Goal: Information Seeking & Learning: Learn about a topic

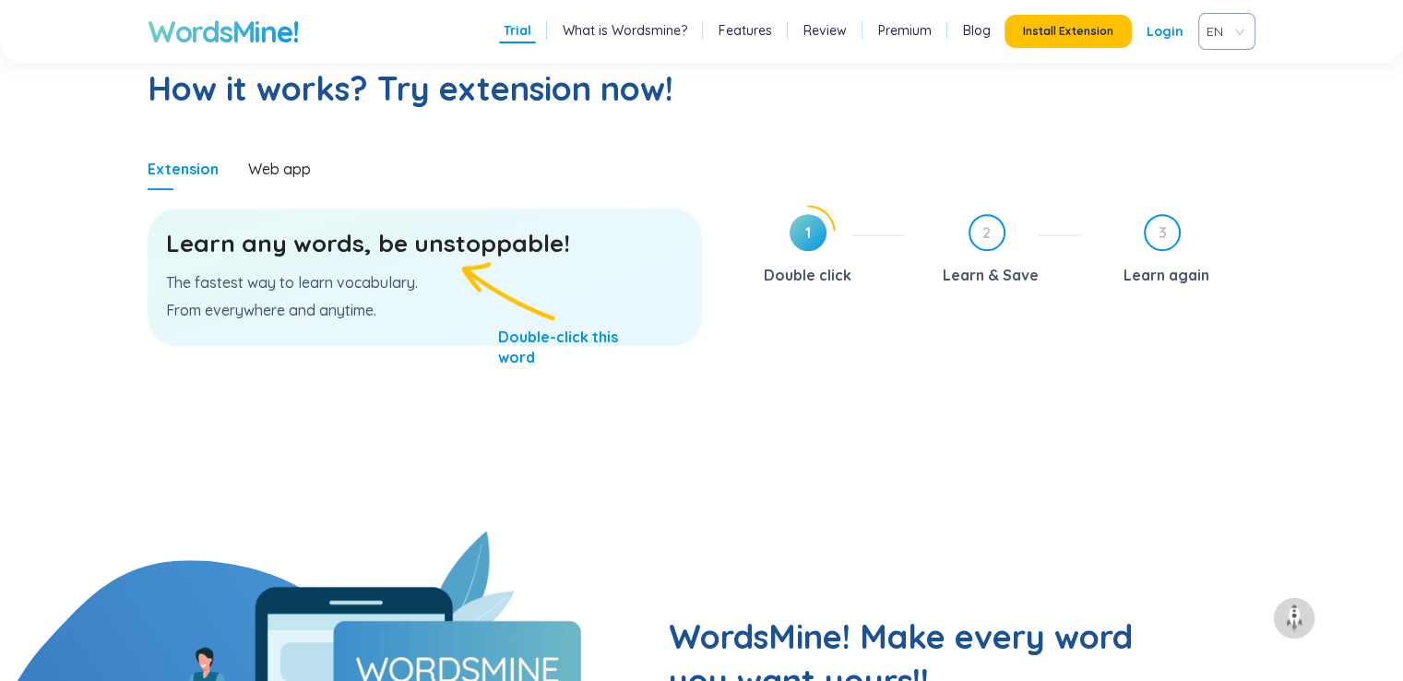
scroll to position [962, 0]
click at [438, 279] on p "The fastest way to learn vocabulary." at bounding box center [424, 283] width 517 height 20
click at [415, 252] on h3 "Learn any words, be unstoppable!" at bounding box center [424, 244] width 517 height 33
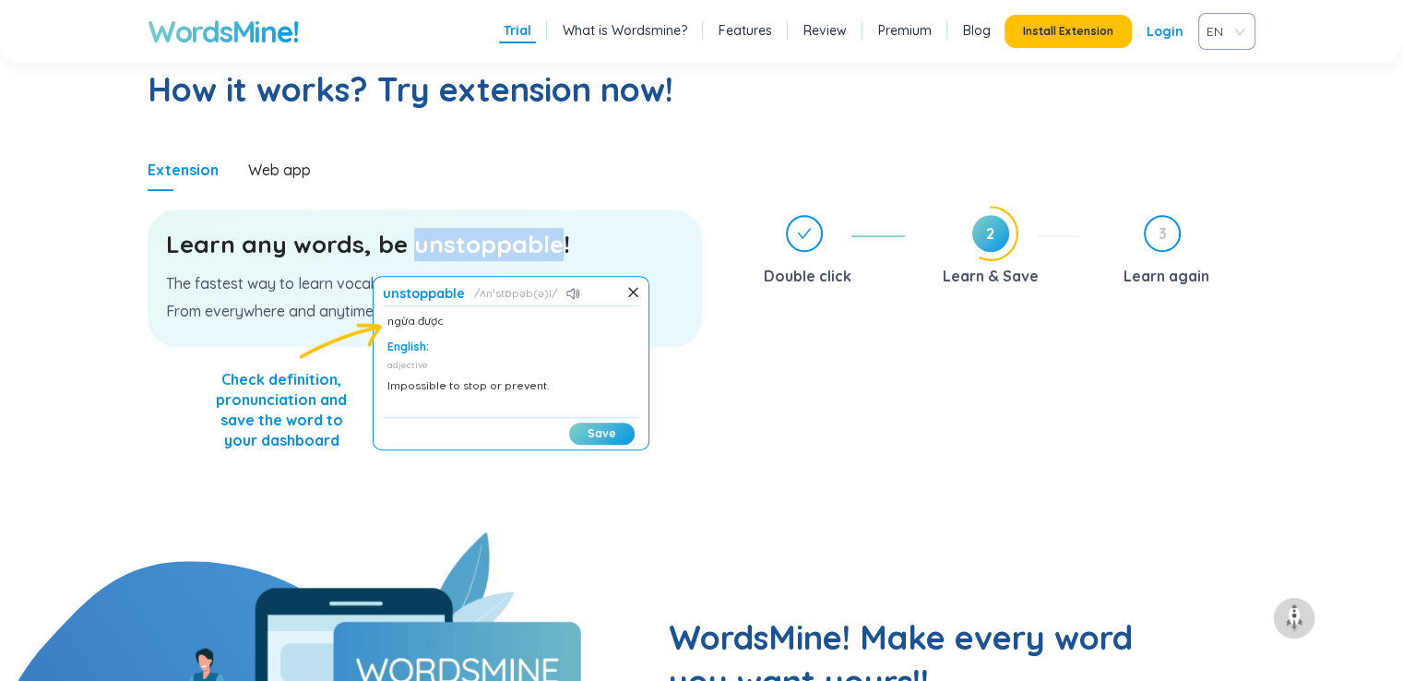
scroll to position [63, 0]
click at [632, 289] on icon at bounding box center [633, 292] width 8 height 8
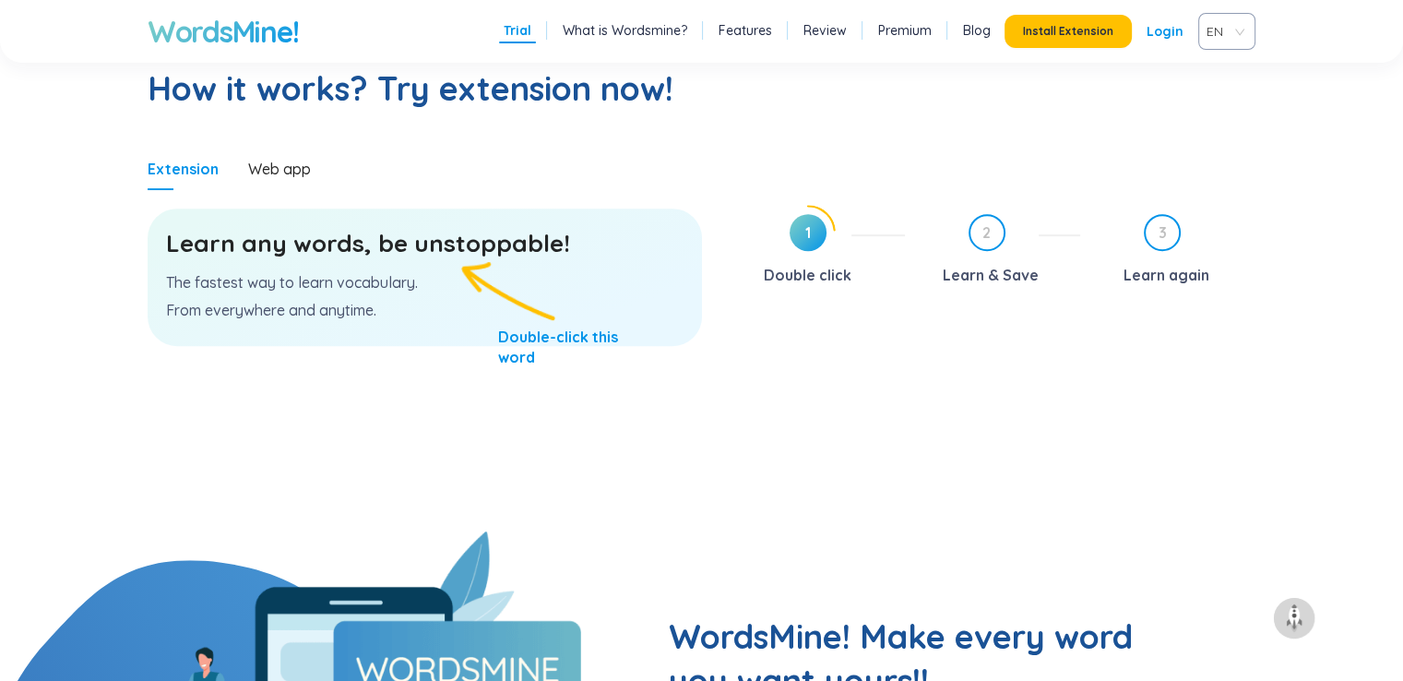
scroll to position [959, 0]
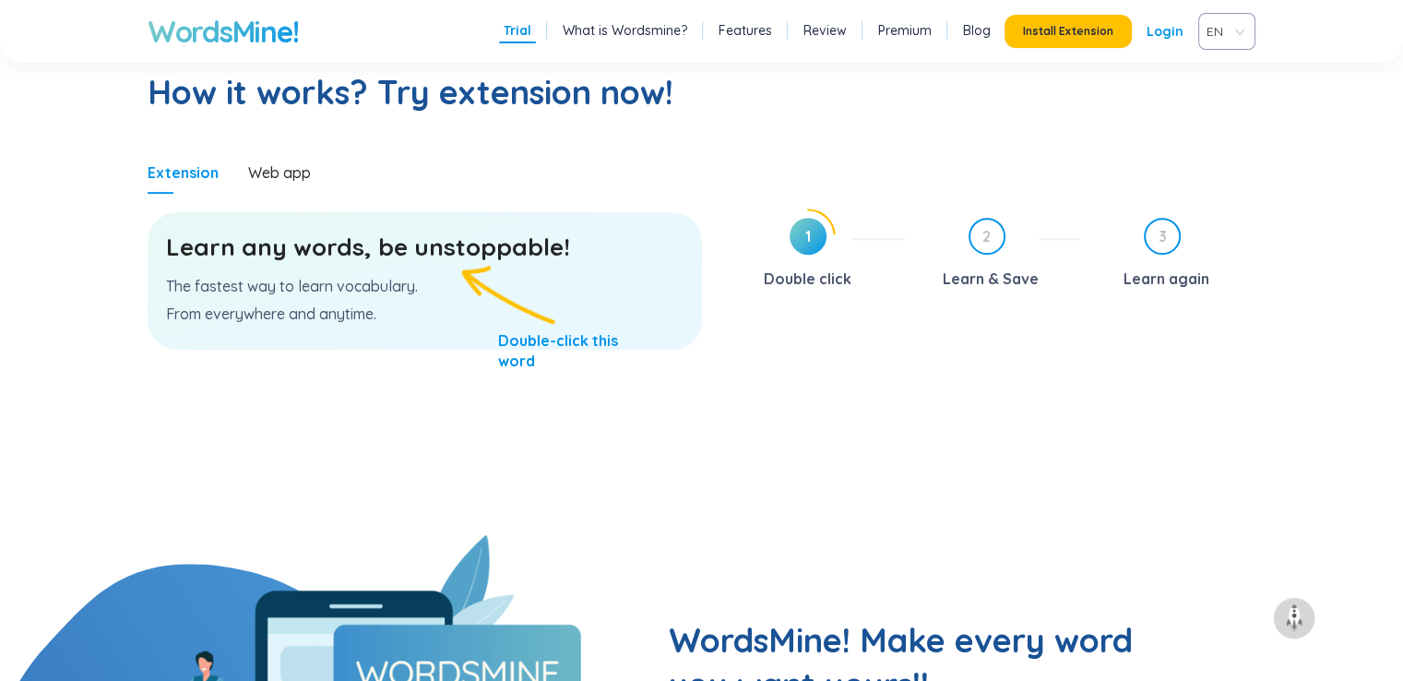
click at [437, 249] on h3 "Learn any words, be unstoppable!" at bounding box center [424, 247] width 517 height 33
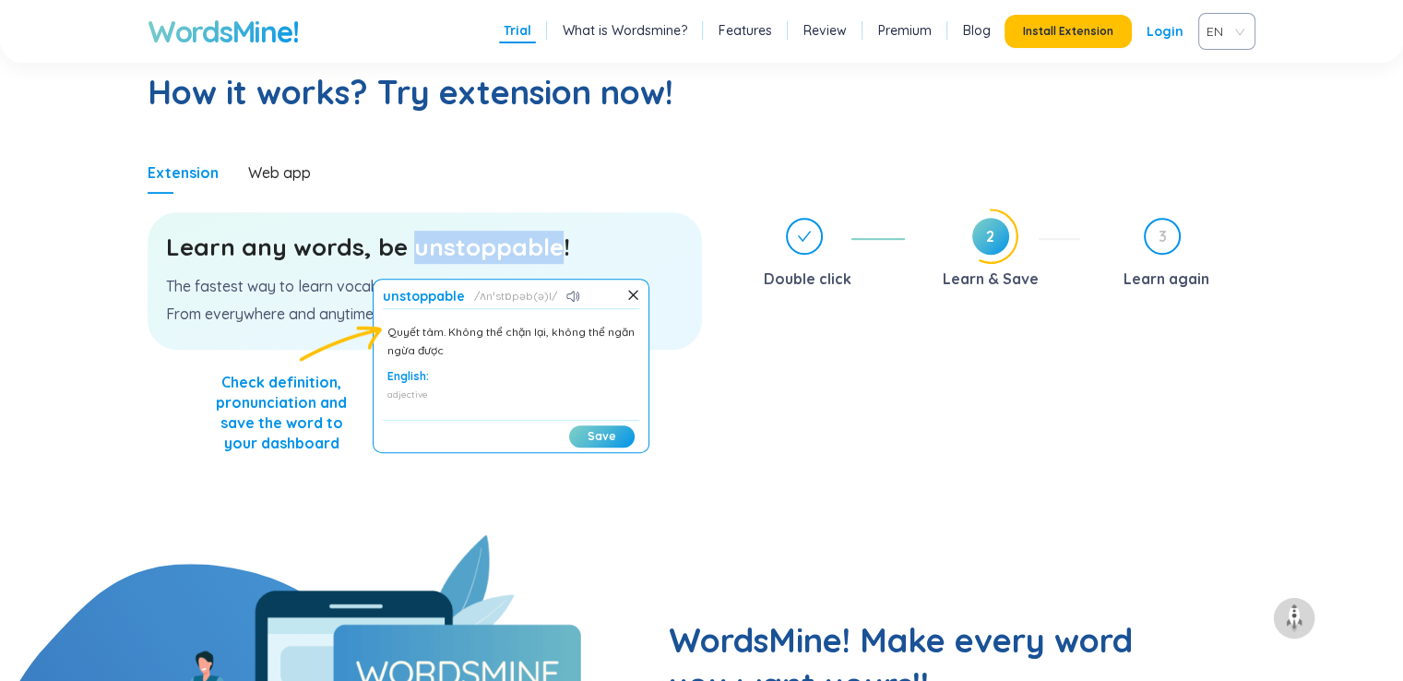
scroll to position [64, 0]
click at [586, 440] on button "Save" at bounding box center [601, 436] width 65 height 22
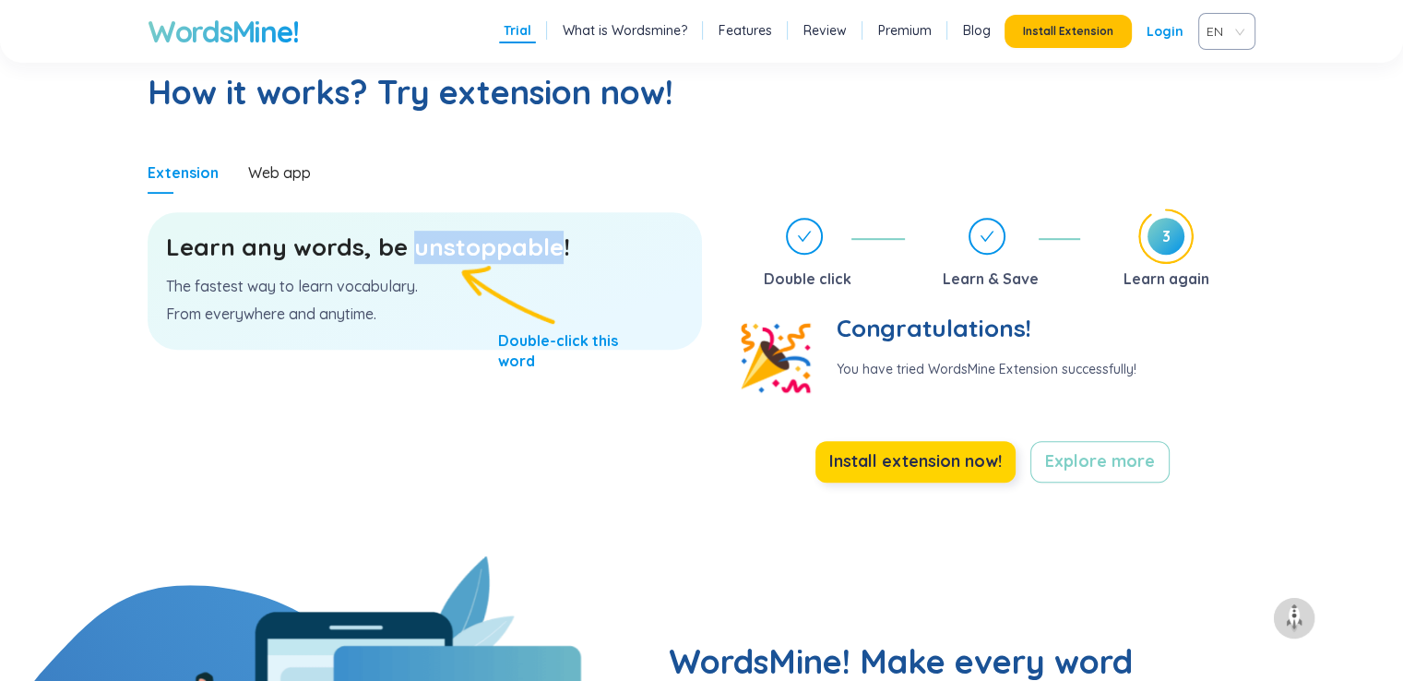
click at [970, 475] on button "Install extension now!" at bounding box center [915, 461] width 200 height 41
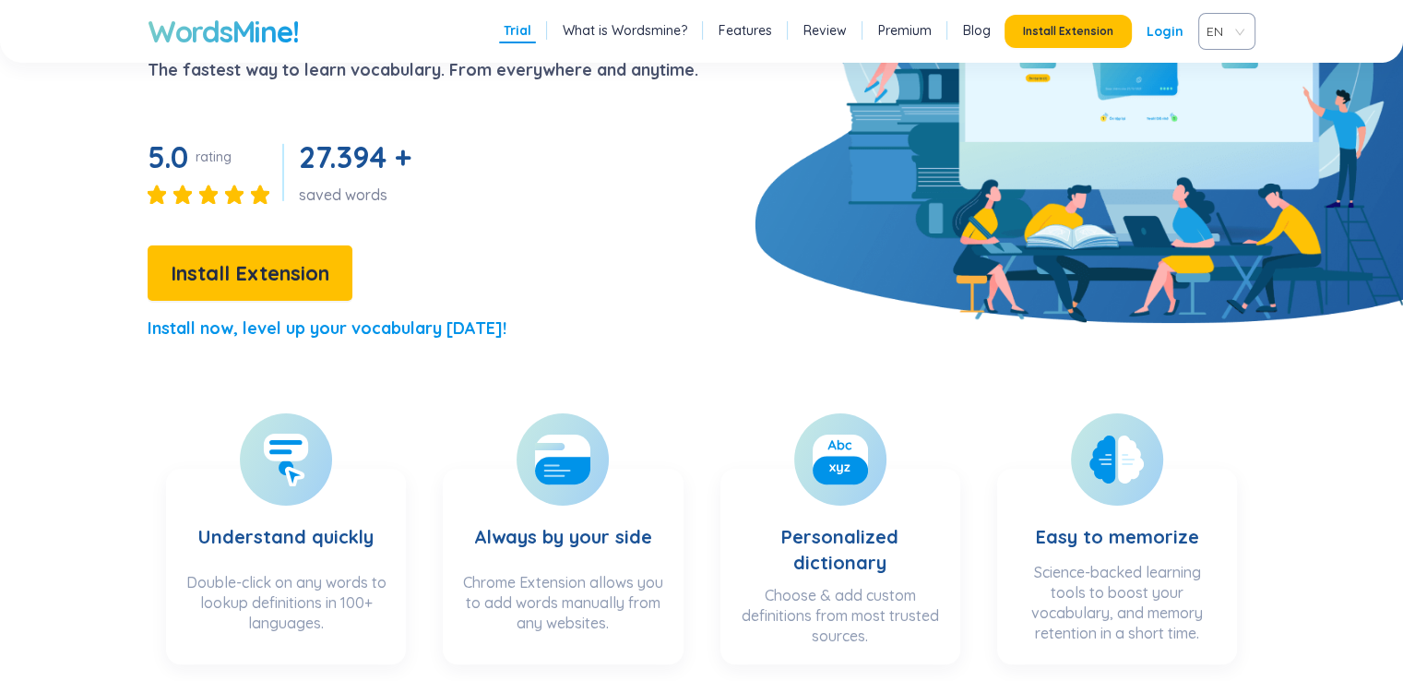
scroll to position [278, 0]
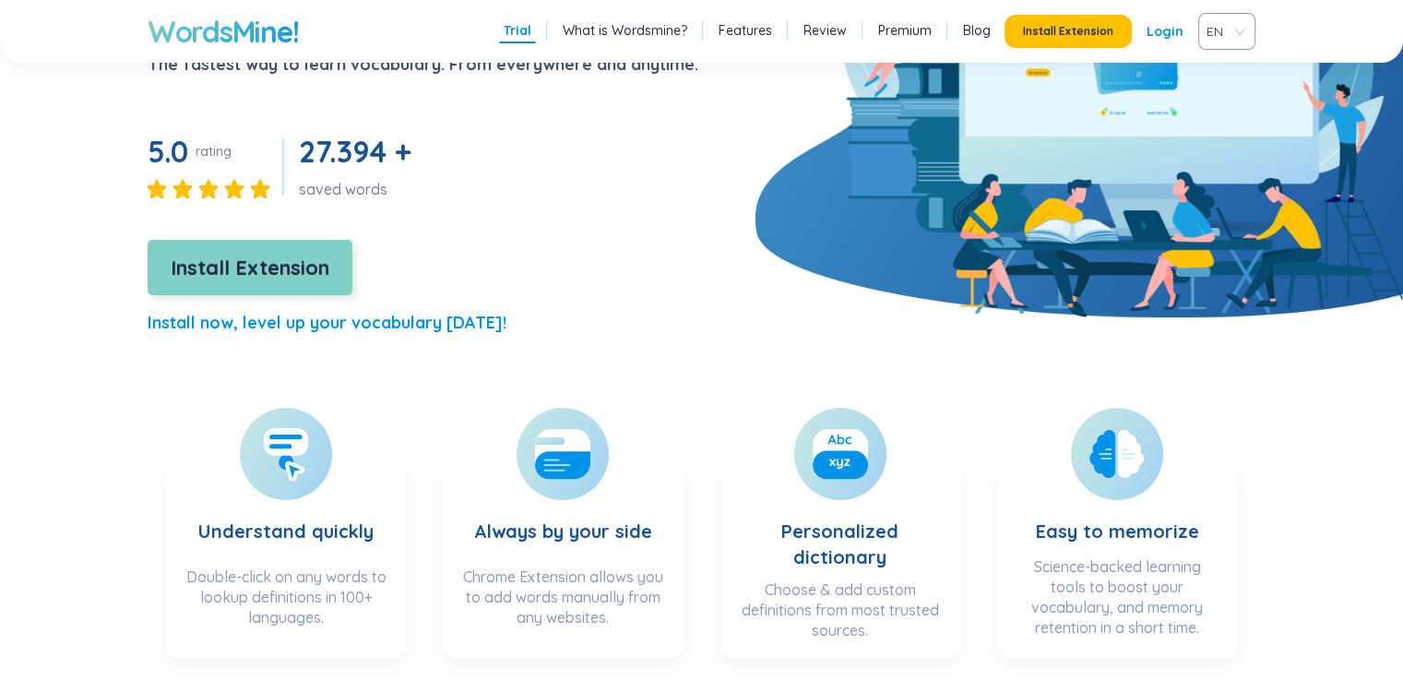
click at [312, 280] on span "Install Extension" at bounding box center [250, 268] width 159 height 32
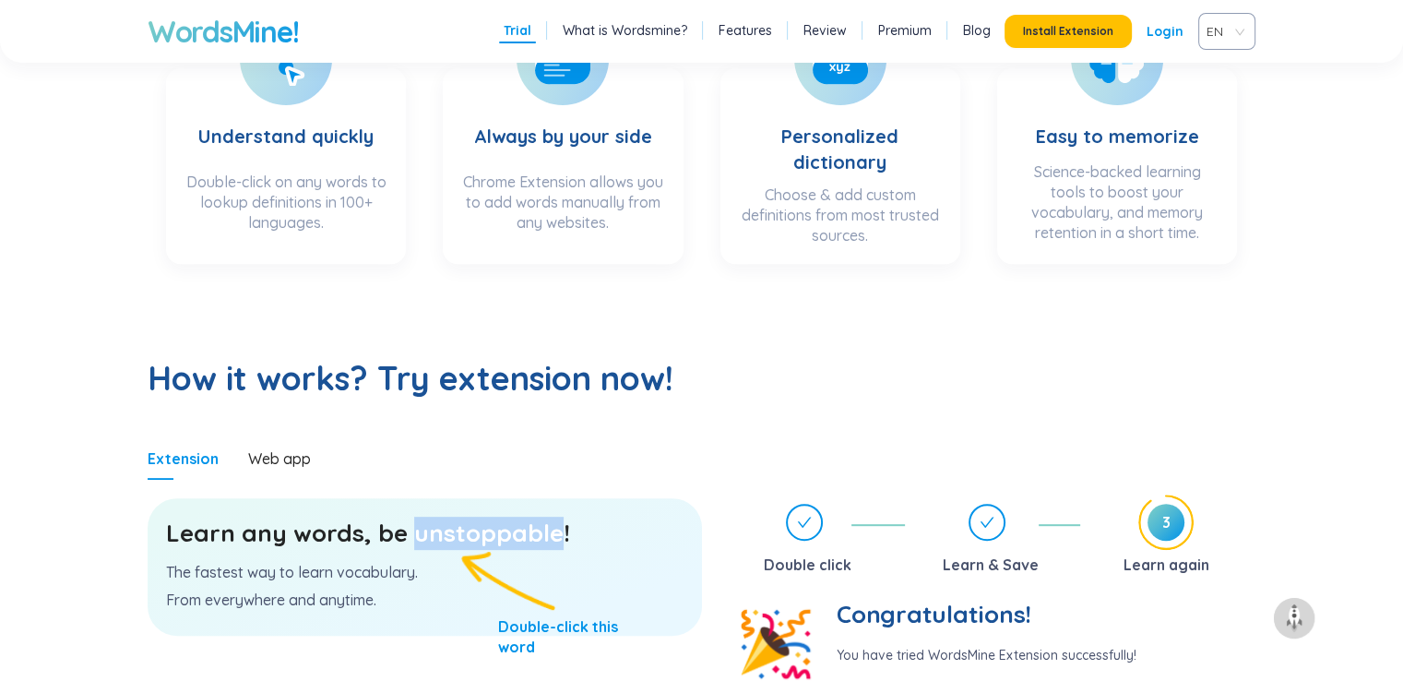
scroll to position [524, 0]
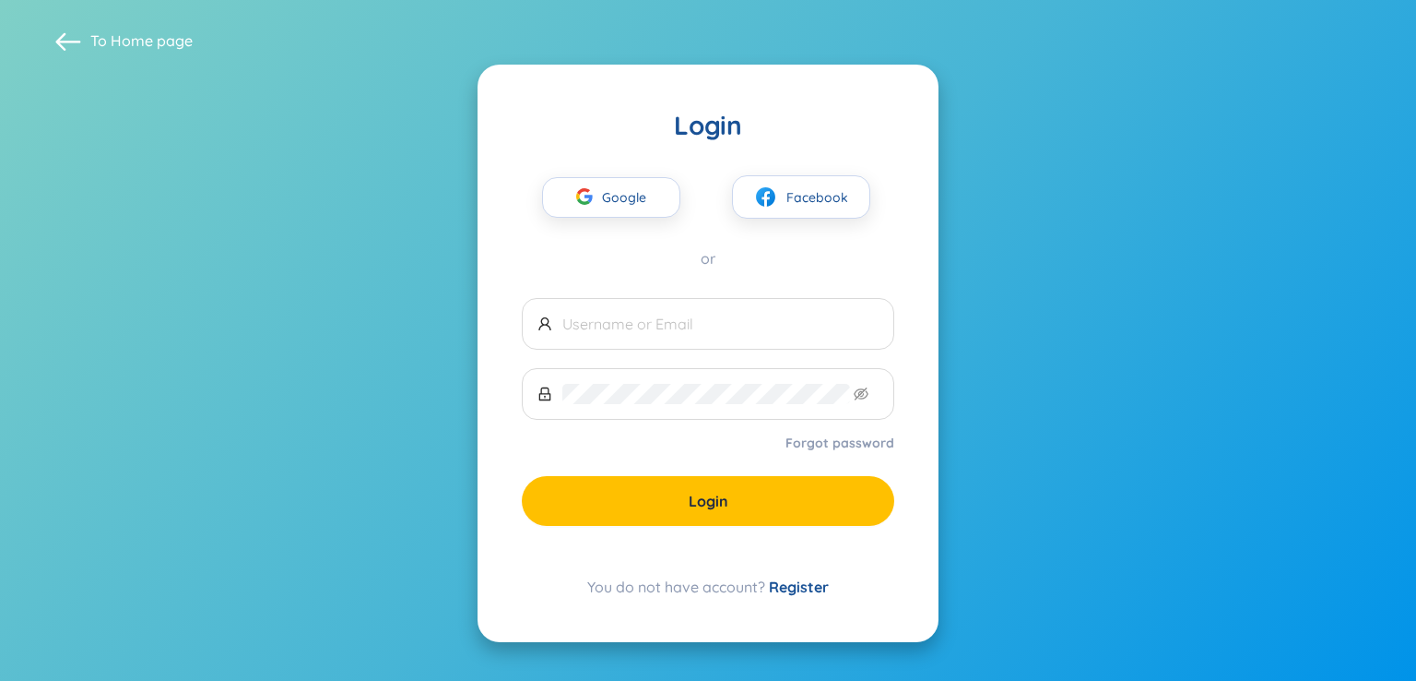
click at [807, 582] on link "Register" at bounding box center [799, 586] width 60 height 18
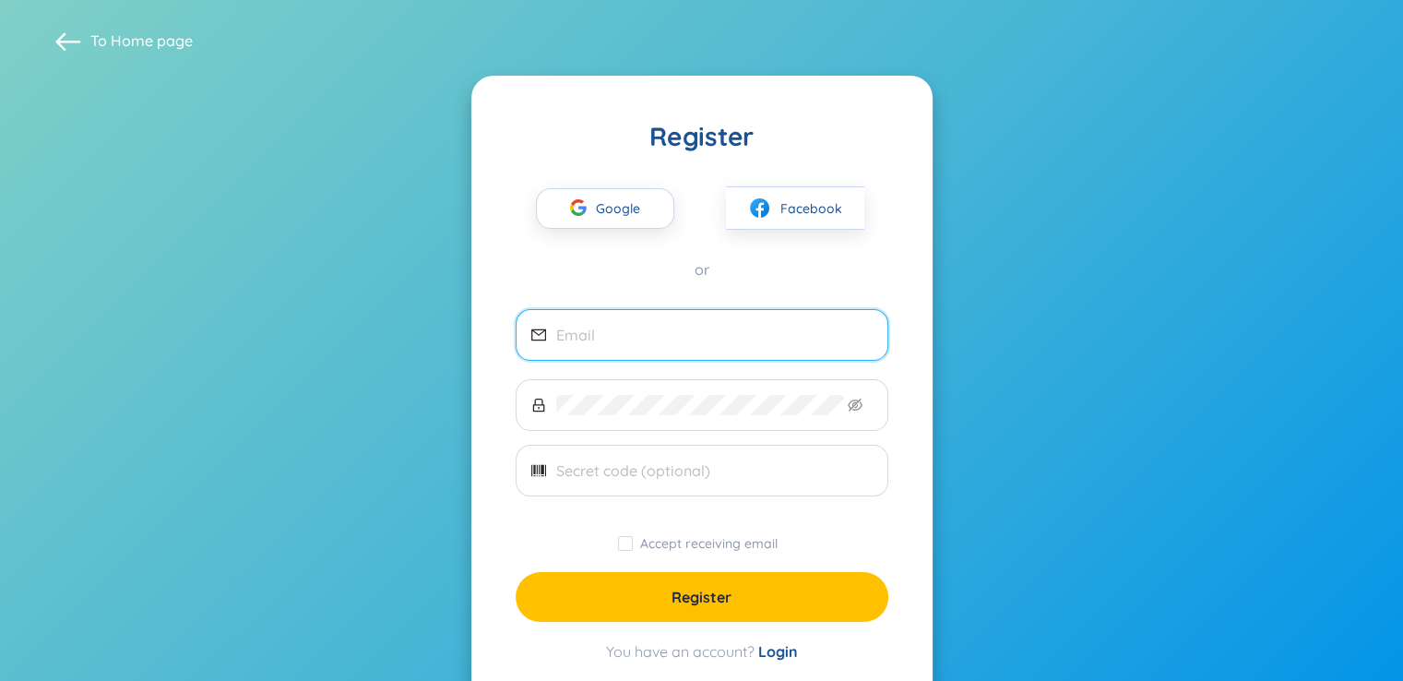
click at [672, 325] on input "email" at bounding box center [714, 335] width 316 height 20
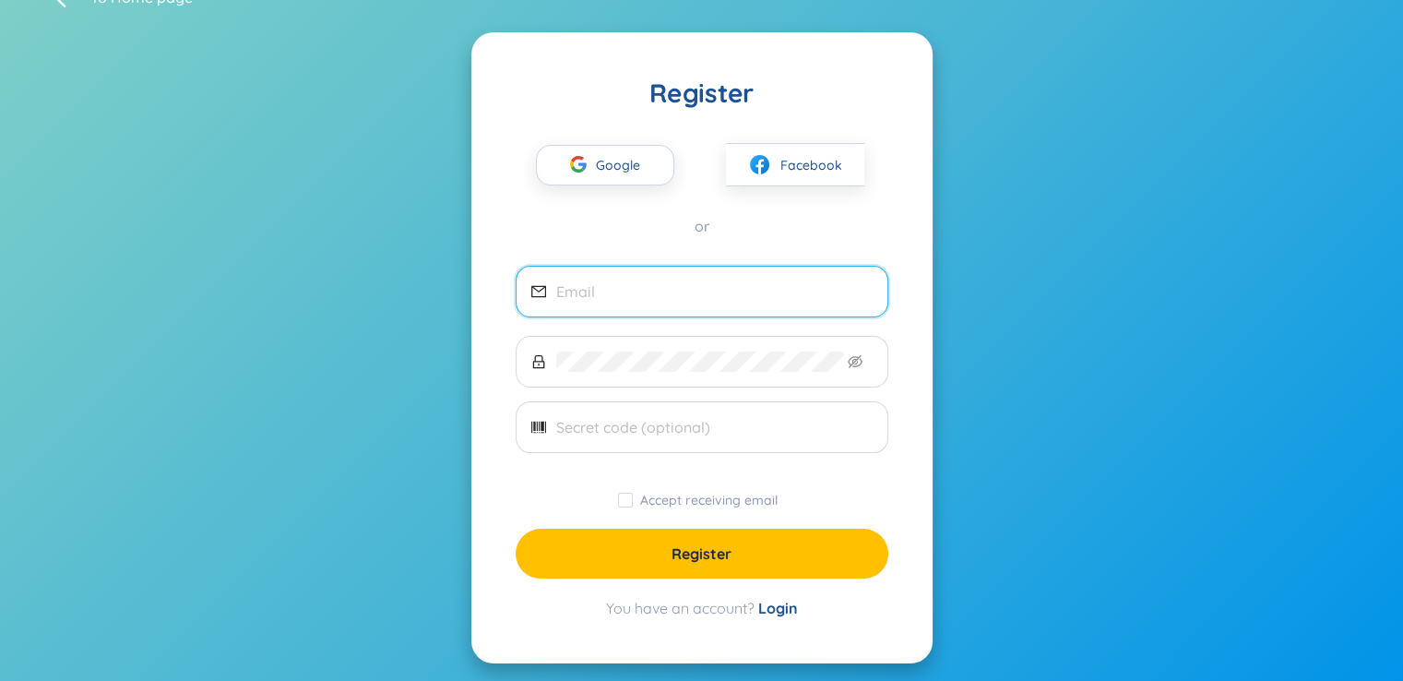
scroll to position [1, 0]
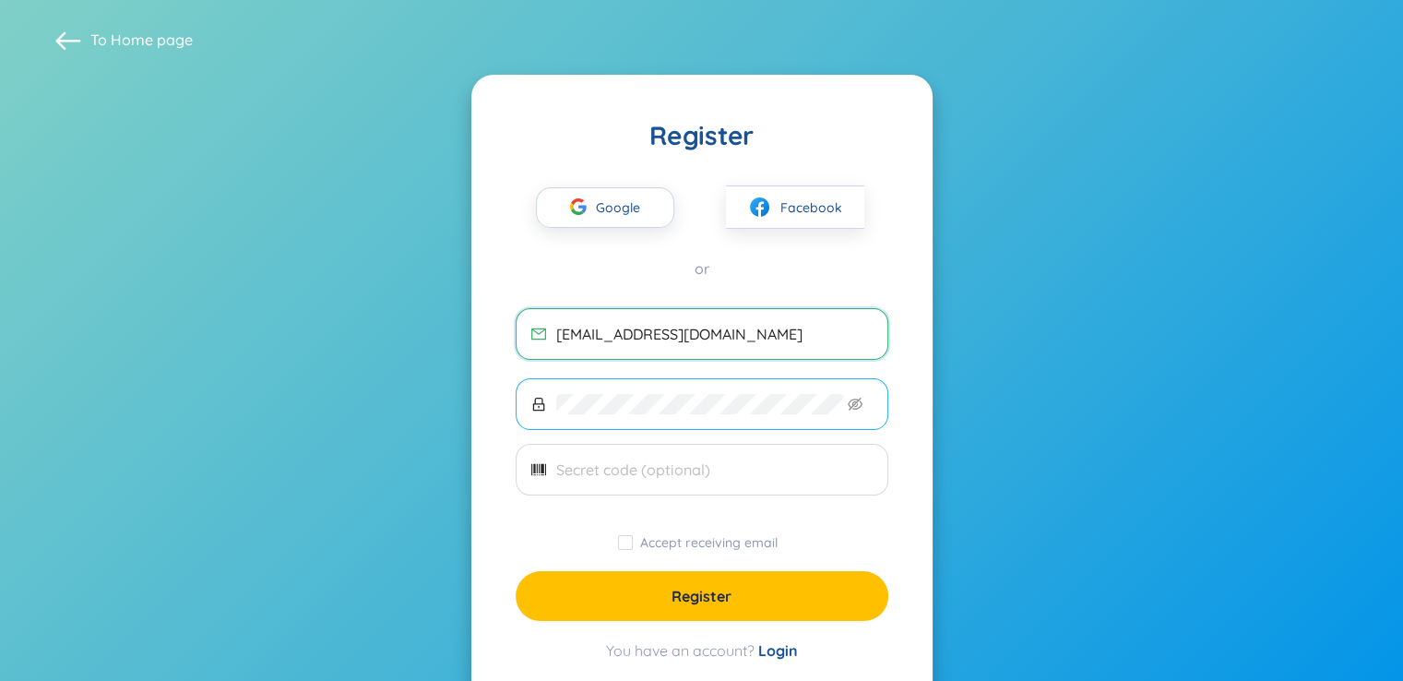
type input "thuyvt763@gmail.com"
click at [686, 391] on span at bounding box center [701, 404] width 373 height 52
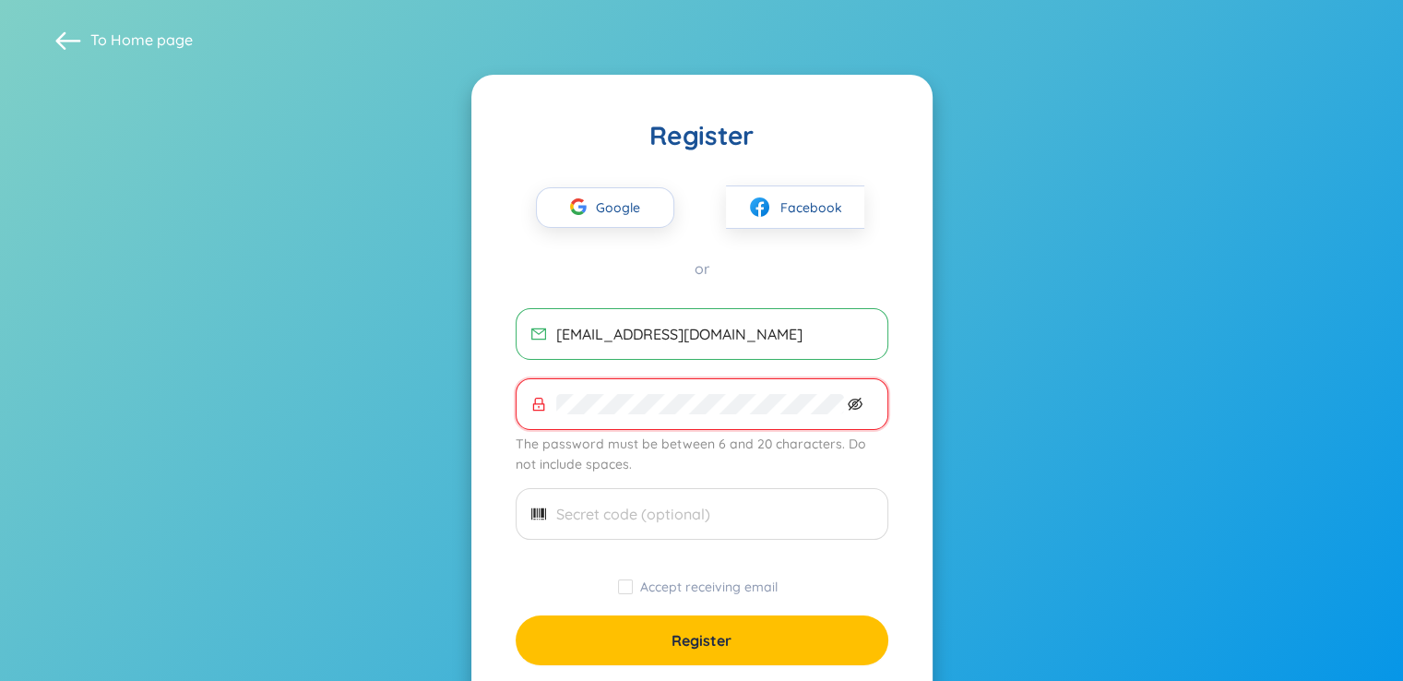
click at [857, 403] on icon "eye-invisible" at bounding box center [856, 405] width 4 height 4
click at [750, 324] on input "thuyvt763@gmail.com" at bounding box center [714, 334] width 316 height 20
click at [625, 193] on span "Google" at bounding box center [622, 207] width 53 height 39
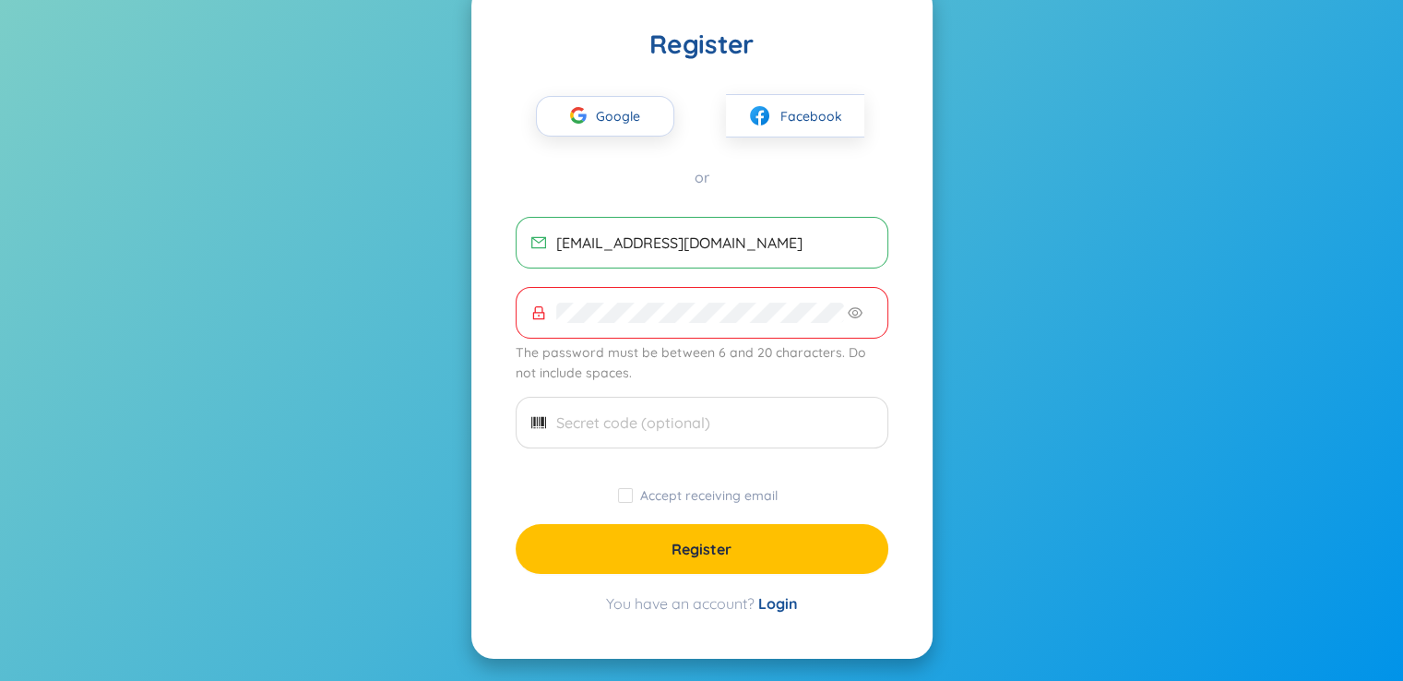
scroll to position [0, 0]
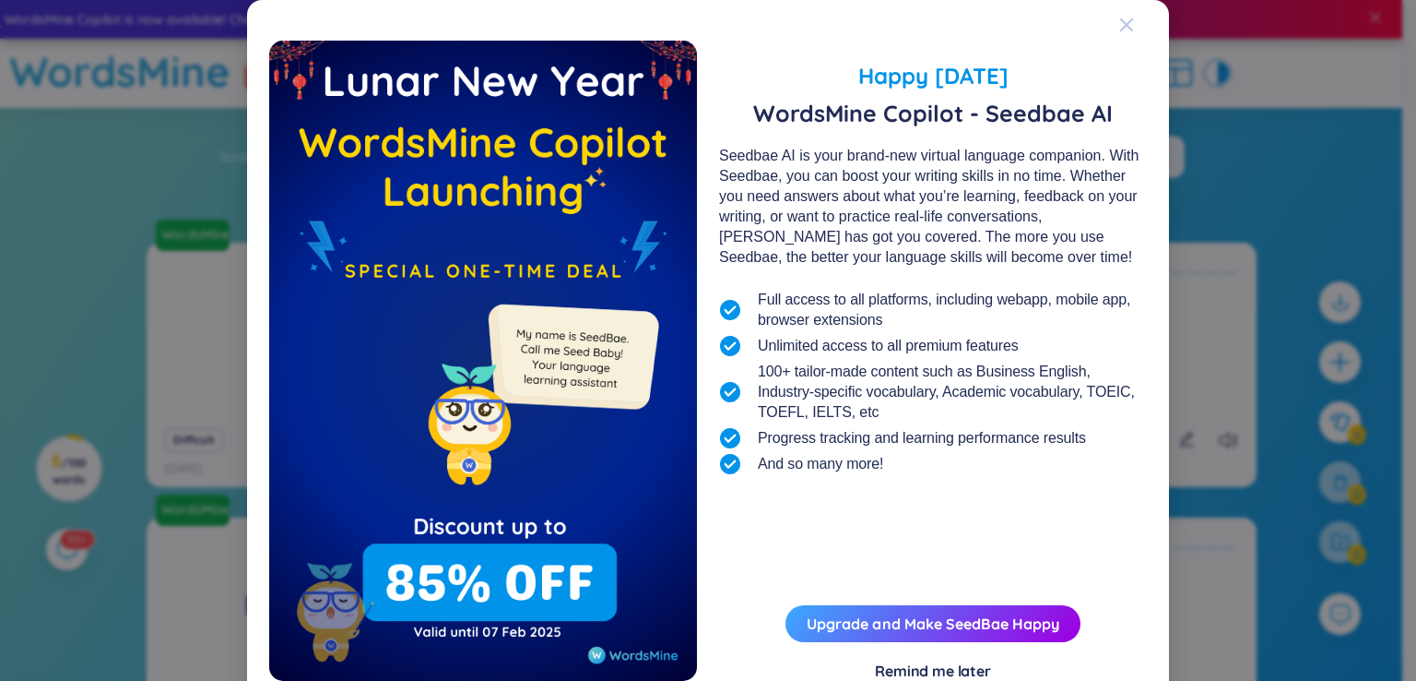
click at [1120, 24] on icon "Close" at bounding box center [1126, 24] width 13 height 13
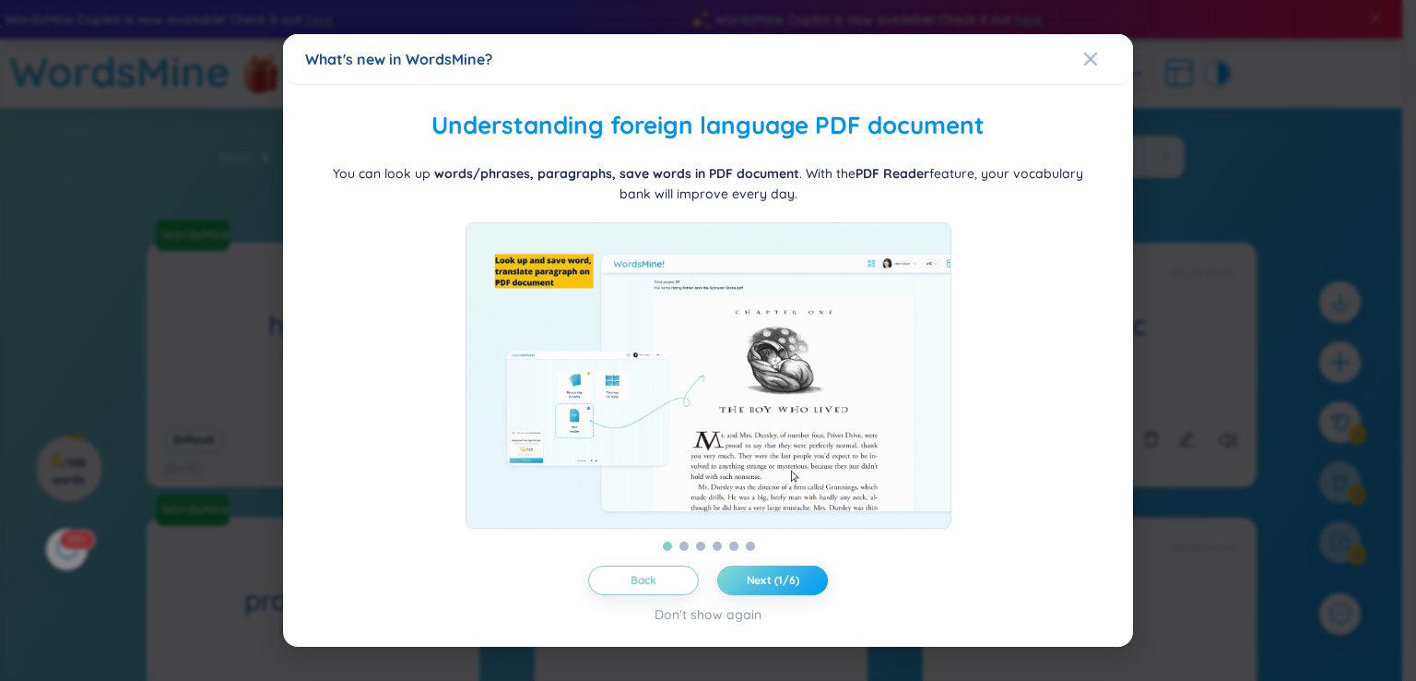
click at [759, 584] on span "Next (1/6)" at bounding box center [773, 580] width 53 height 15
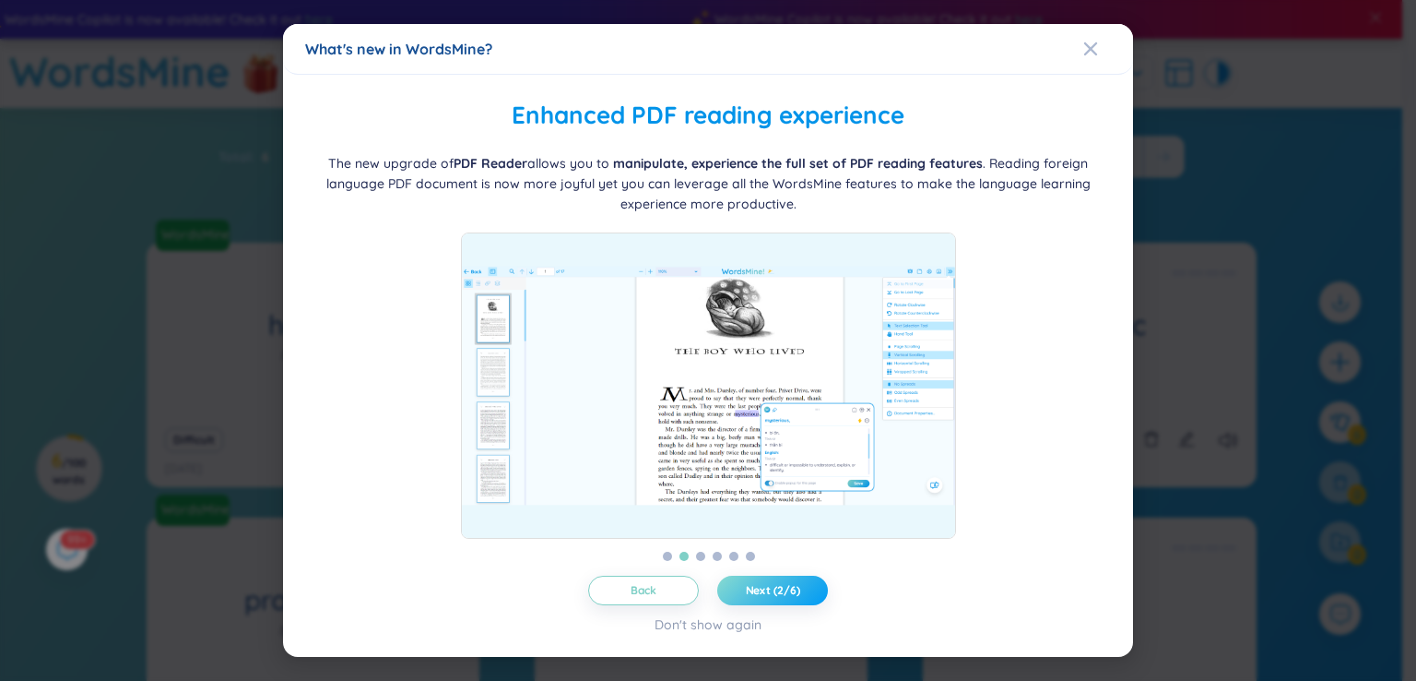
click at [759, 584] on span "Next (2/6)" at bounding box center [773, 590] width 54 height 15
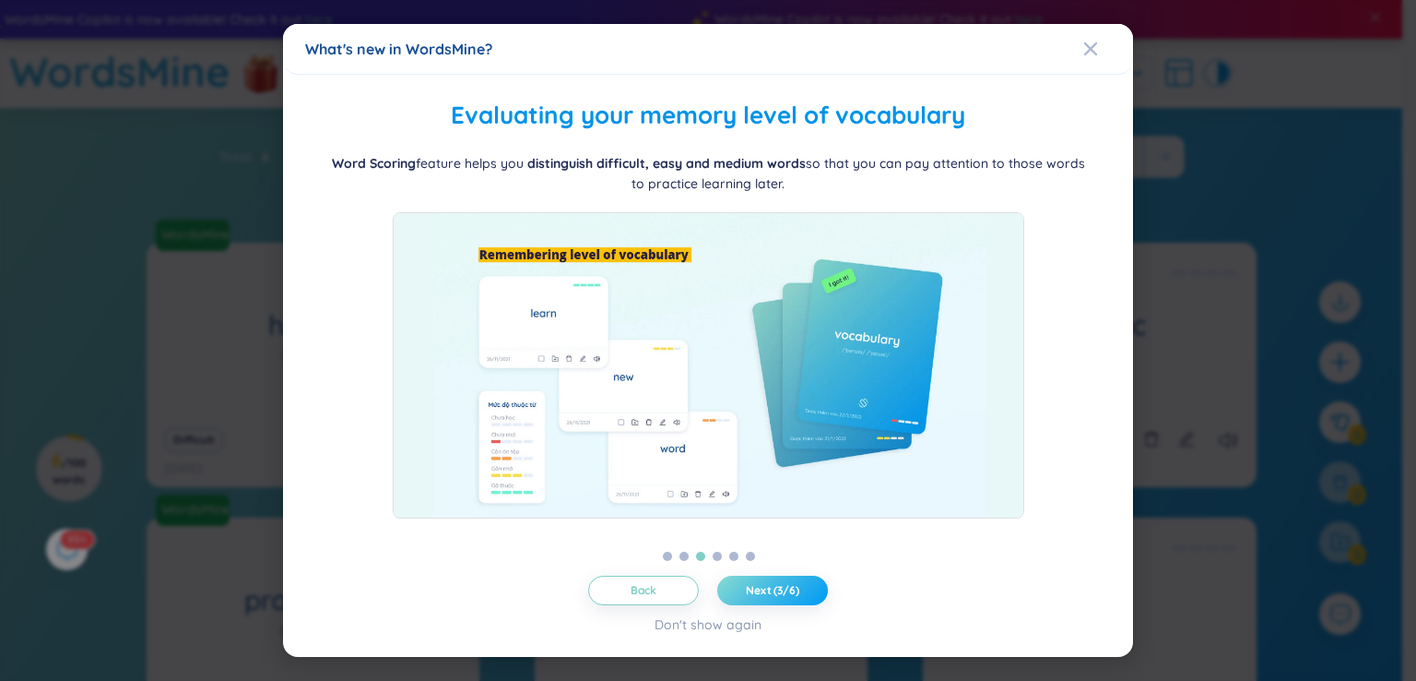
click at [759, 584] on span "Next (3/6)" at bounding box center [772, 590] width 53 height 15
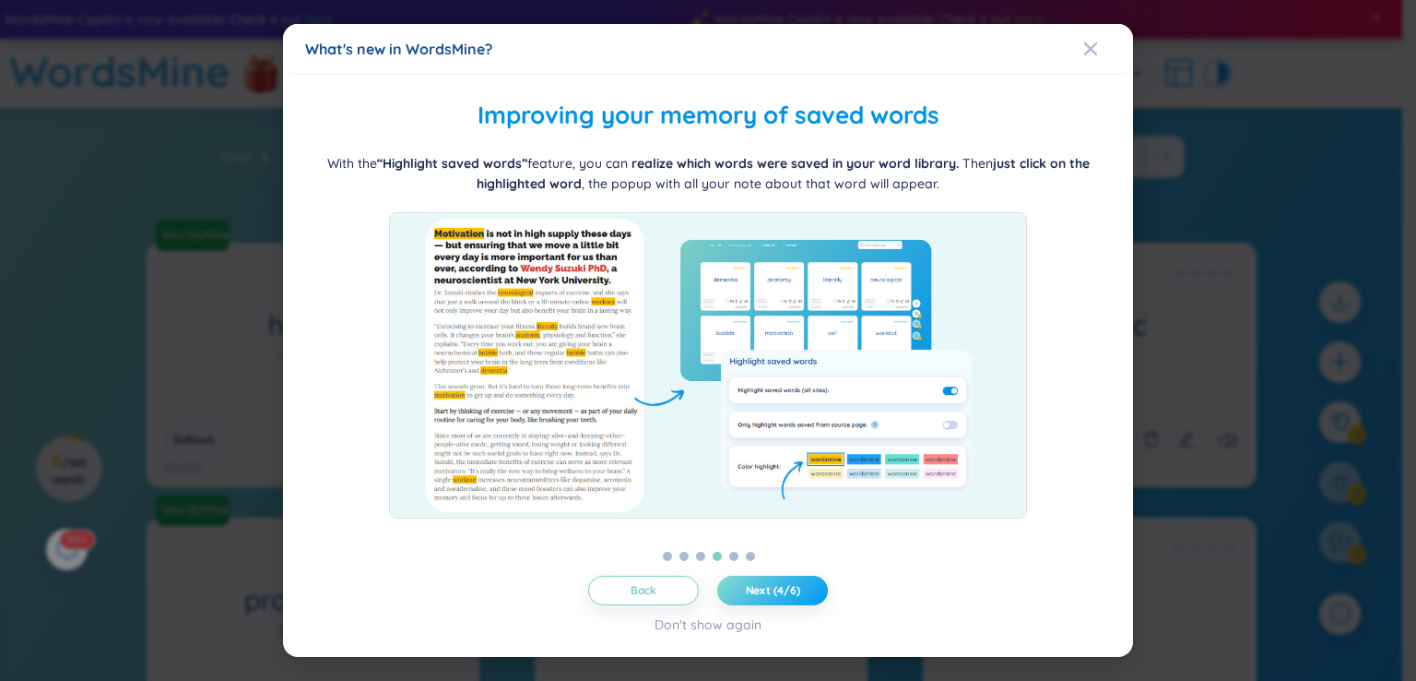
click at [759, 584] on span "Next (4/6)" at bounding box center [773, 590] width 54 height 15
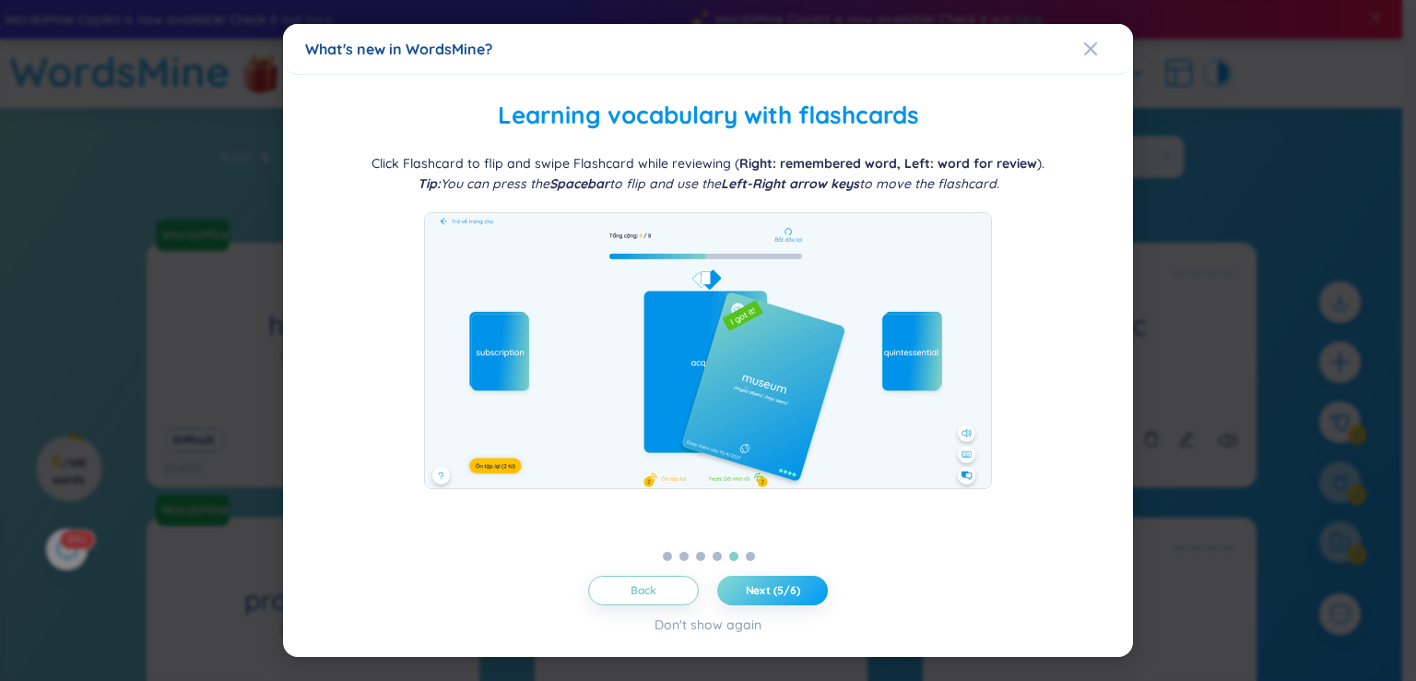
click at [759, 584] on span "Next (5/6)" at bounding box center [773, 590] width 54 height 15
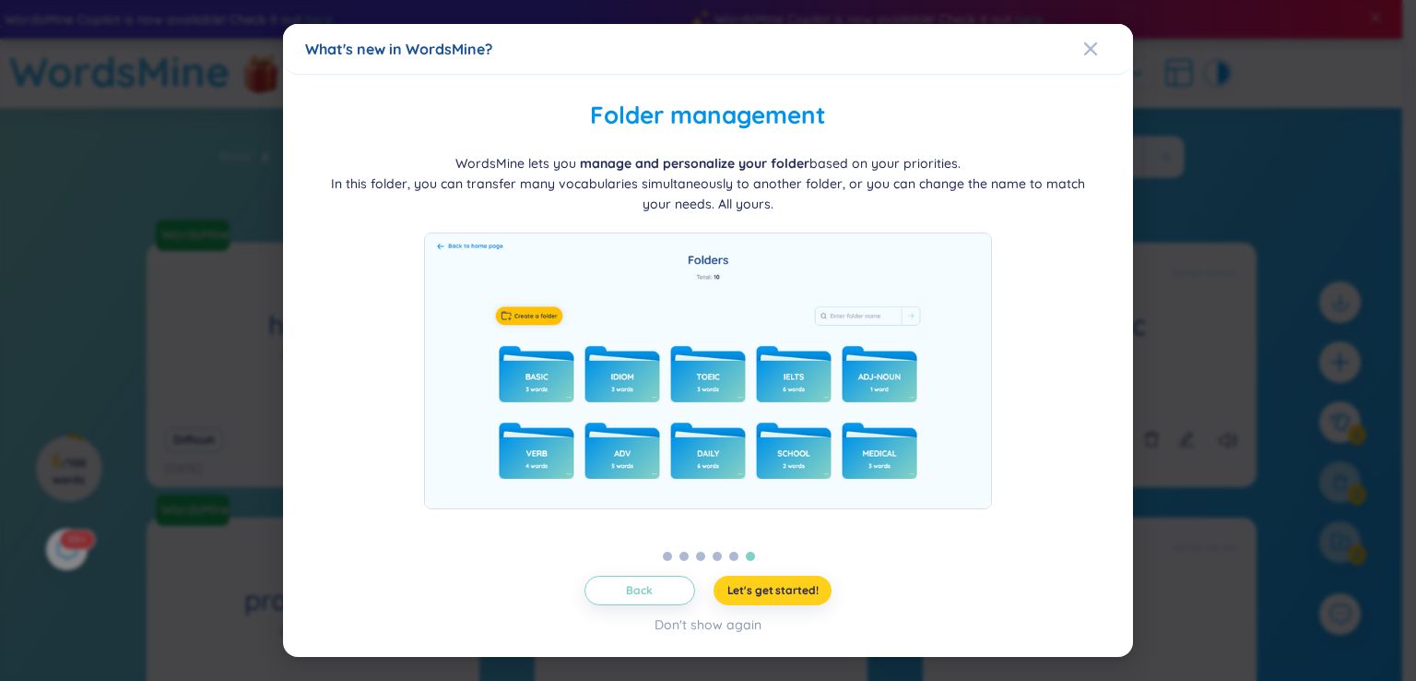
click at [759, 584] on span "Let's get started!" at bounding box center [773, 590] width 91 height 15
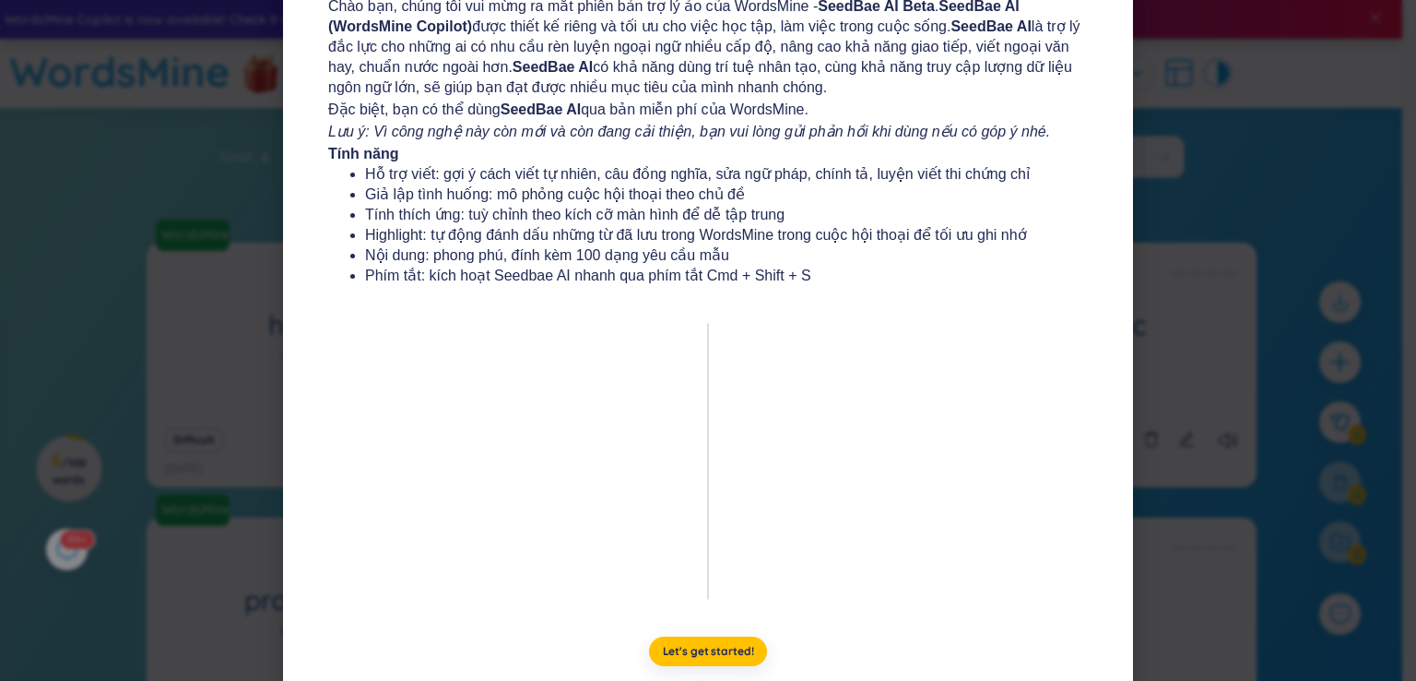
scroll to position [199, 0]
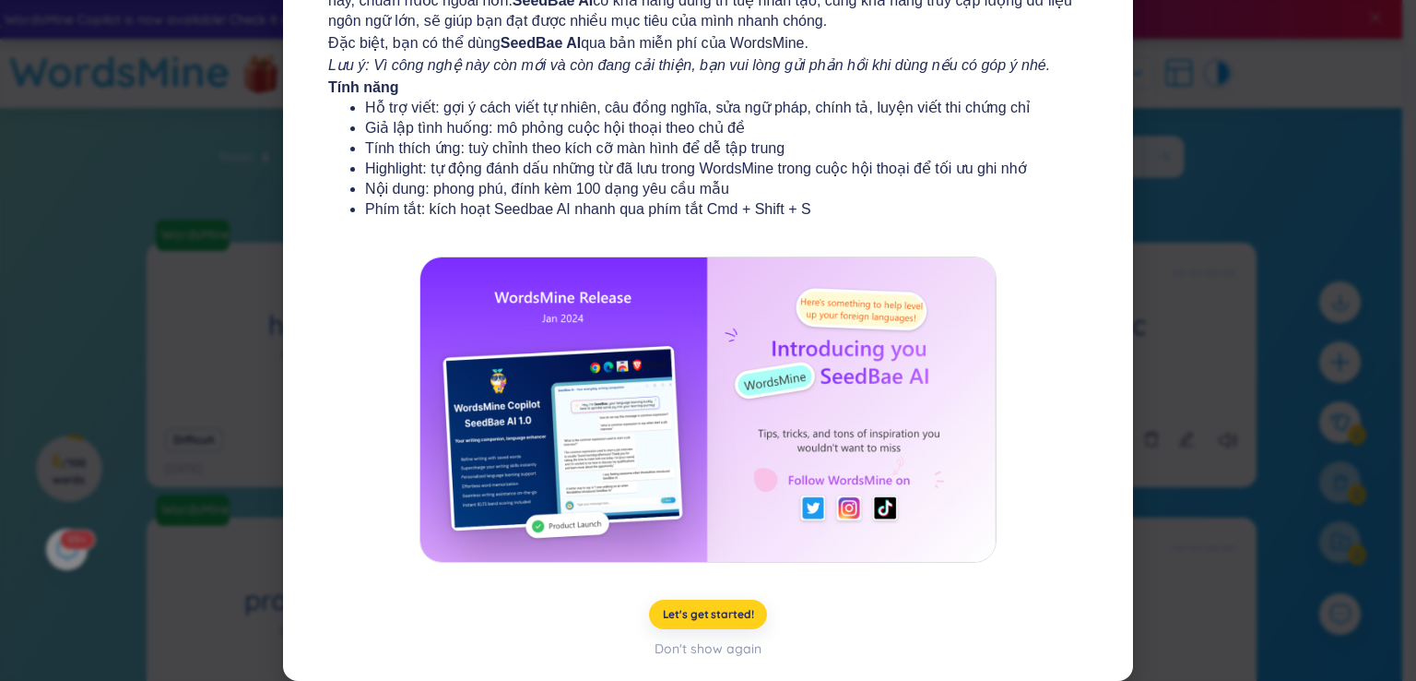
click at [705, 610] on span "Let's get started!" at bounding box center [708, 614] width 91 height 15
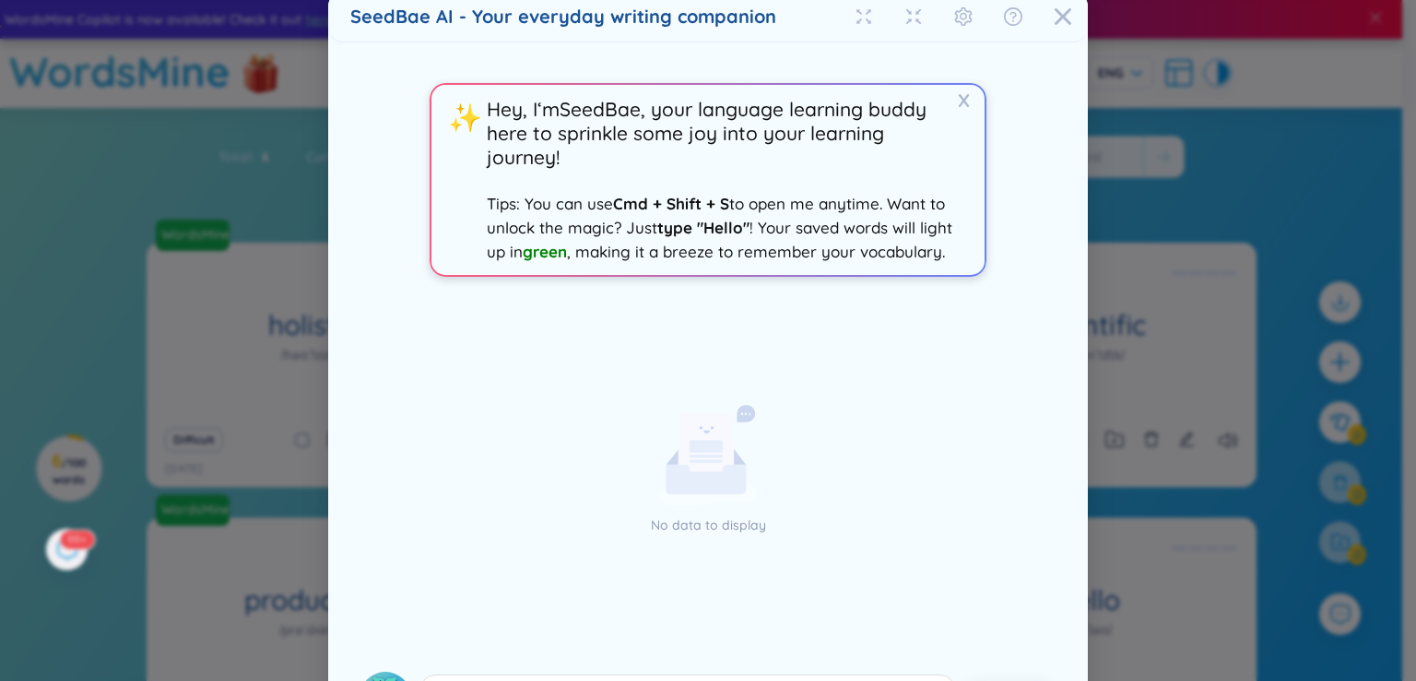
scroll to position [82, 0]
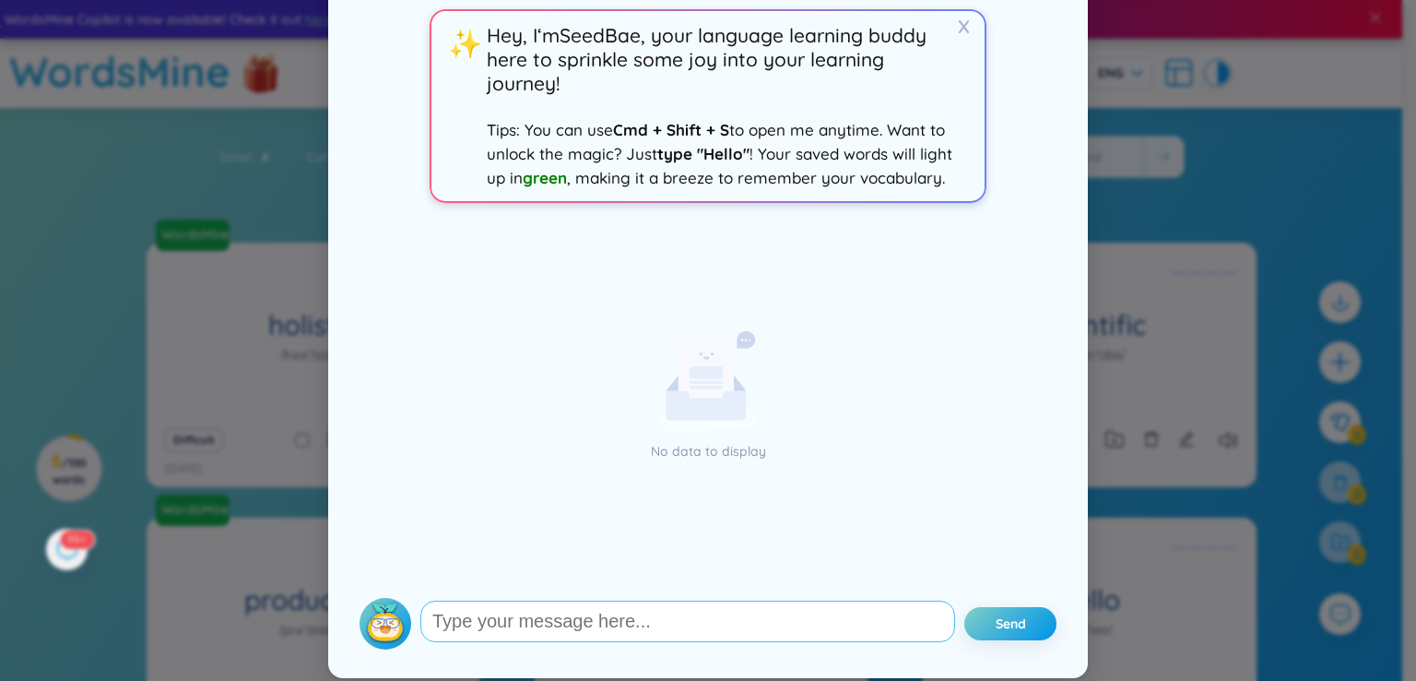
click at [717, 616] on textarea at bounding box center [687, 620] width 535 height 41
type textarea "E"
type textarea "HELLO"
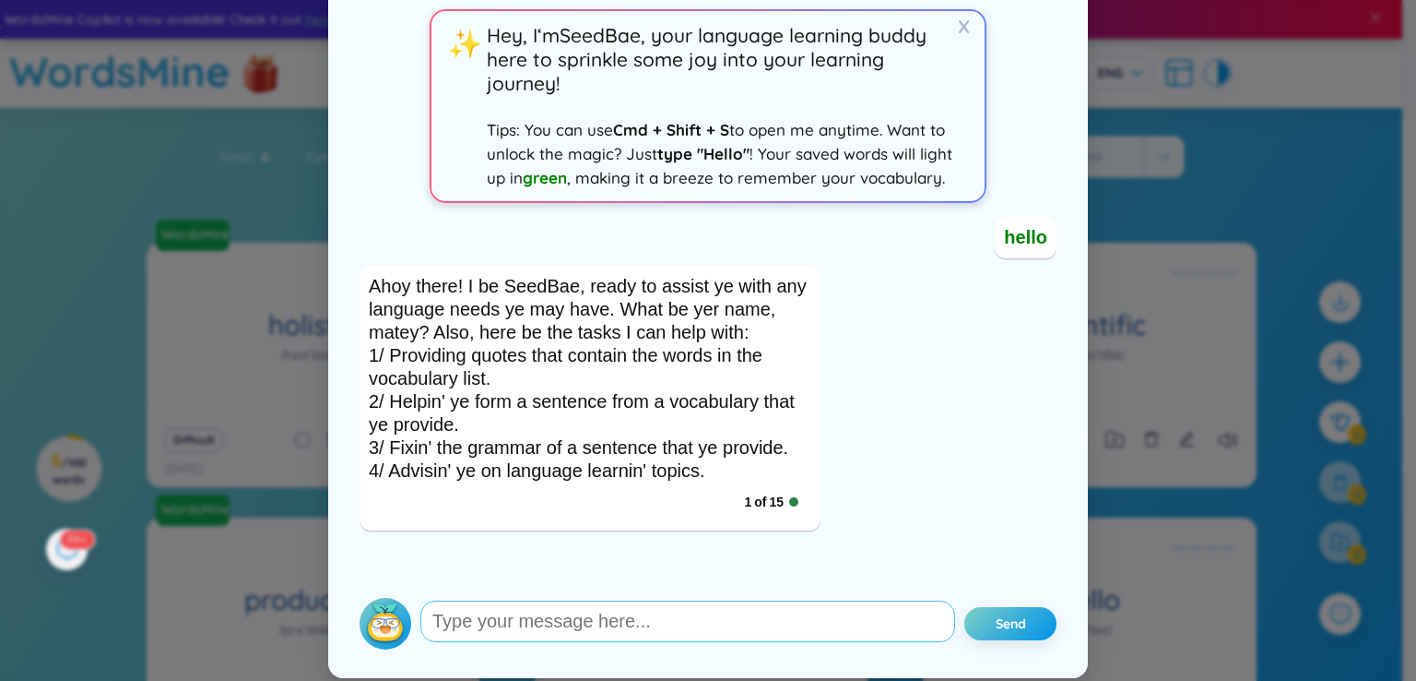
click at [662, 635] on textarea at bounding box center [687, 620] width 535 height 41
type textarea "OK"
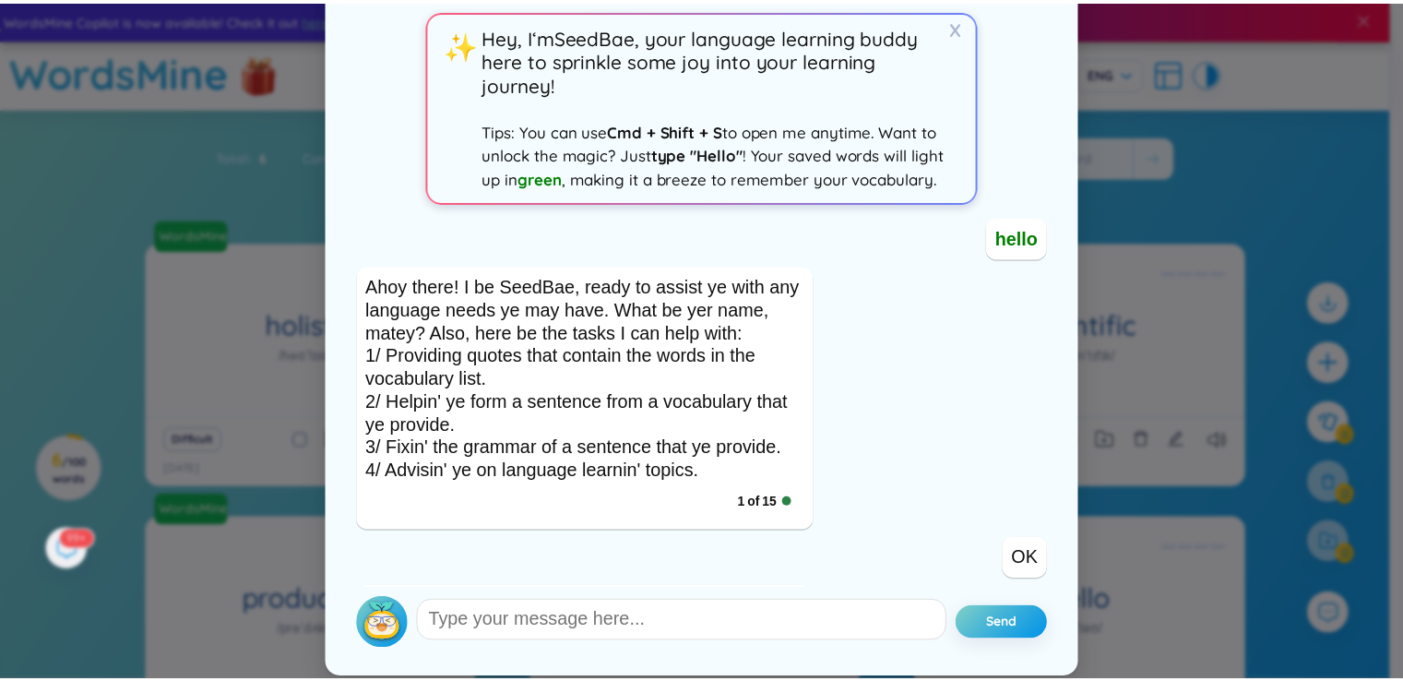
scroll to position [0, 0]
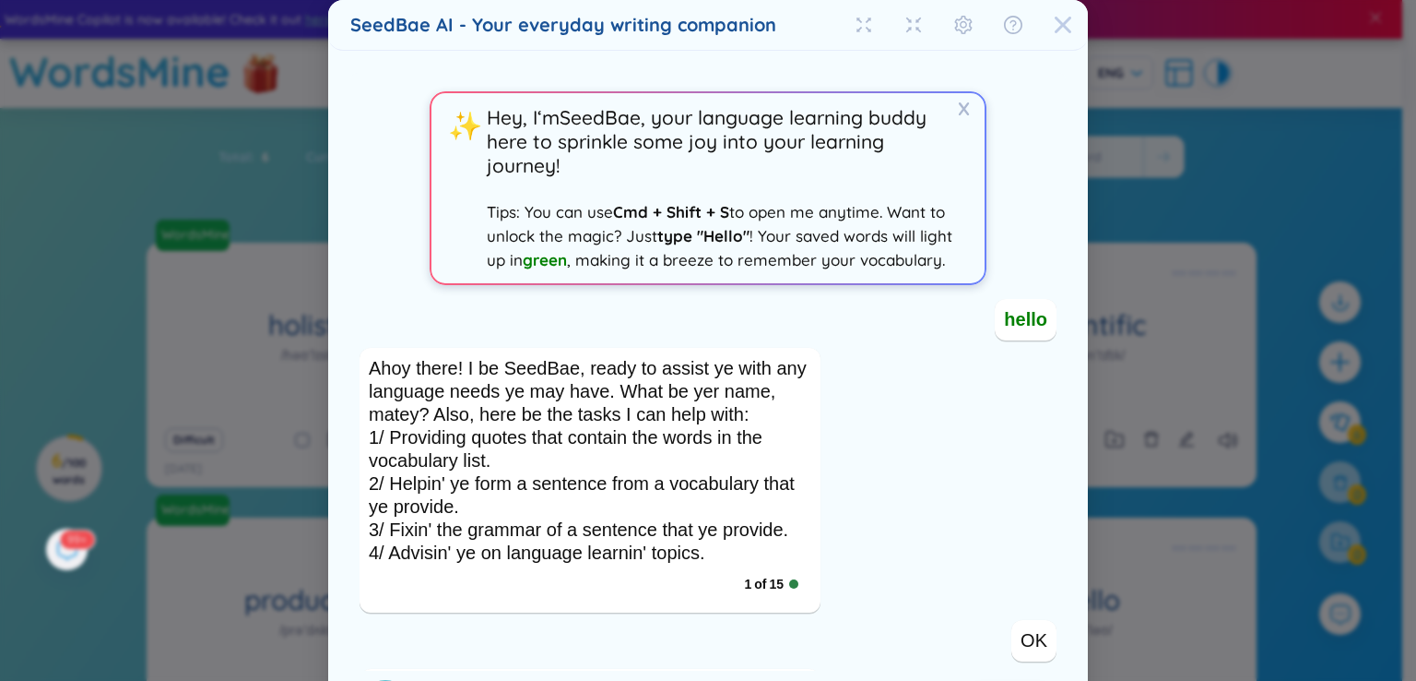
click at [1060, 29] on icon "Close" at bounding box center [1063, 25] width 17 height 17
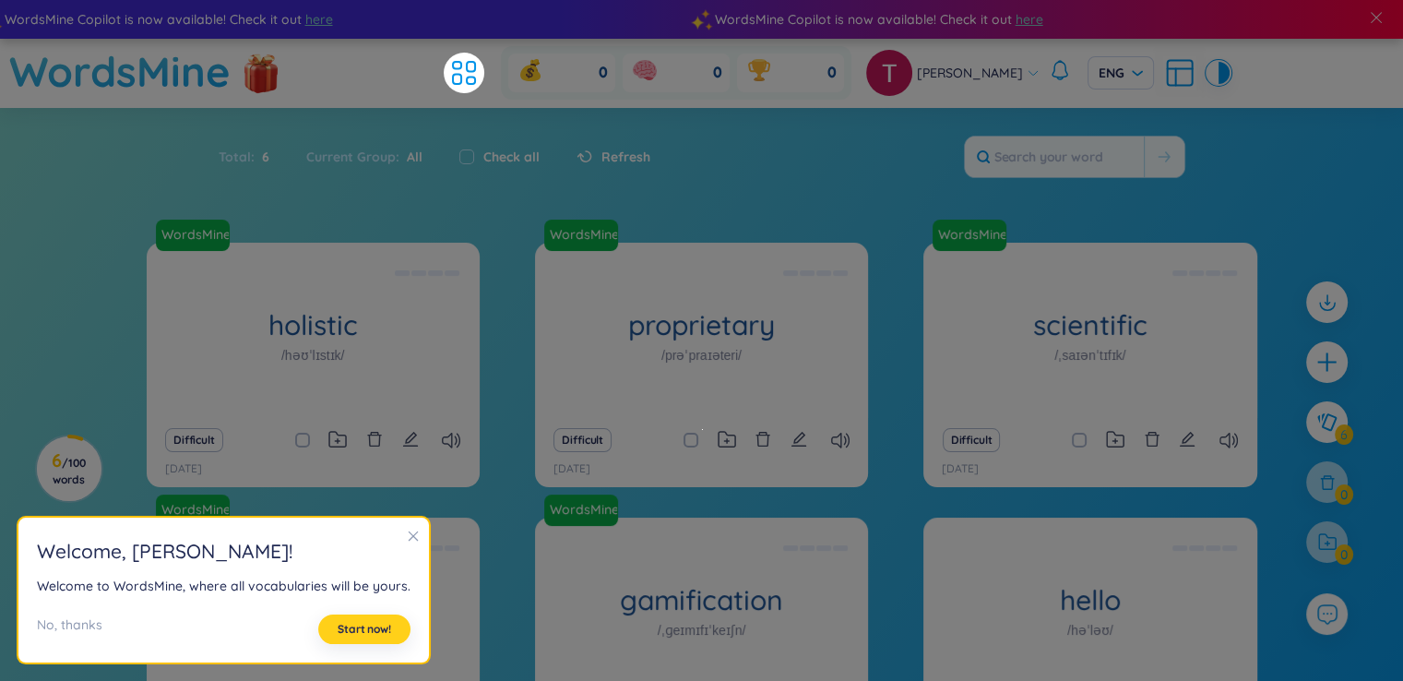
click at [347, 633] on span "Start now!" at bounding box center [363, 628] width 53 height 15
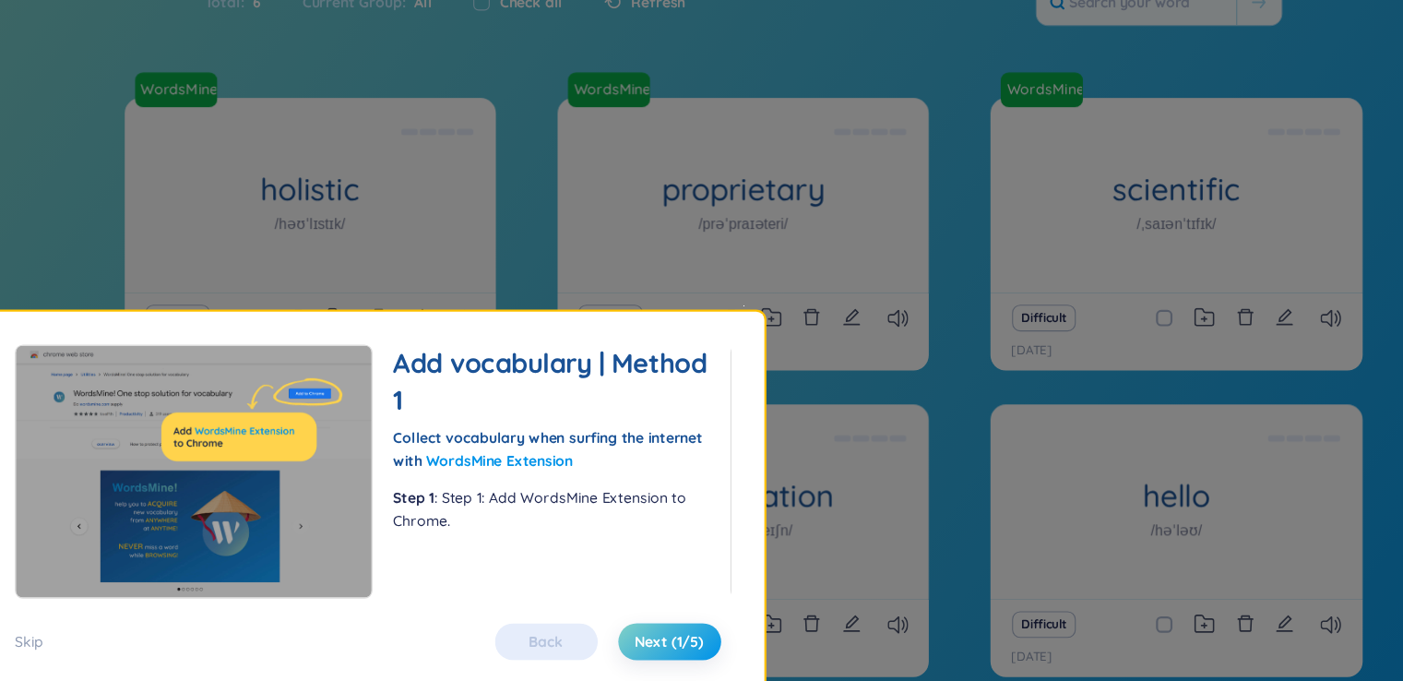
scroll to position [114, 0]
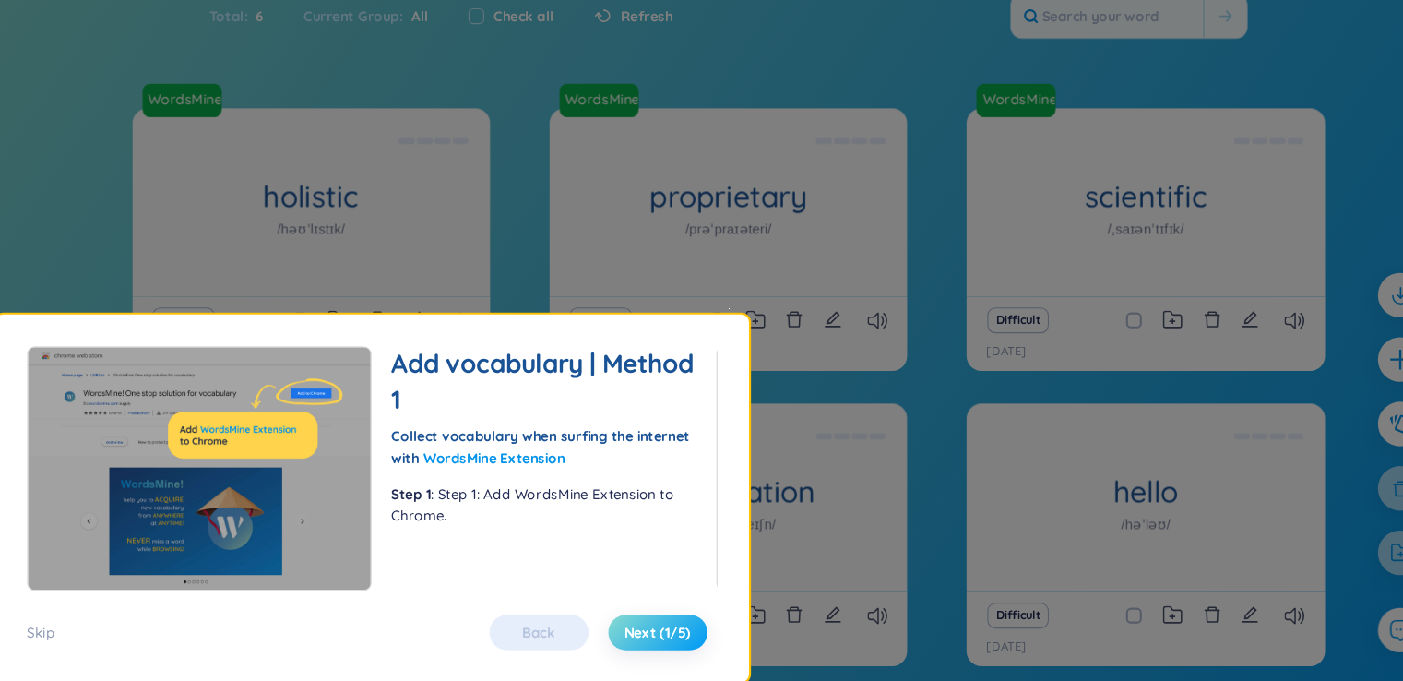
click at [618, 625] on button "Next (1/5)" at bounding box center [635, 615] width 92 height 33
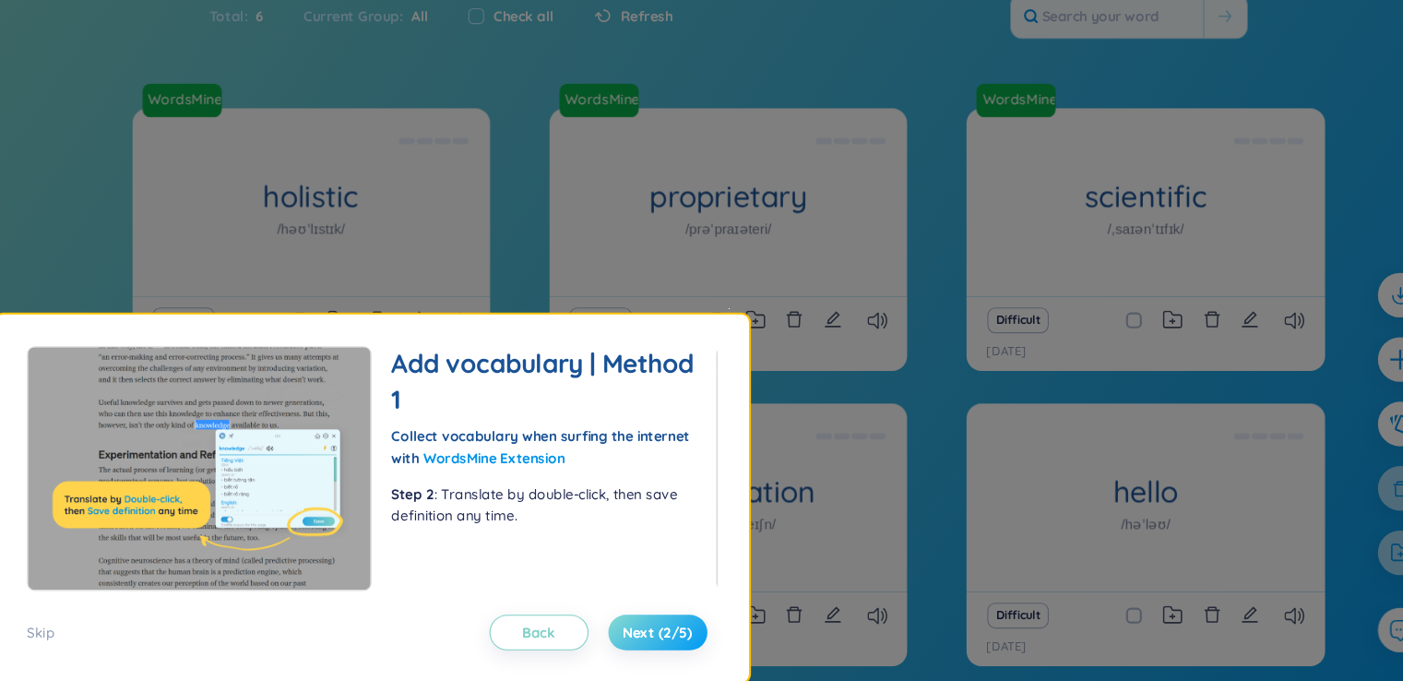
click at [618, 625] on button "Next (2/5)" at bounding box center [635, 615] width 92 height 33
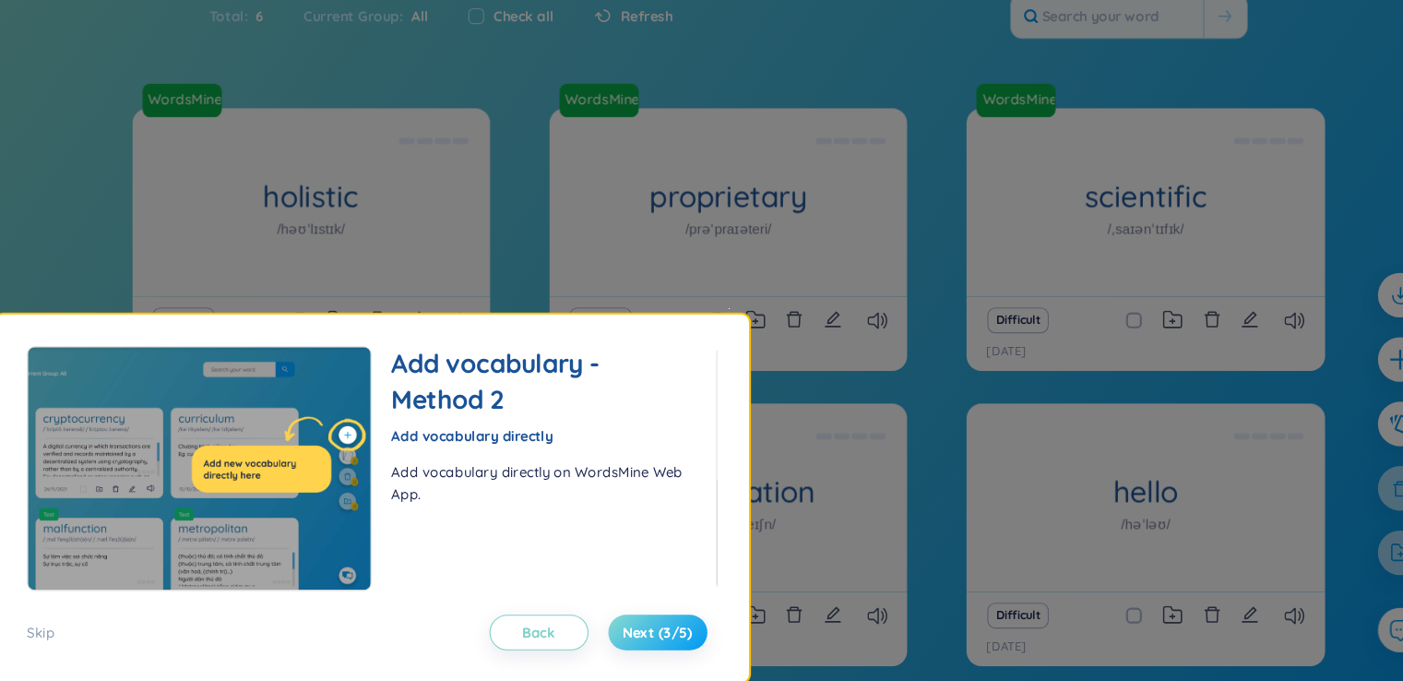
click at [618, 625] on button "Next (3/5)" at bounding box center [635, 615] width 92 height 33
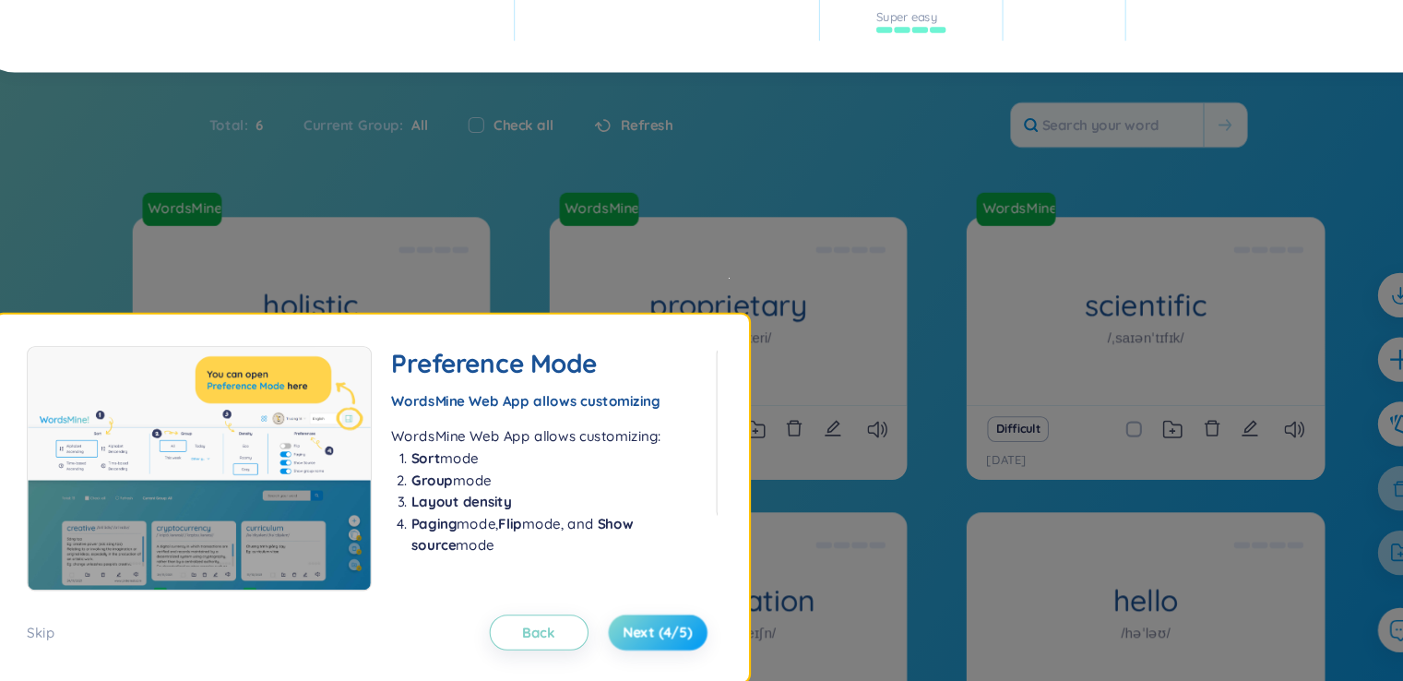
scroll to position [0, 0]
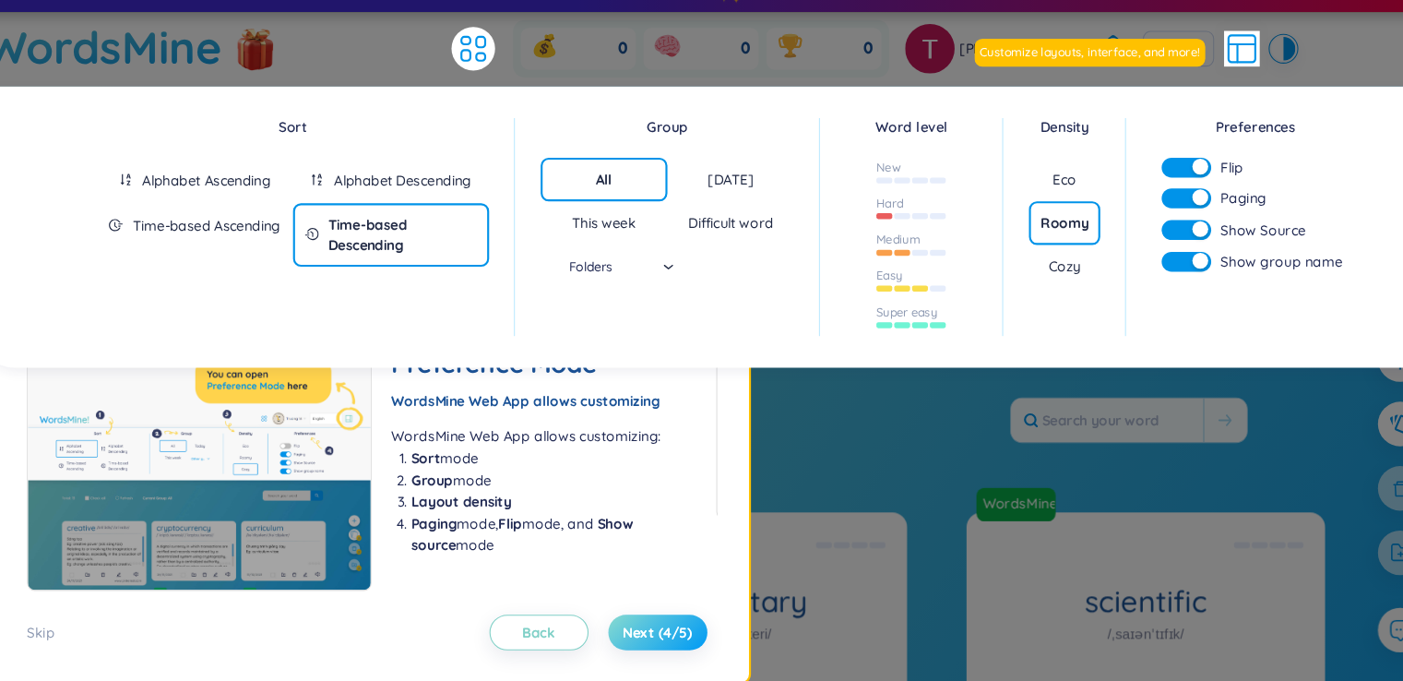
click at [618, 625] on button "Next (4/5)" at bounding box center [635, 615] width 92 height 33
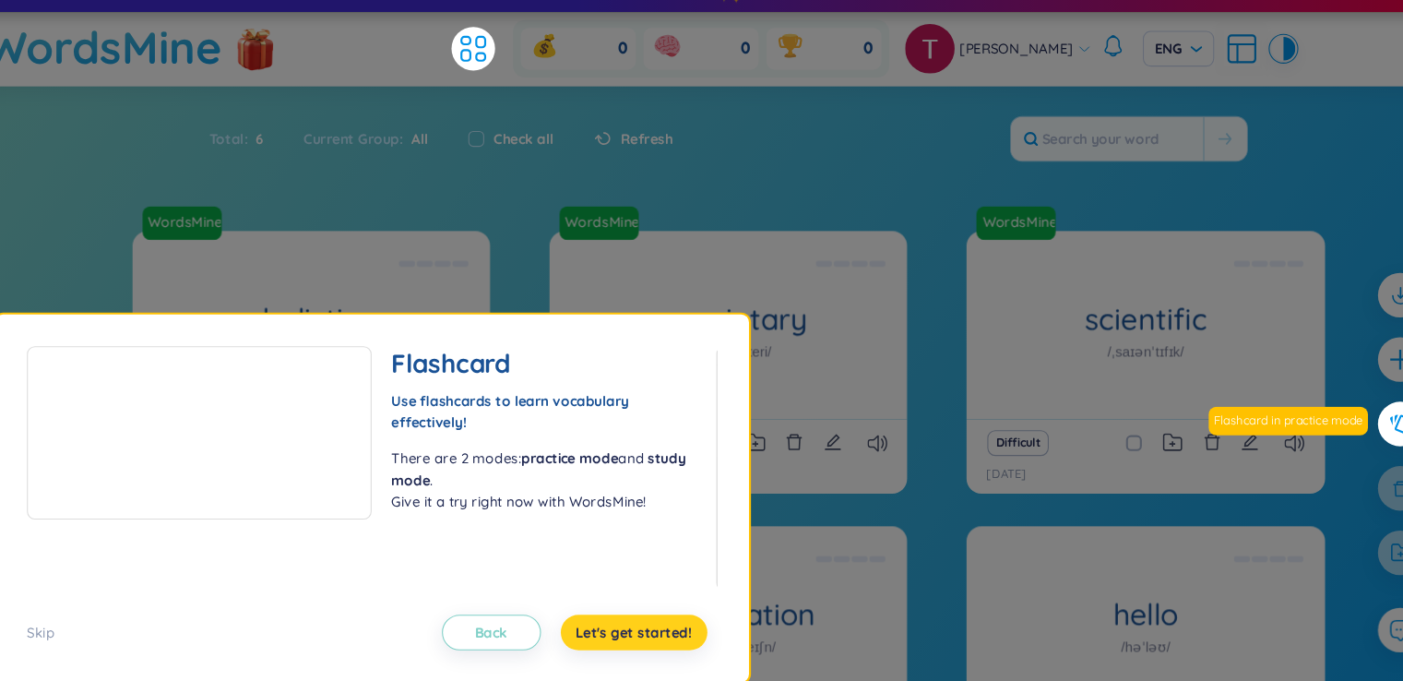
click at [601, 603] on button "Let's get started!" at bounding box center [613, 615] width 136 height 33
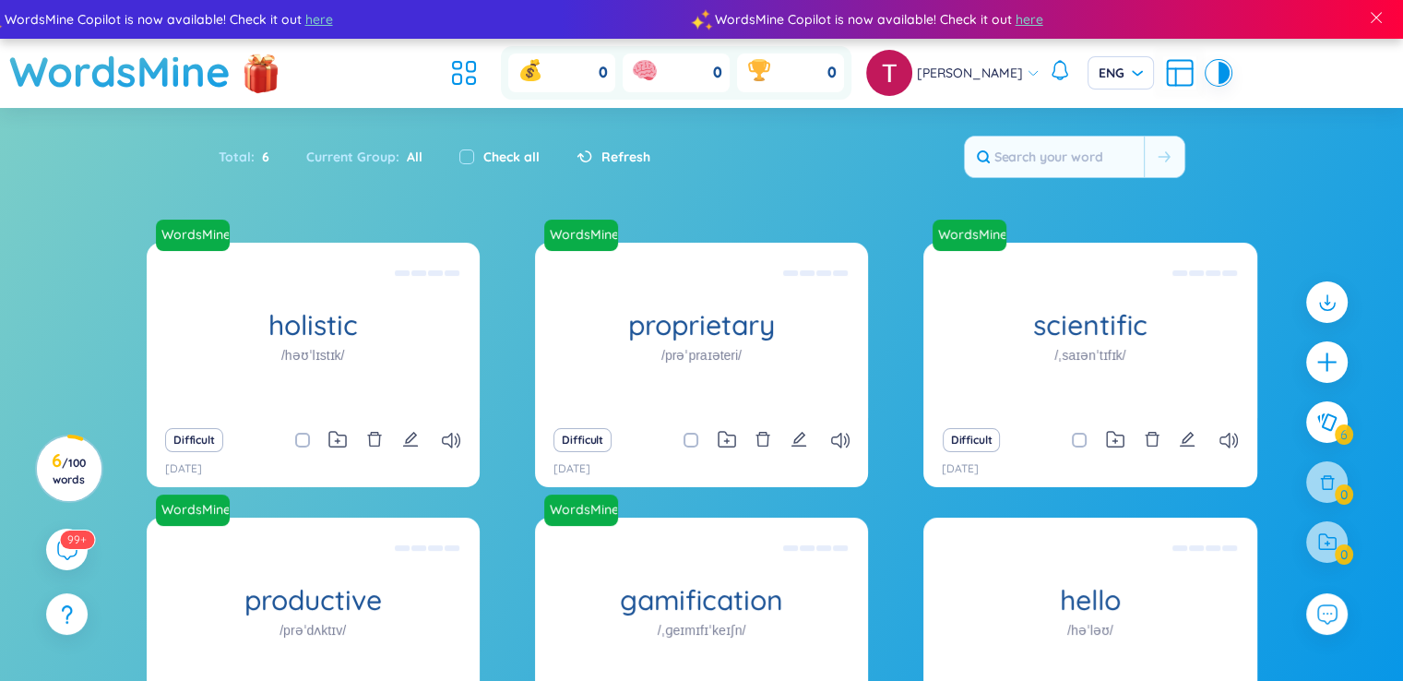
scroll to position [177, 0]
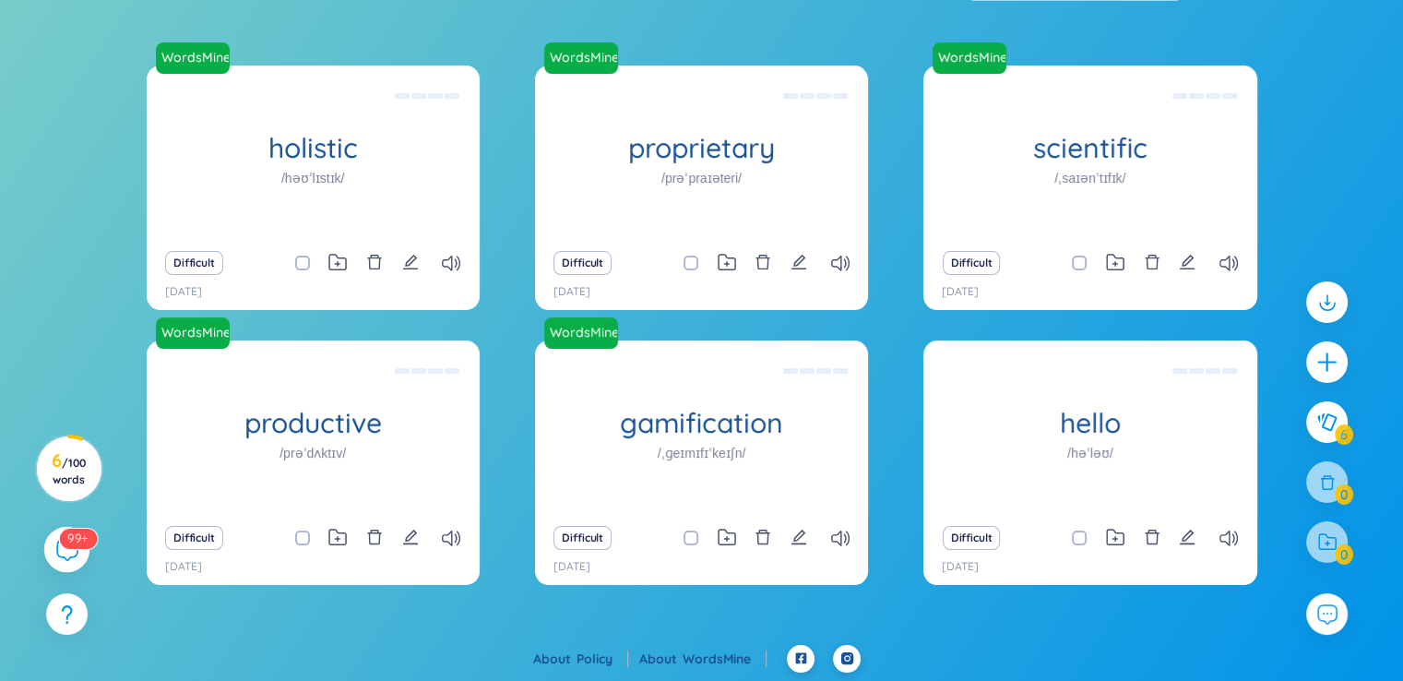
click at [79, 551] on div "99+" at bounding box center [67, 550] width 46 height 46
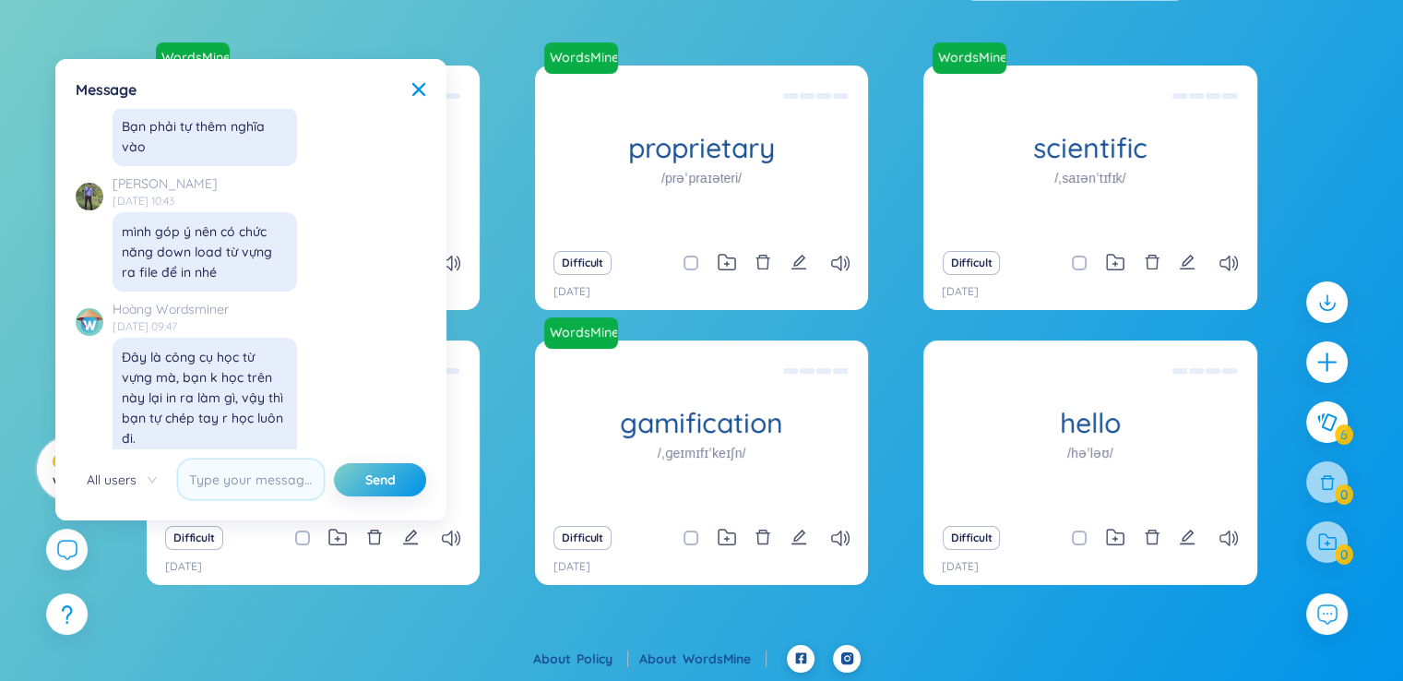
scroll to position [19397, 0]
click at [417, 79] on div "Message" at bounding box center [251, 89] width 350 height 20
click at [413, 92] on icon at bounding box center [418, 89] width 15 height 15
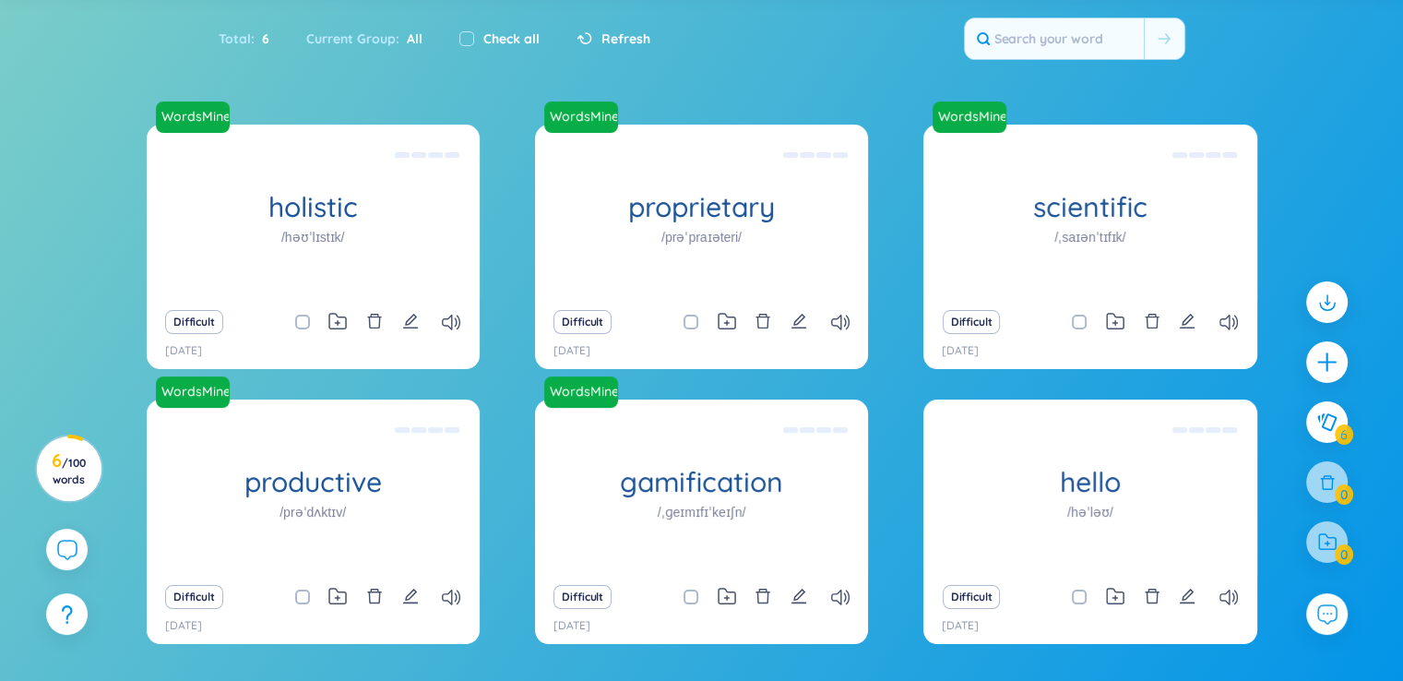
scroll to position [118, 0]
click at [196, 322] on button "Difficult" at bounding box center [194, 322] width 58 height 24
click at [456, 326] on icon at bounding box center [451, 322] width 18 height 16
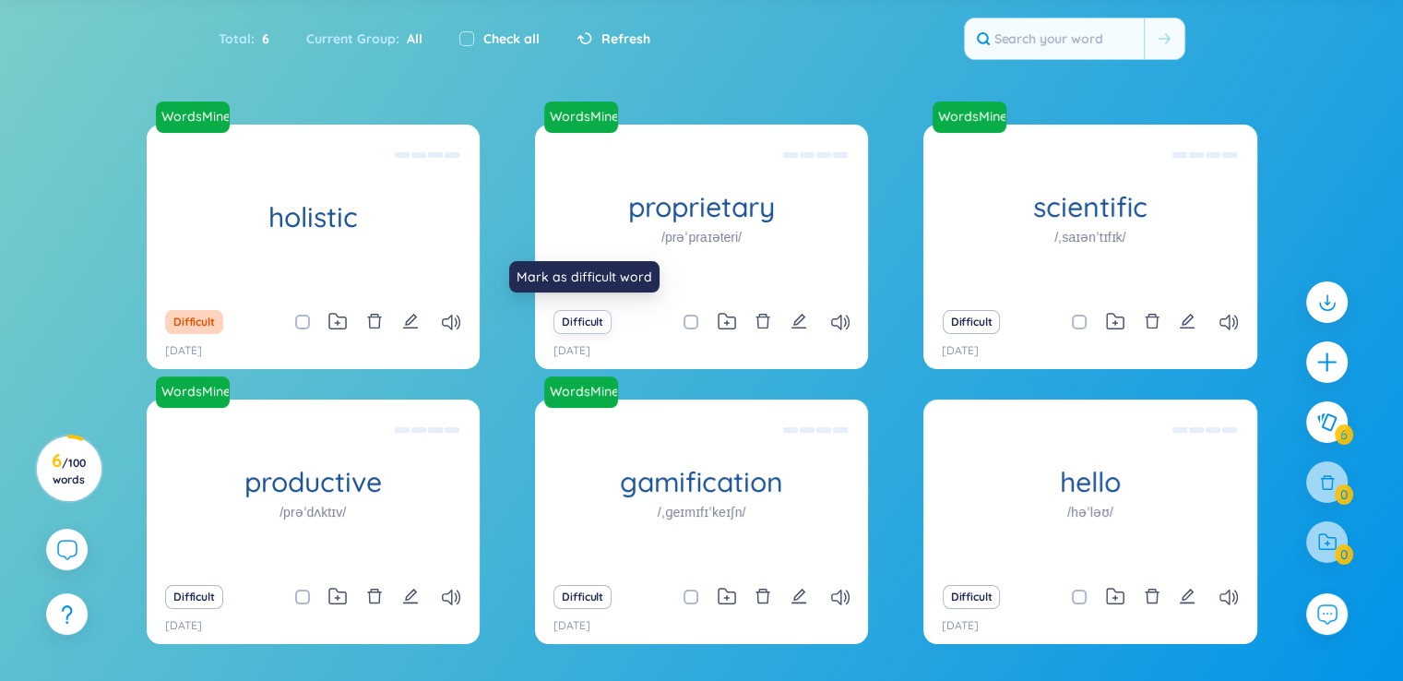
click at [592, 319] on button "Difficult" at bounding box center [582, 322] width 58 height 24
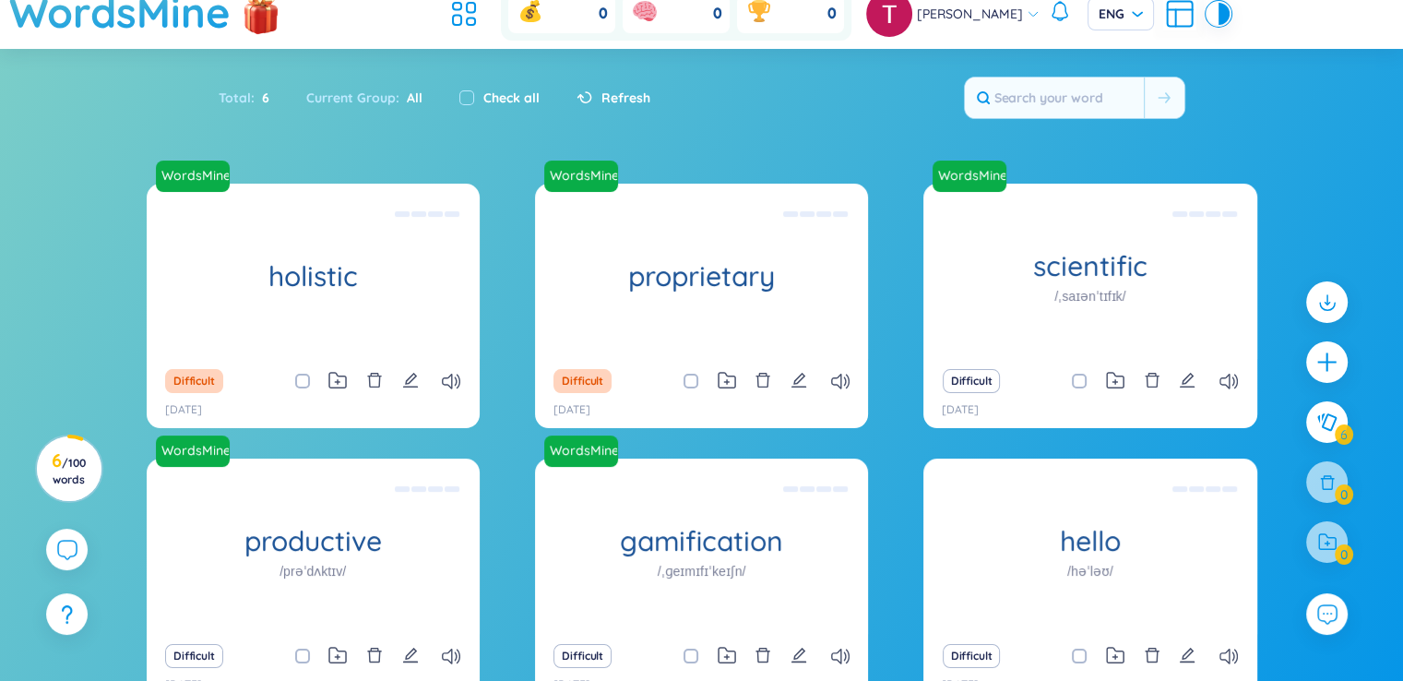
scroll to position [0, 0]
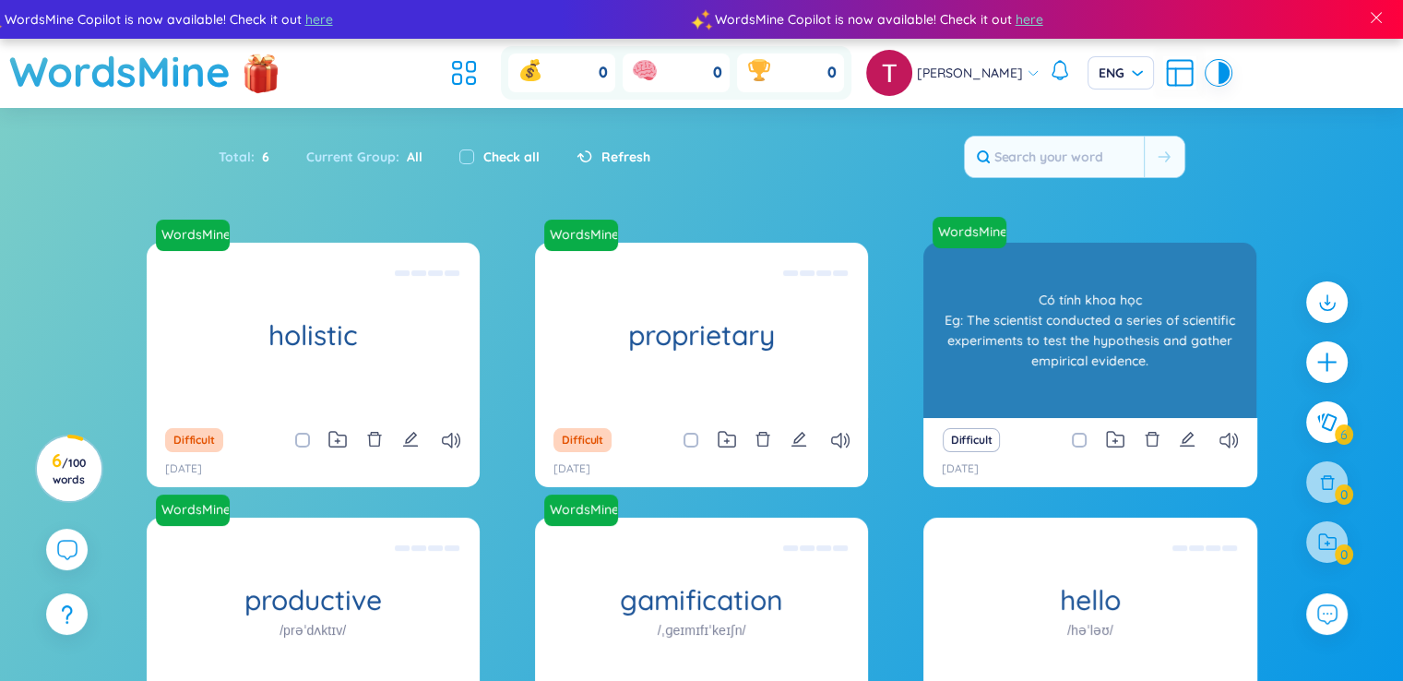
click at [1054, 412] on div "scientific /ˌsaɪənˈtɪfɪk/ Có tính khoa học Eg: The scientist conducted a series…" at bounding box center [1089, 330] width 333 height 175
click at [1054, 412] on div "Có tính khoa học Eg: The scientist conducted a series of scientific experiments…" at bounding box center [1089, 330] width 333 height 175
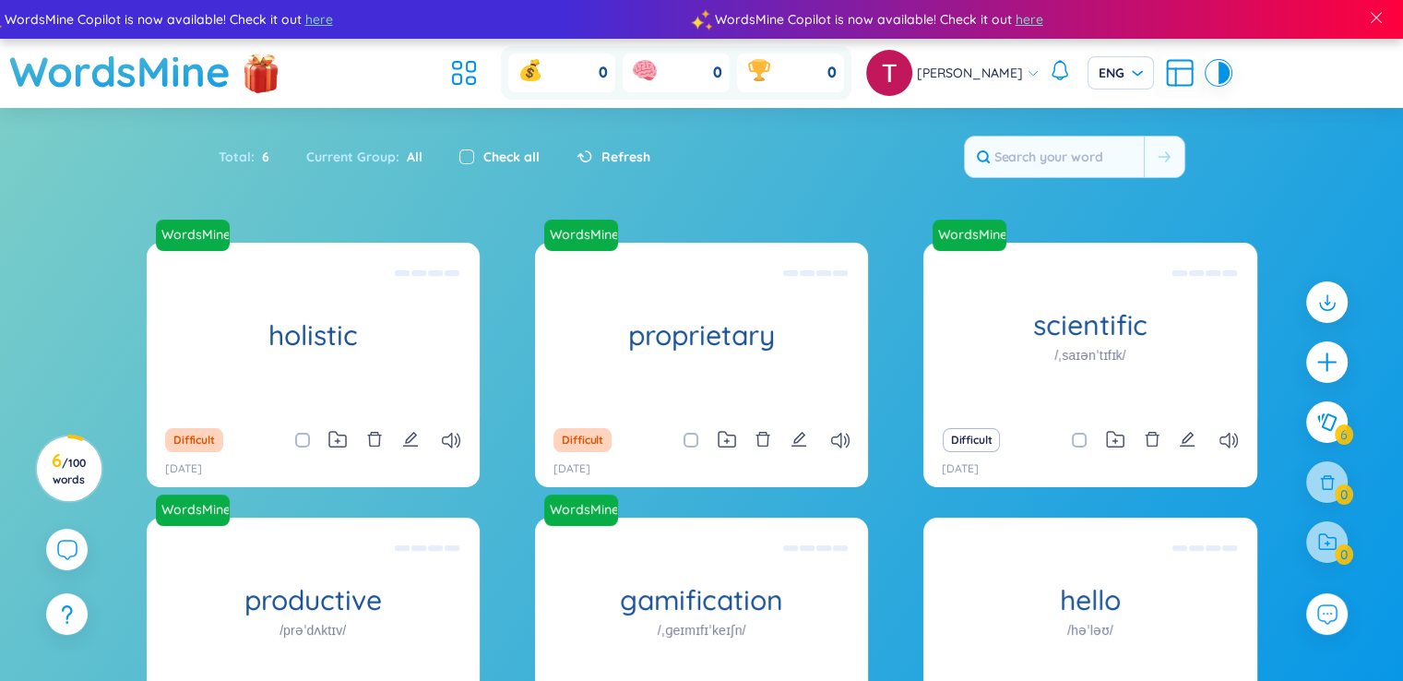
drag, startPoint x: 454, startPoint y: 159, endPoint x: 465, endPoint y: 160, distance: 11.1
click at [465, 160] on div "Check all" at bounding box center [499, 156] width 117 height 39
click at [465, 160] on input "checkbox" at bounding box center [466, 156] width 15 height 15
checkbox input "true"
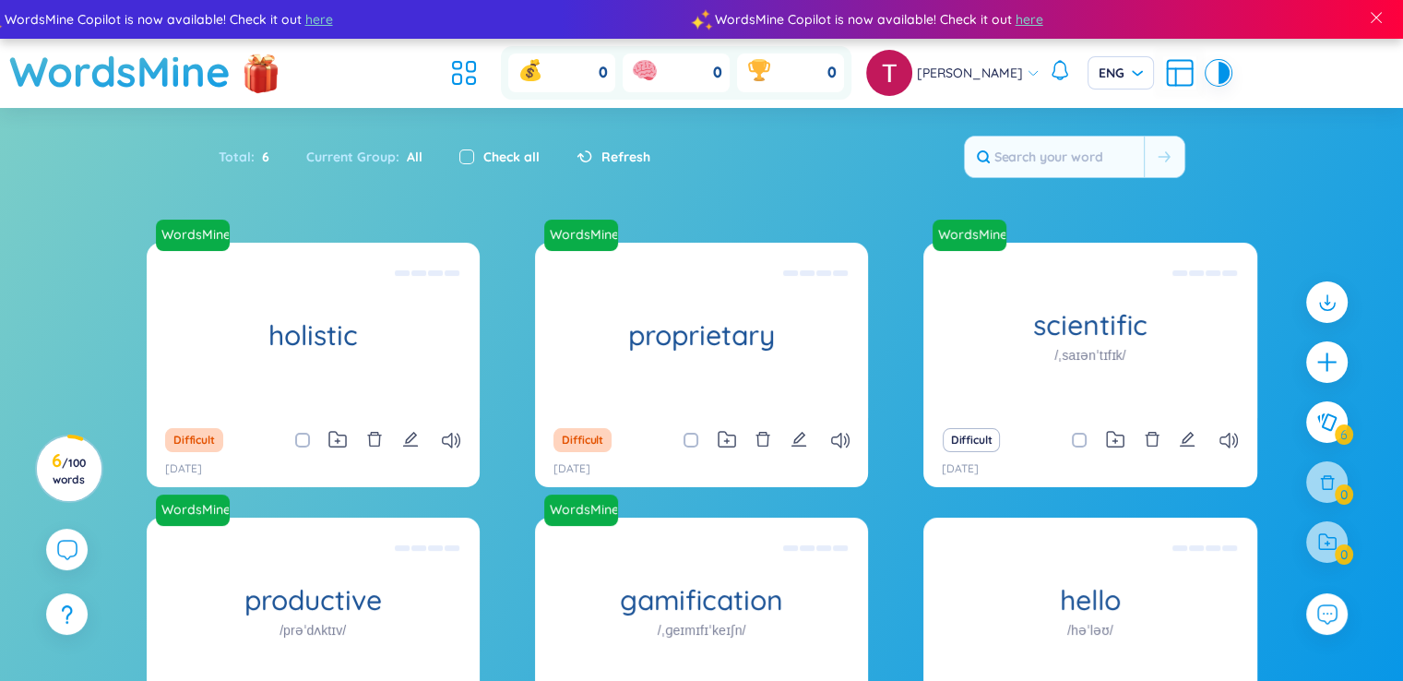
checkbox input "true"
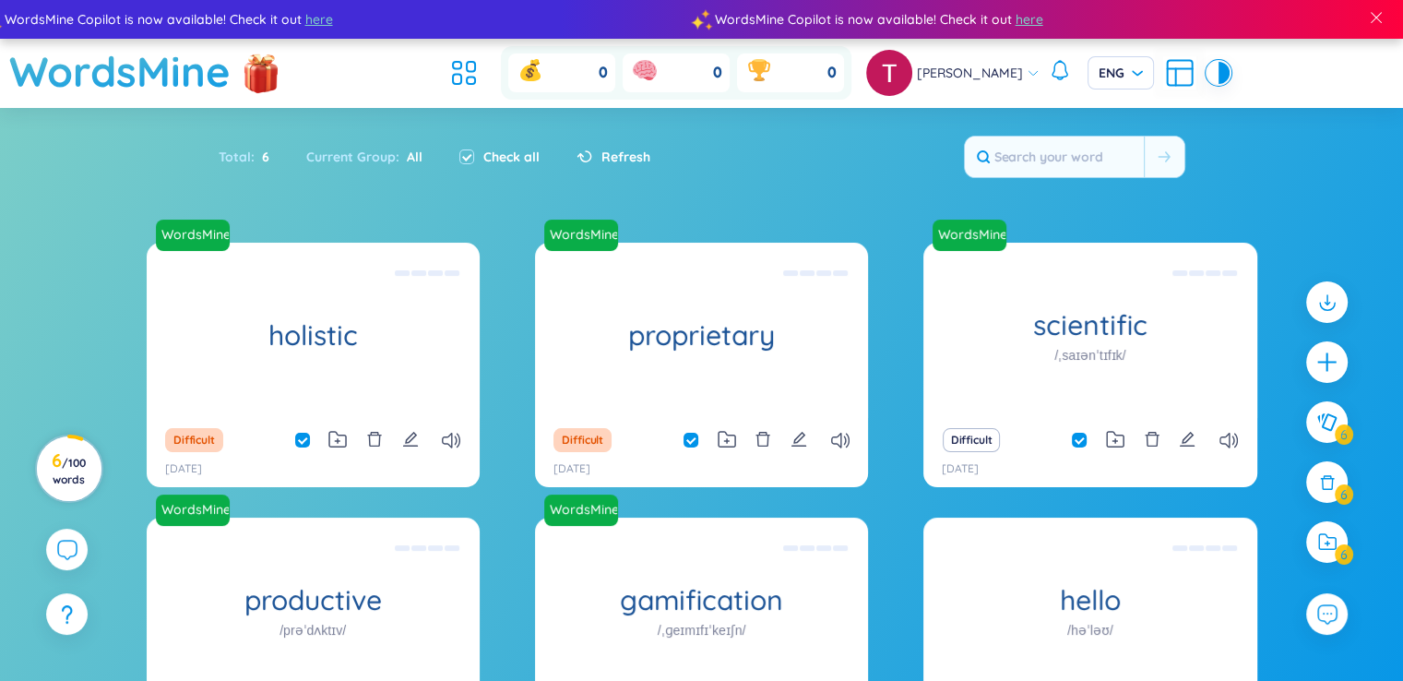
click at [83, 466] on span "/ 100 words" at bounding box center [69, 471] width 33 height 30
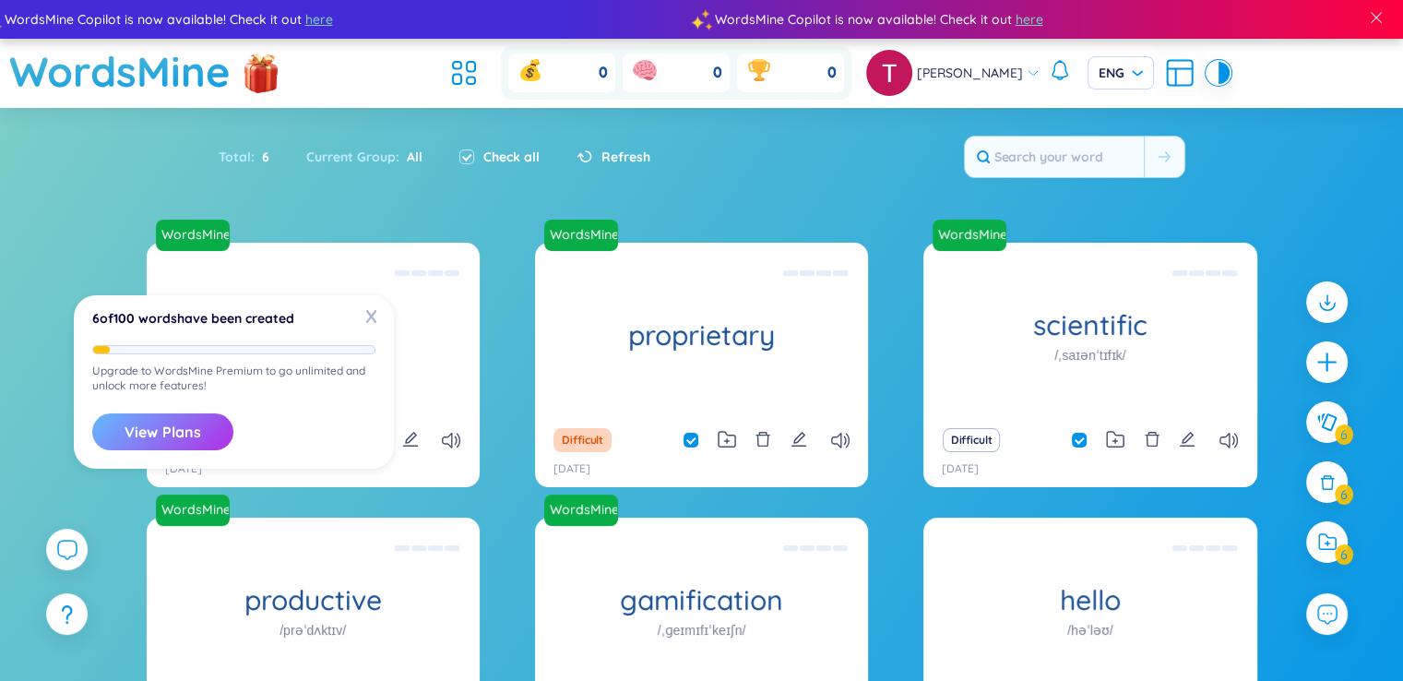
click at [177, 431] on button "View Plans" at bounding box center [162, 431] width 141 height 37
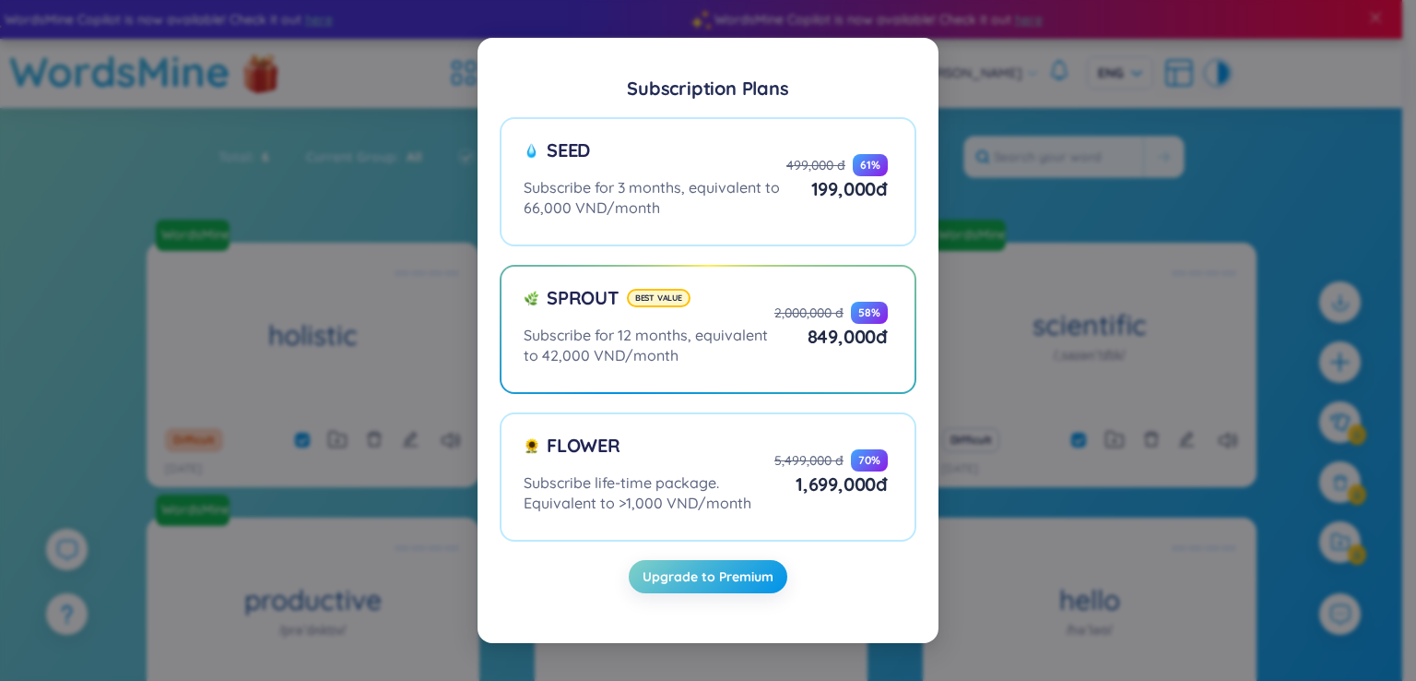
click at [991, 205] on div "Subscription Plans Seed Subscribe for 3 months, equivalent to 66,000 VND/month …" at bounding box center [708, 340] width 1416 height 681
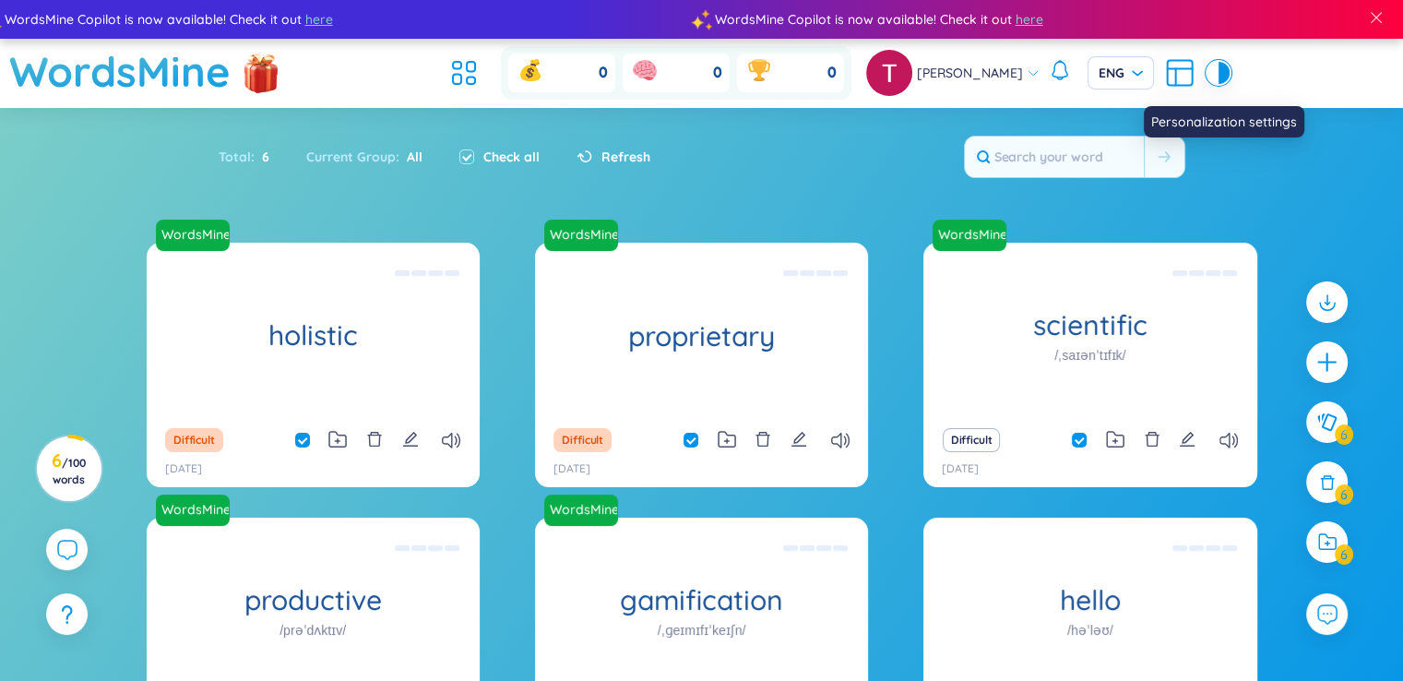
click at [1163, 63] on icon at bounding box center [1179, 72] width 33 height 33
click at [726, 359] on section "Sort Alphabet Ascending Alphabet Descending Time-based Ascending Time-based Des…" at bounding box center [701, 465] width 1403 height 714
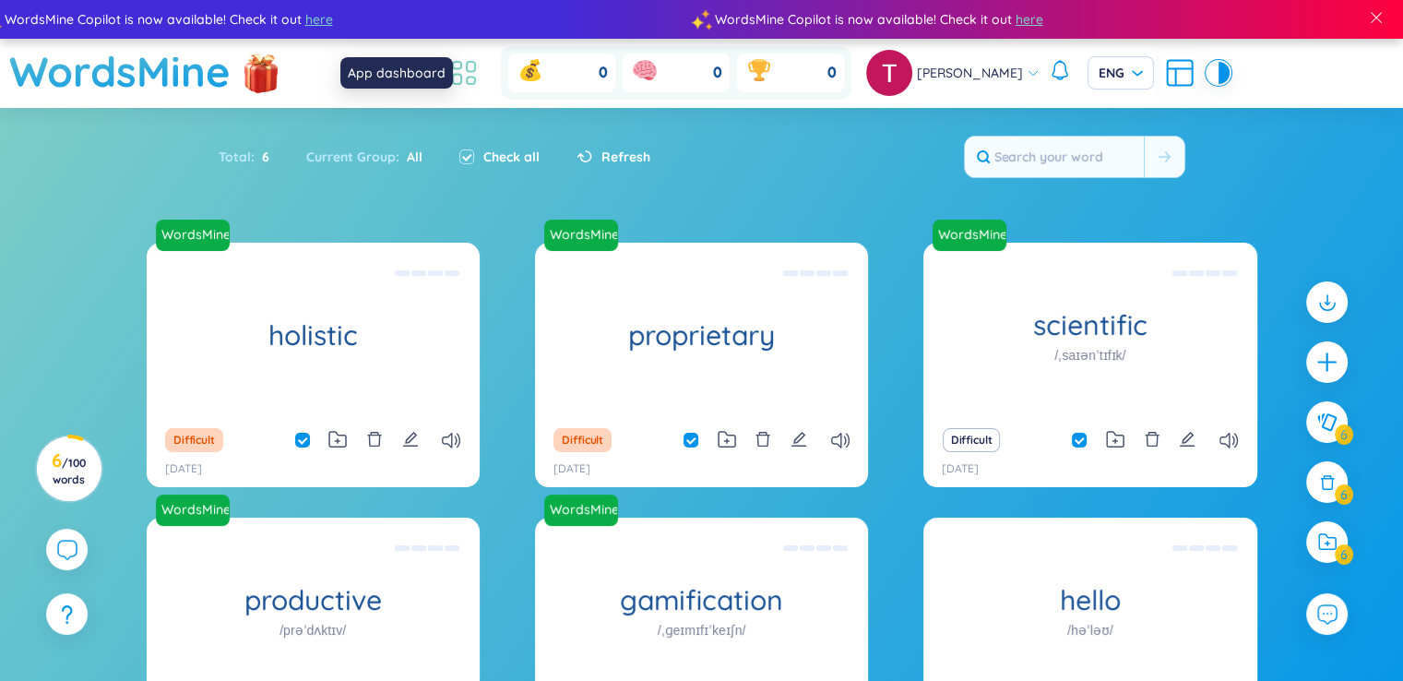
click at [474, 82] on icon at bounding box center [463, 72] width 33 height 33
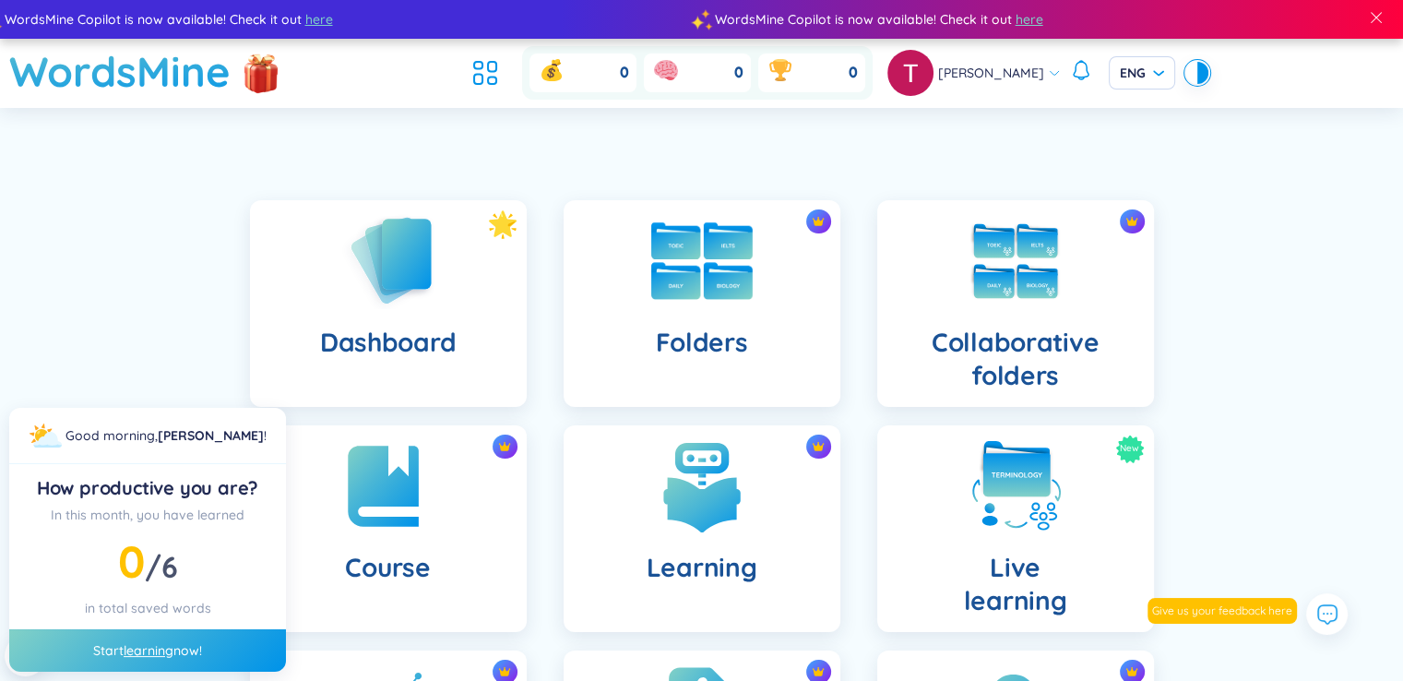
click at [730, 326] on h4 "Folders" at bounding box center [701, 342] width 92 height 33
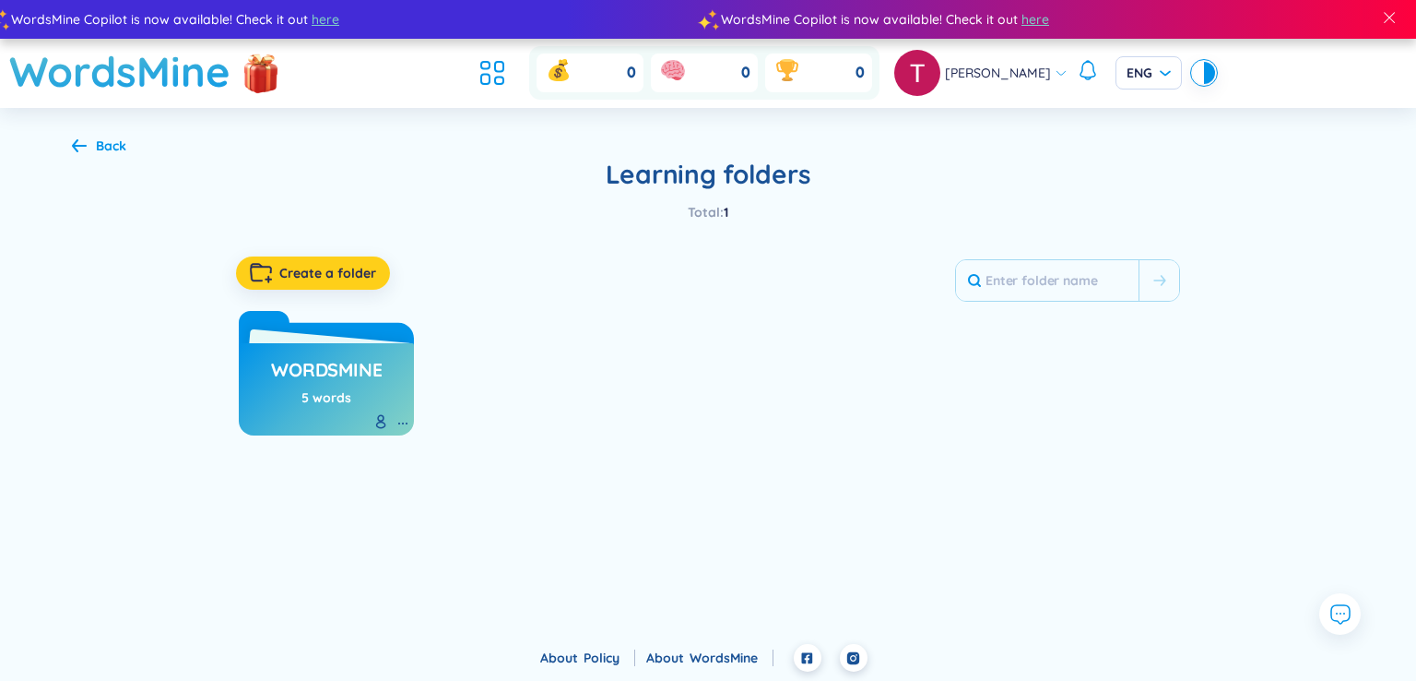
click at [349, 266] on span "Create a folder" at bounding box center [327, 273] width 97 height 18
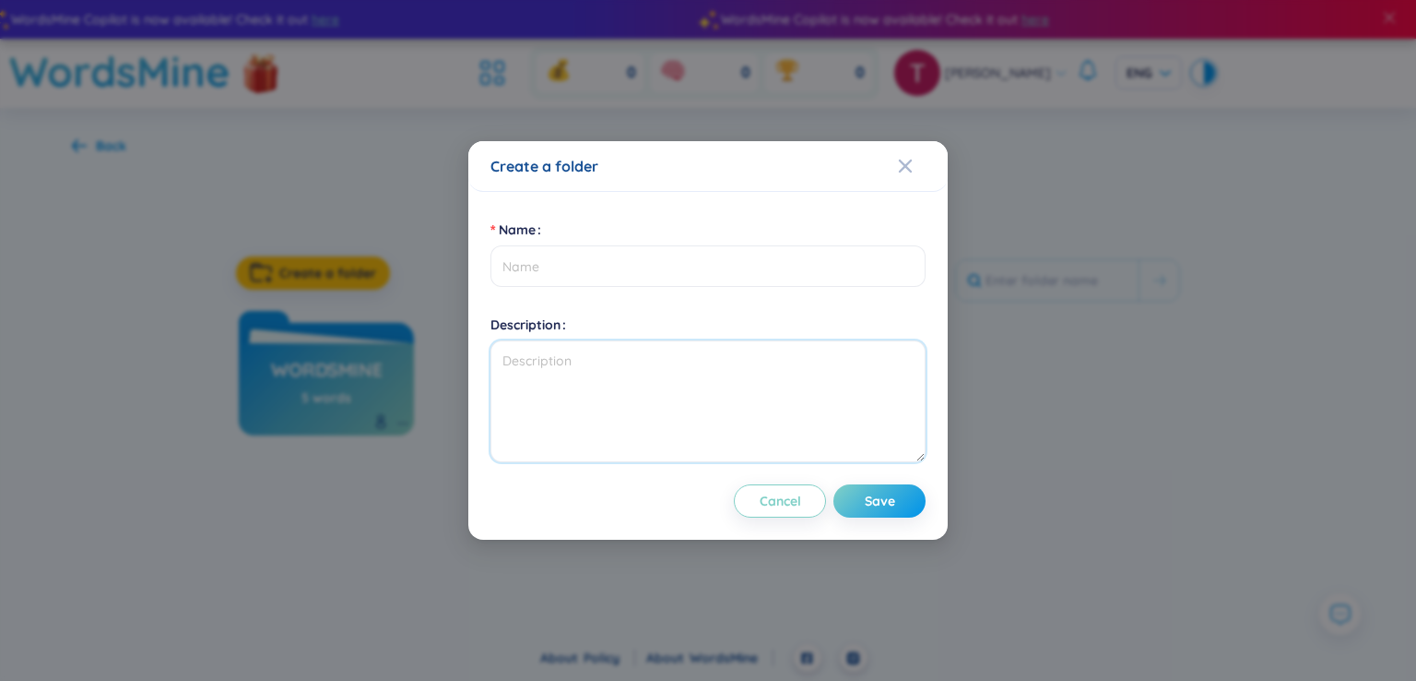
click at [577, 377] on textarea "Description" at bounding box center [708, 401] width 435 height 122
click at [900, 166] on icon "Close" at bounding box center [905, 166] width 15 height 15
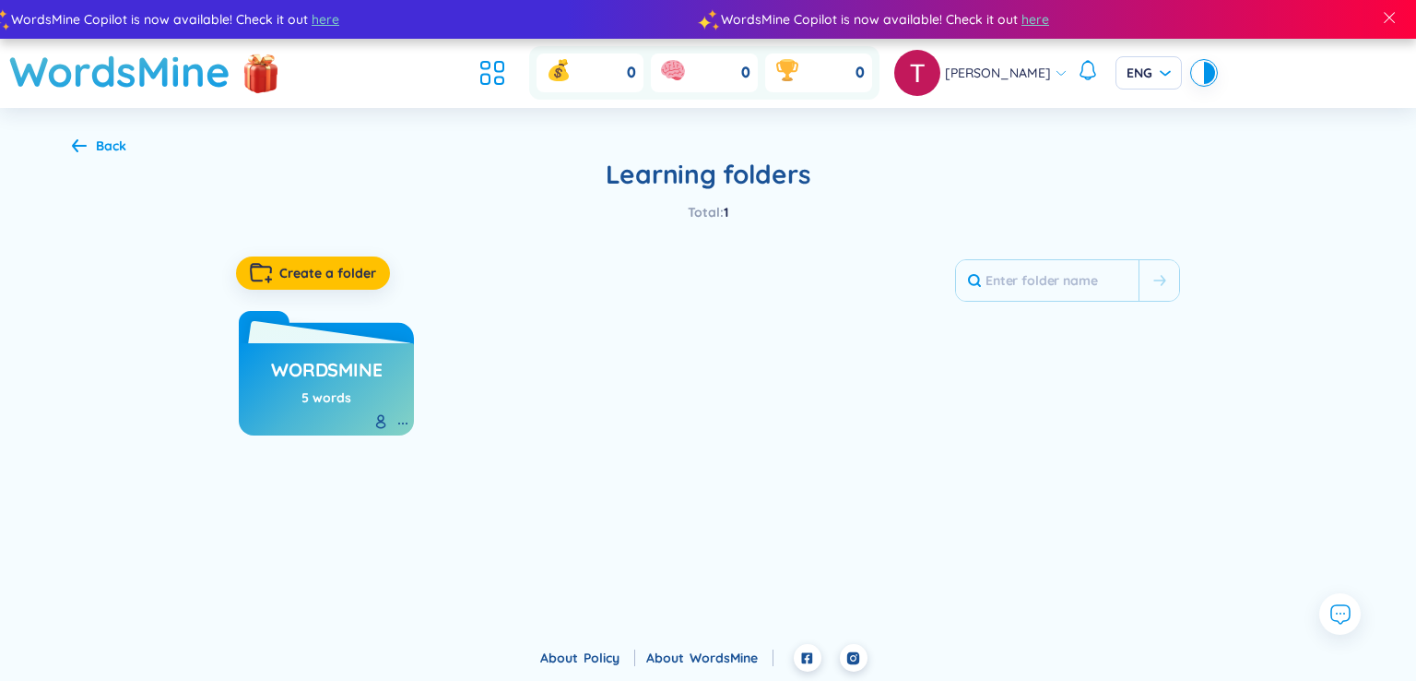
click at [351, 366] on h3 "WordsMine" at bounding box center [326, 374] width 111 height 35
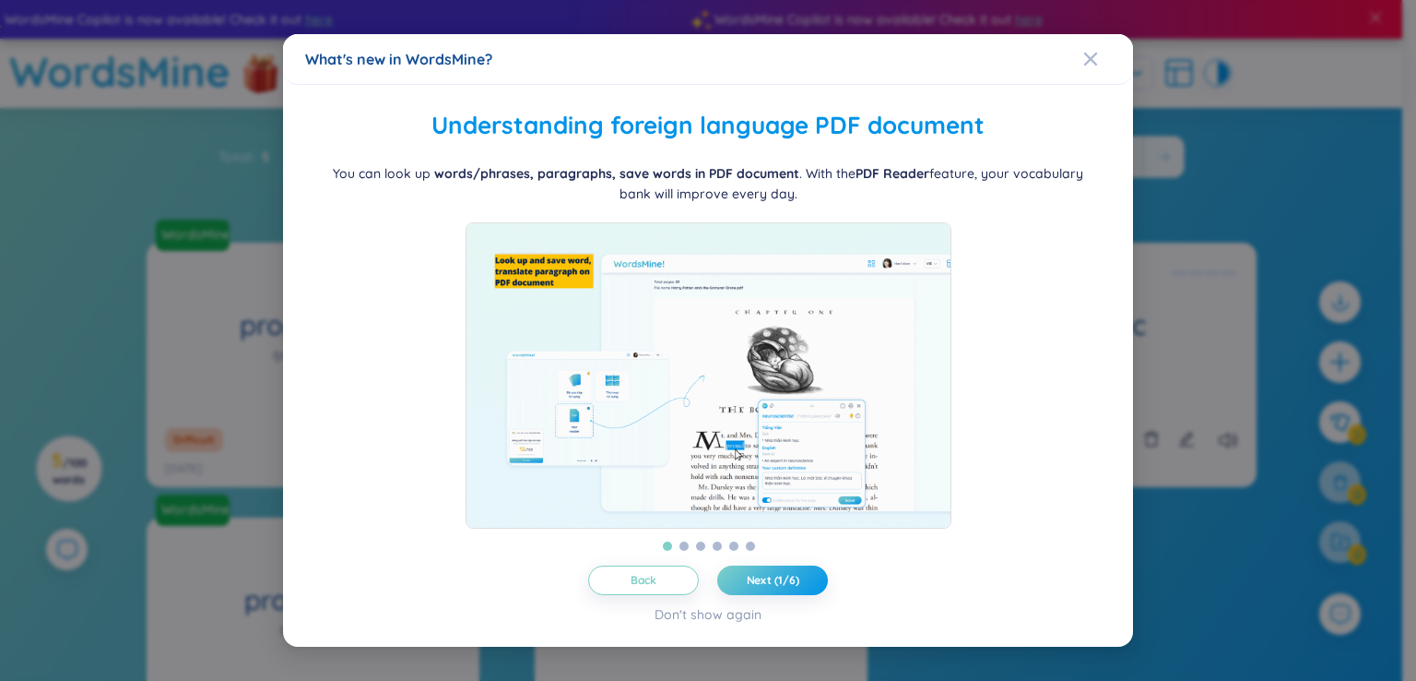
checkbox input "false"
click at [1100, 41] on span "Close" at bounding box center [1108, 59] width 50 height 50
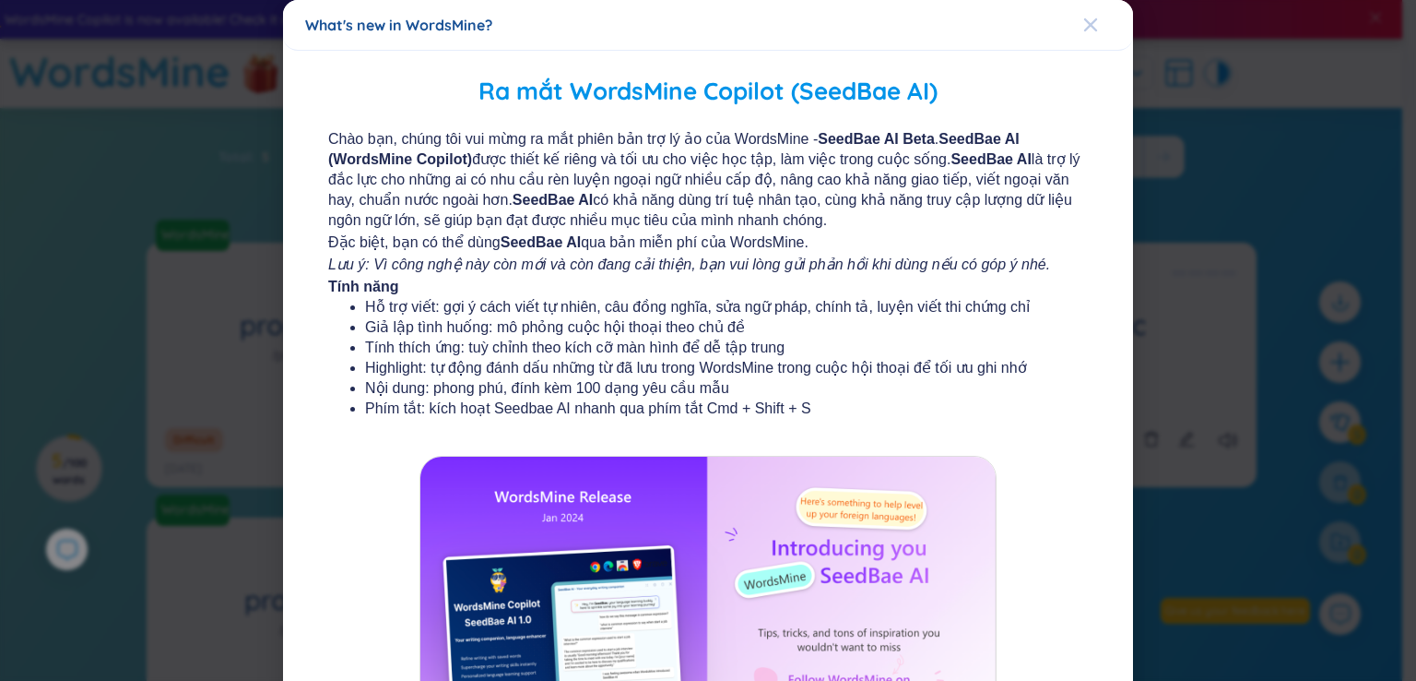
click at [1083, 13] on div "Close" at bounding box center [1090, 25] width 15 height 50
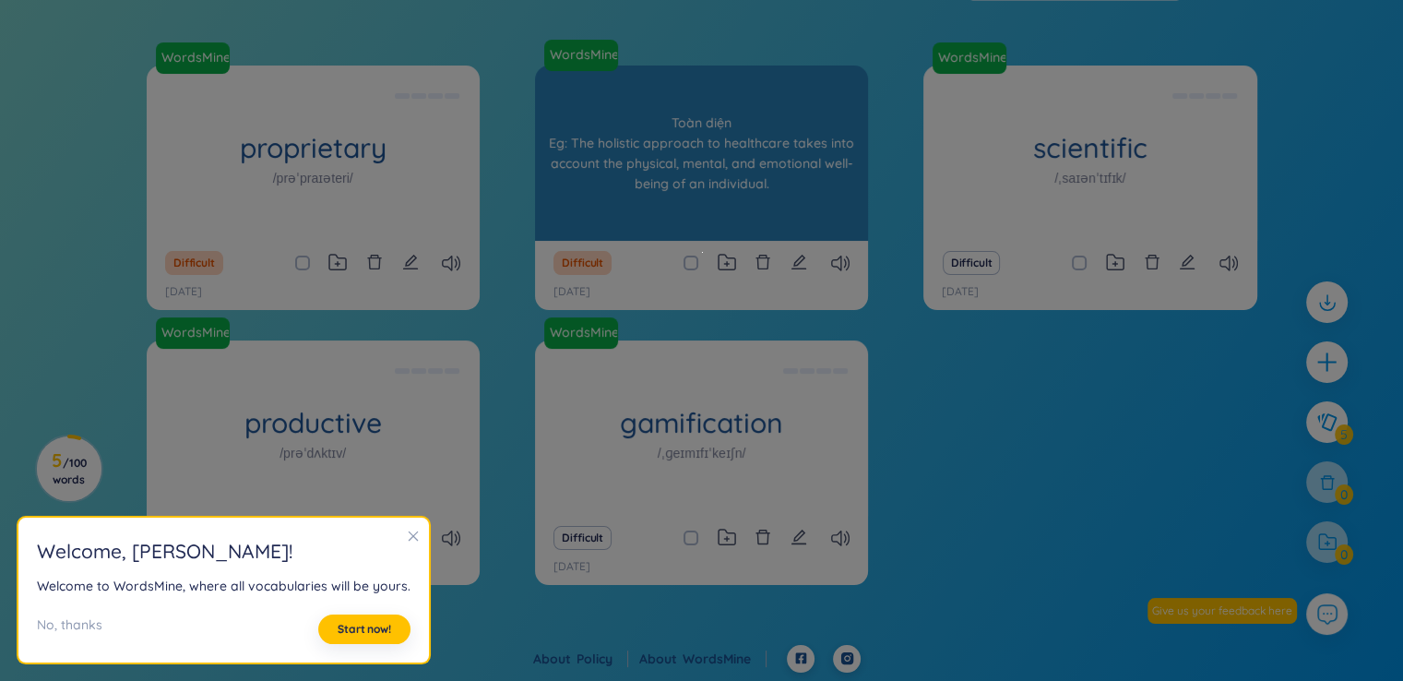
scroll to position [177, 0]
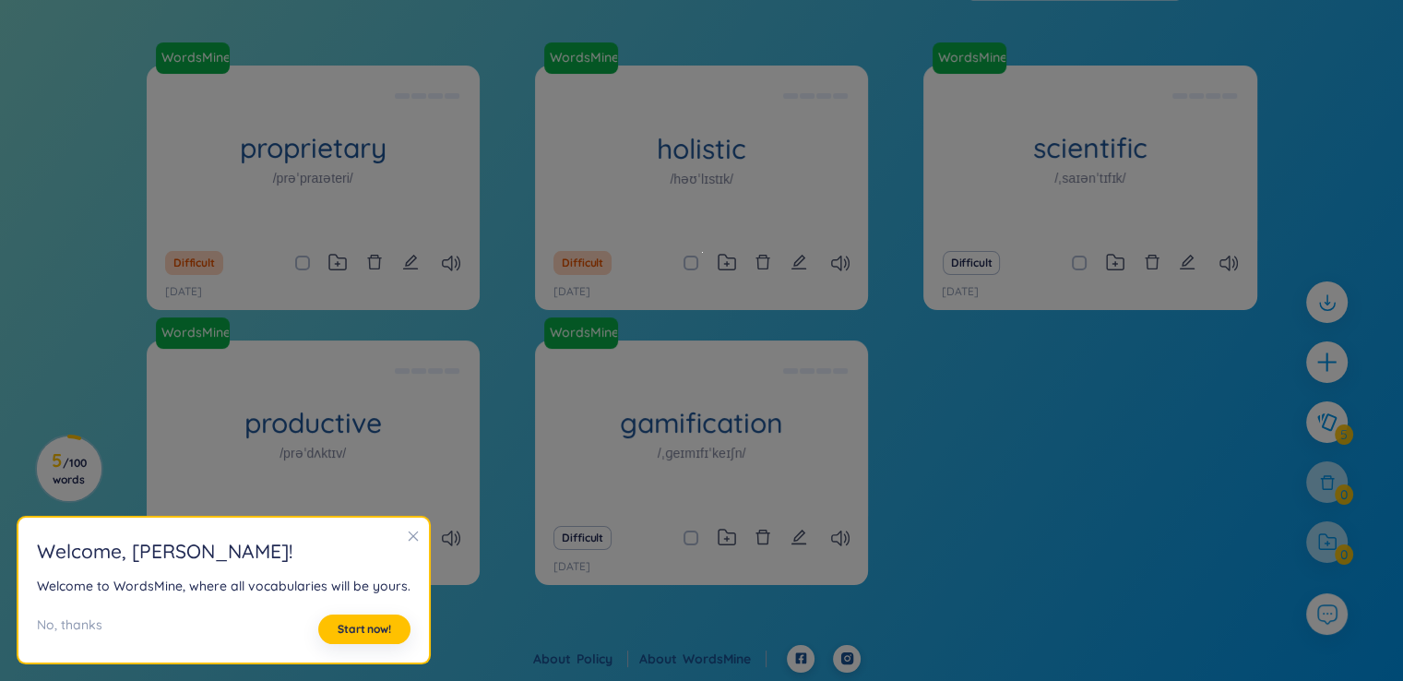
click at [408, 532] on icon "close" at bounding box center [413, 536] width 10 height 10
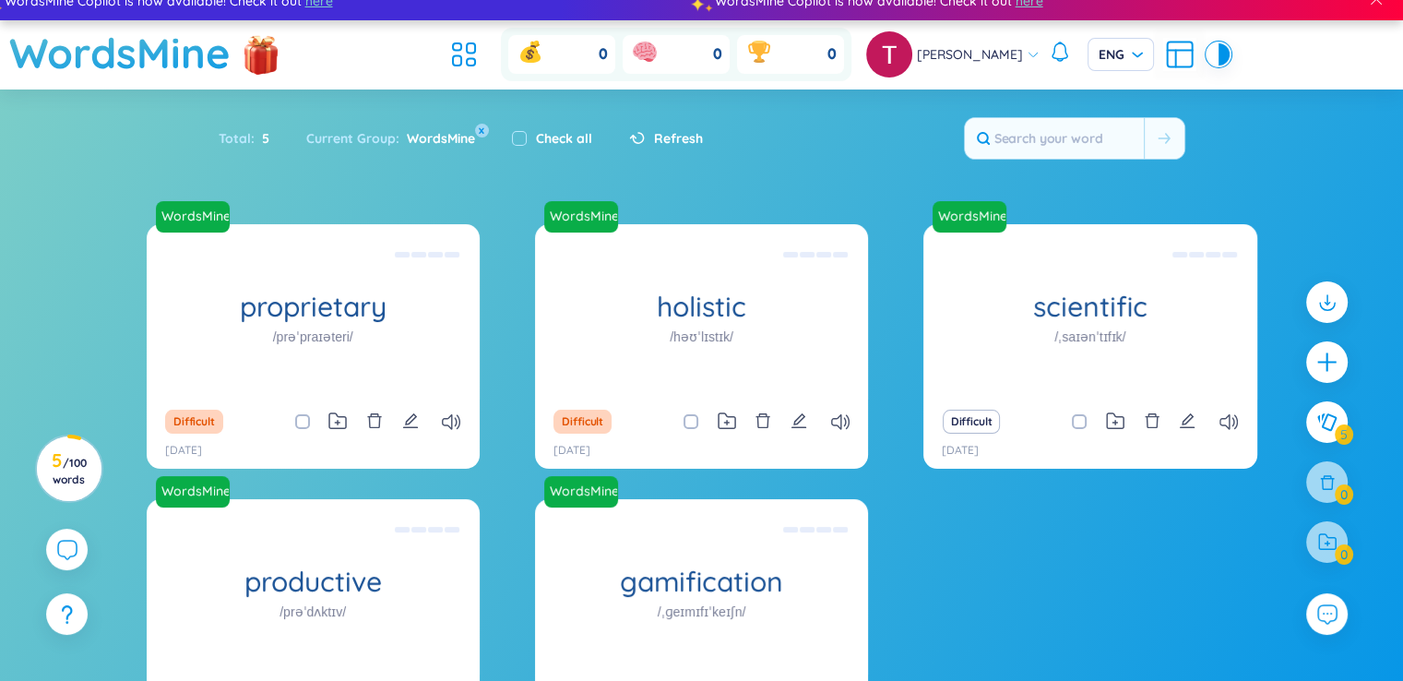
scroll to position [18, 0]
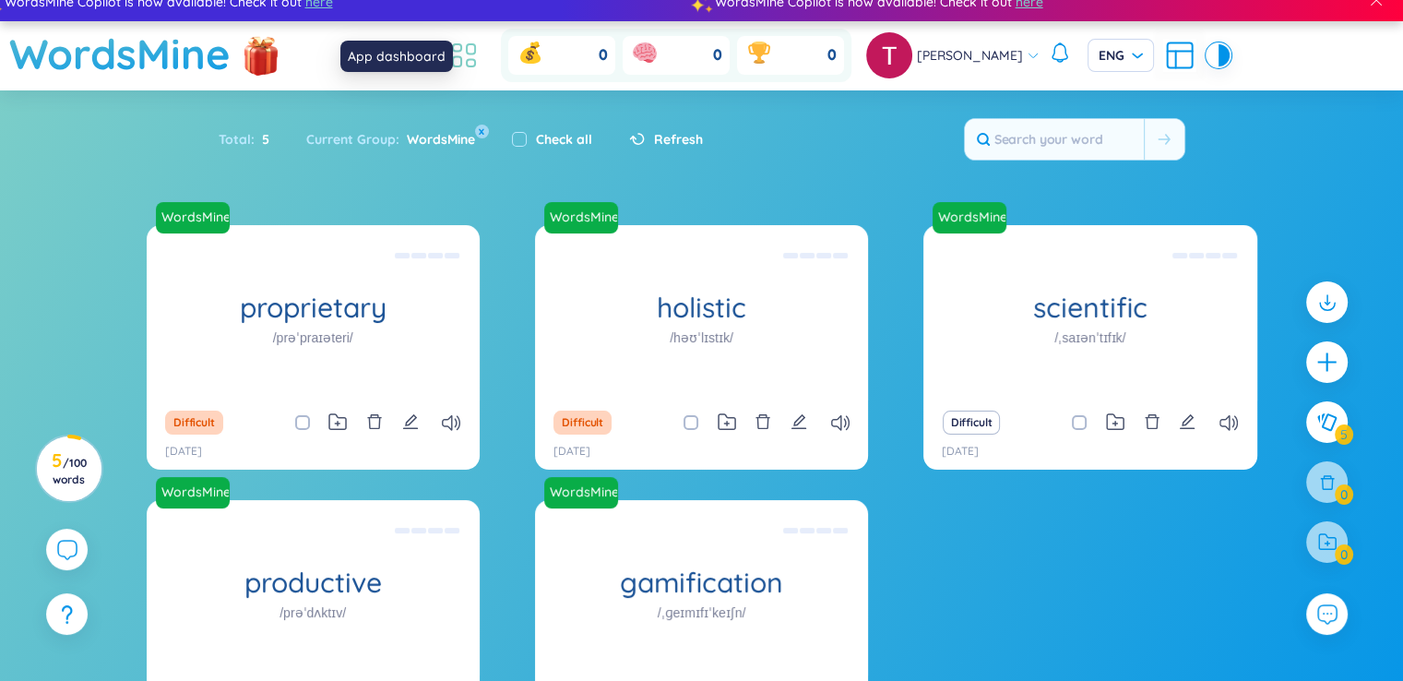
click at [480, 53] on icon at bounding box center [463, 55] width 33 height 33
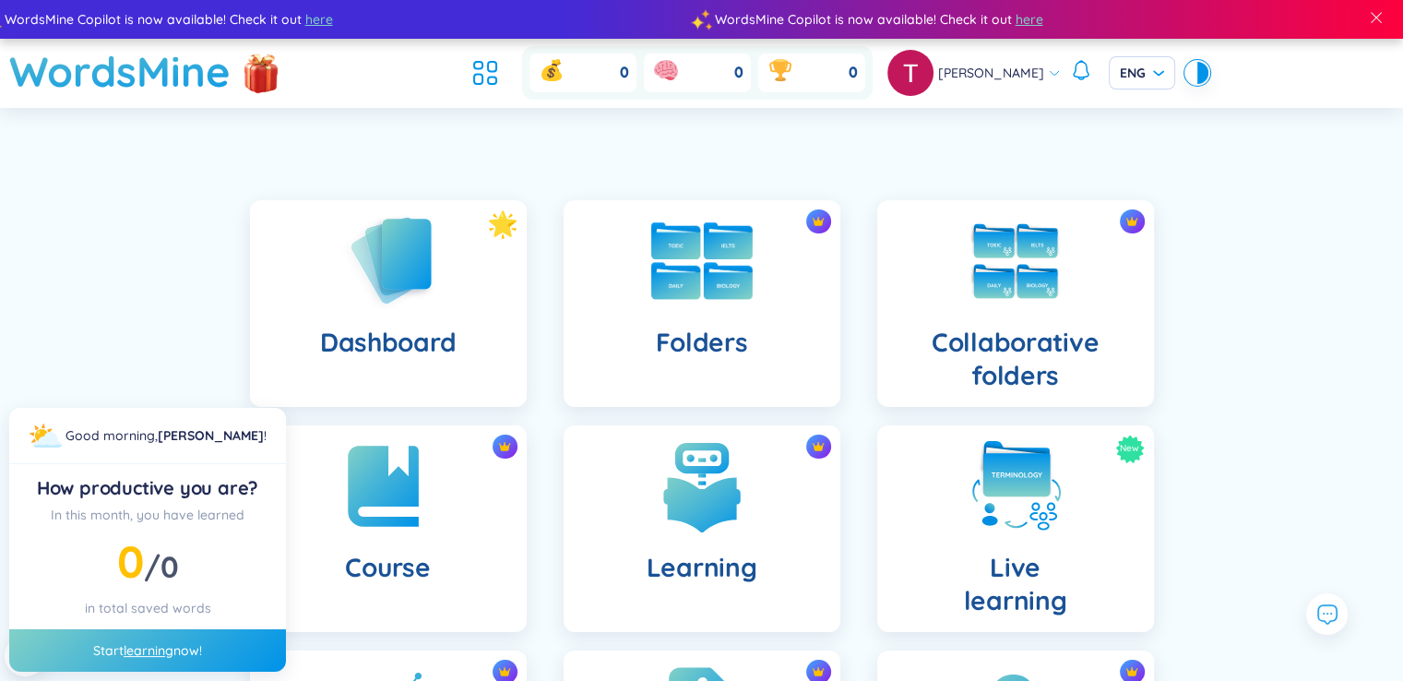
click at [662, 279] on img at bounding box center [701, 260] width 101 height 77
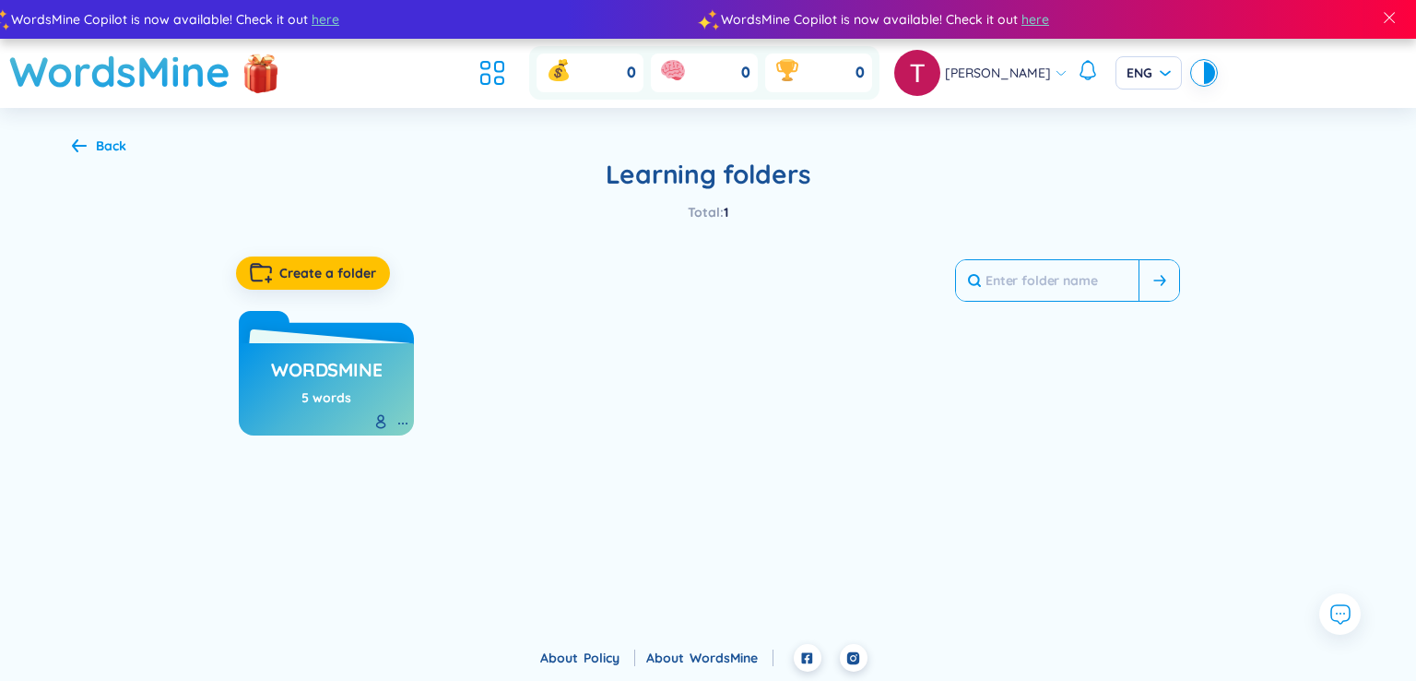
click at [1063, 278] on input "text" at bounding box center [1047, 280] width 183 height 41
click at [1156, 282] on icon at bounding box center [1160, 280] width 13 height 11
click at [1056, 281] on input "text" at bounding box center [1047, 280] width 183 height 41
click at [331, 378] on h3 "WordsMine" at bounding box center [326, 374] width 111 height 35
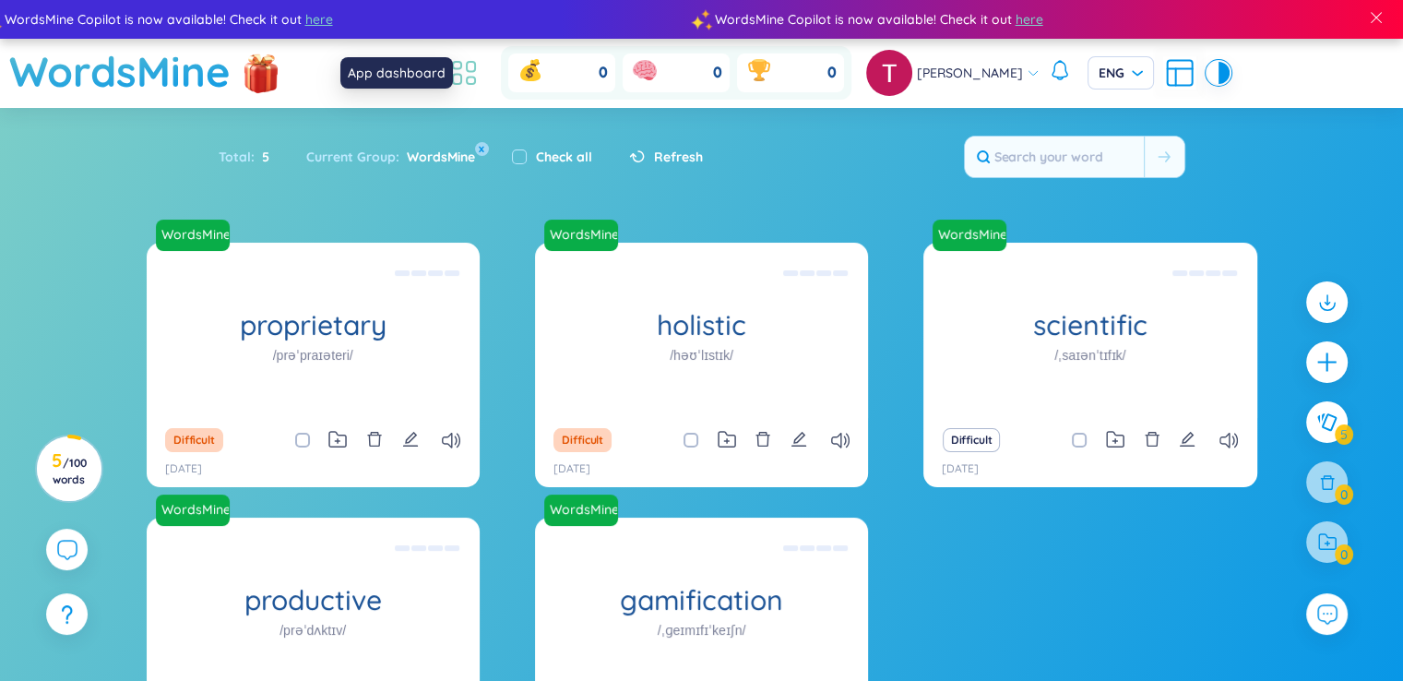
click at [480, 78] on icon at bounding box center [463, 72] width 33 height 33
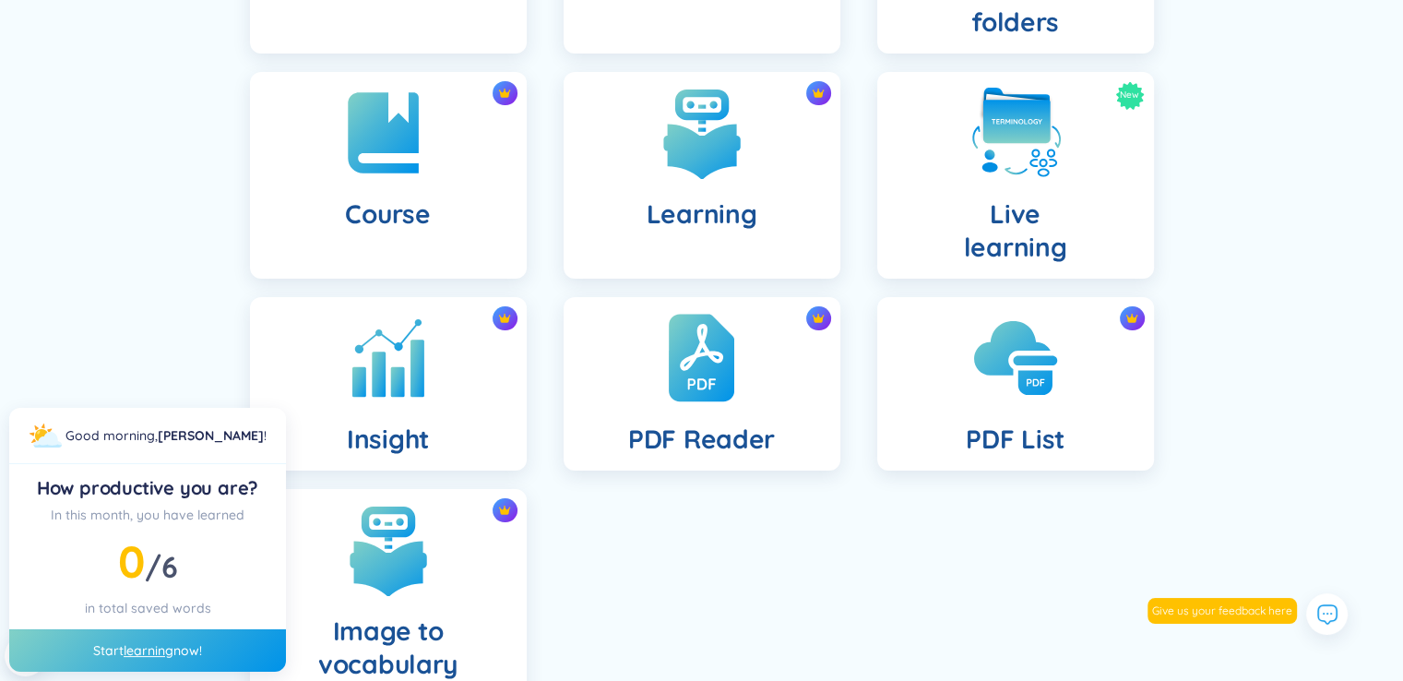
scroll to position [350, 0]
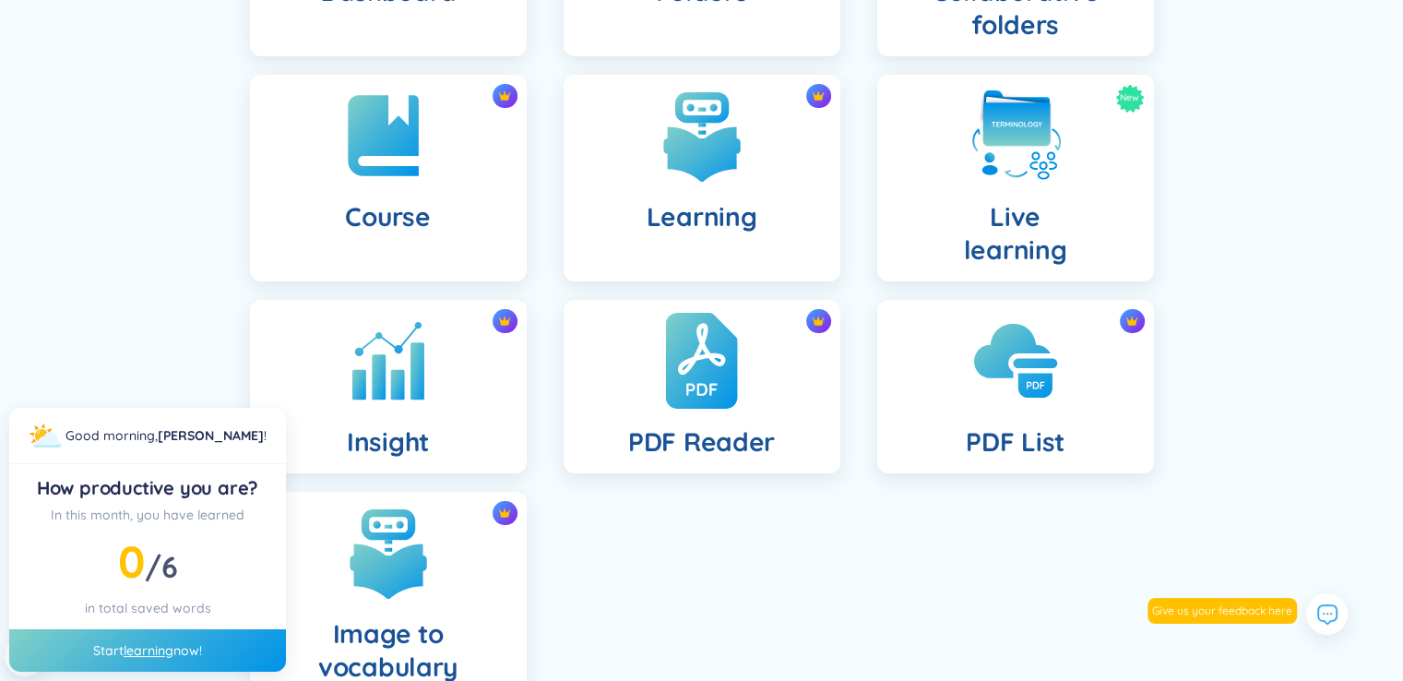
click at [695, 437] on h4 "PDF Reader" at bounding box center [701, 441] width 147 height 33
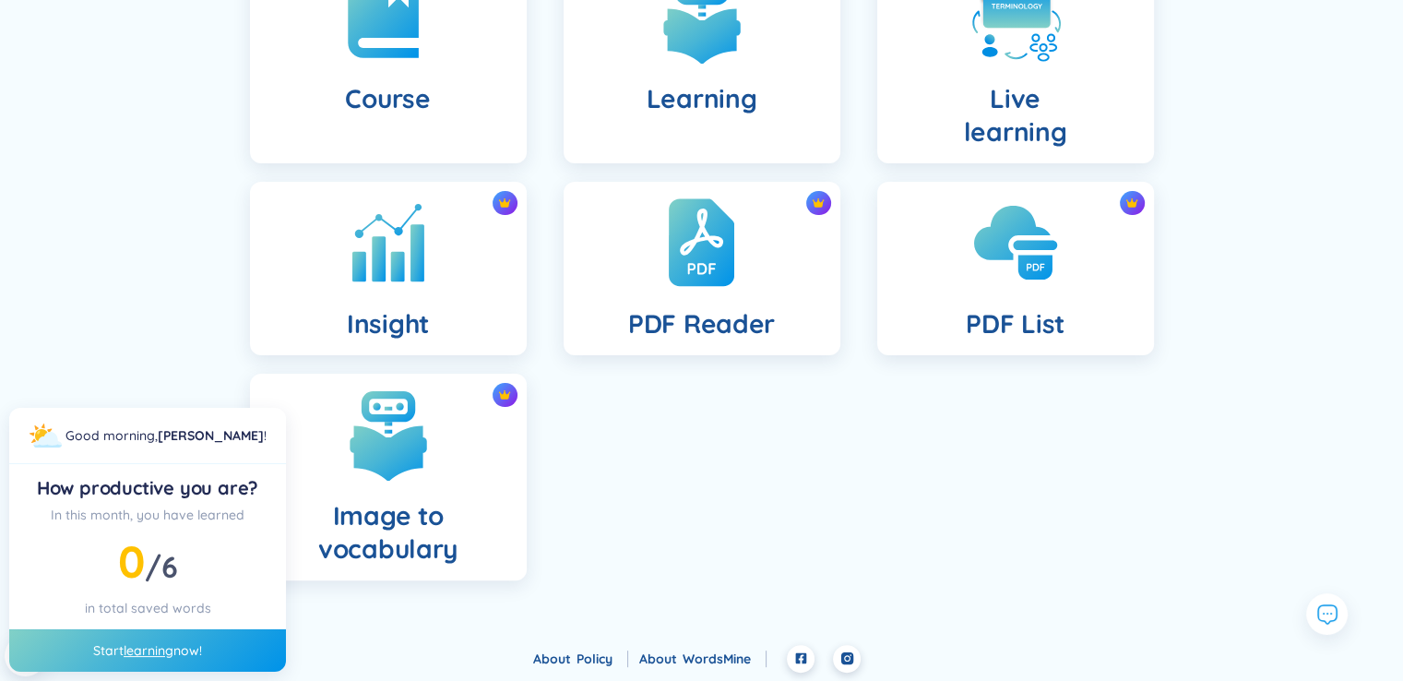
scroll to position [0, 0]
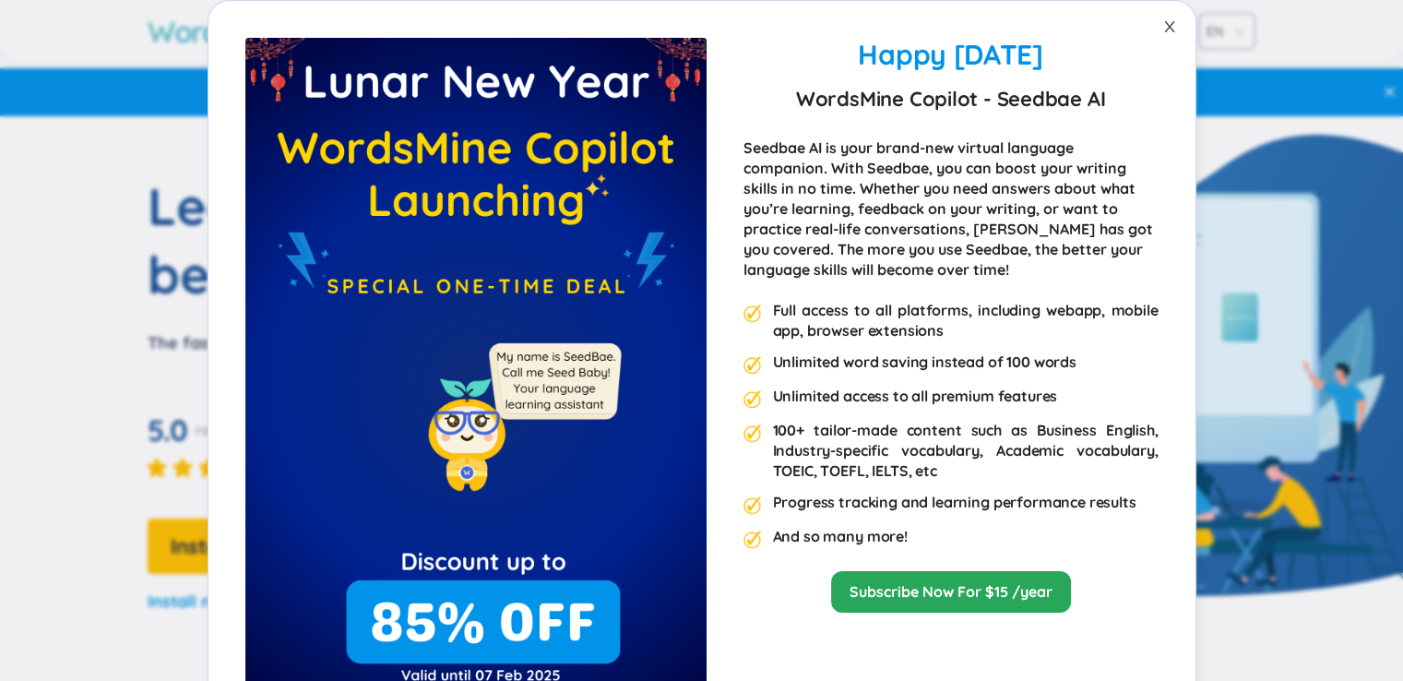
click at [1162, 25] on icon "close" at bounding box center [1169, 26] width 15 height 15
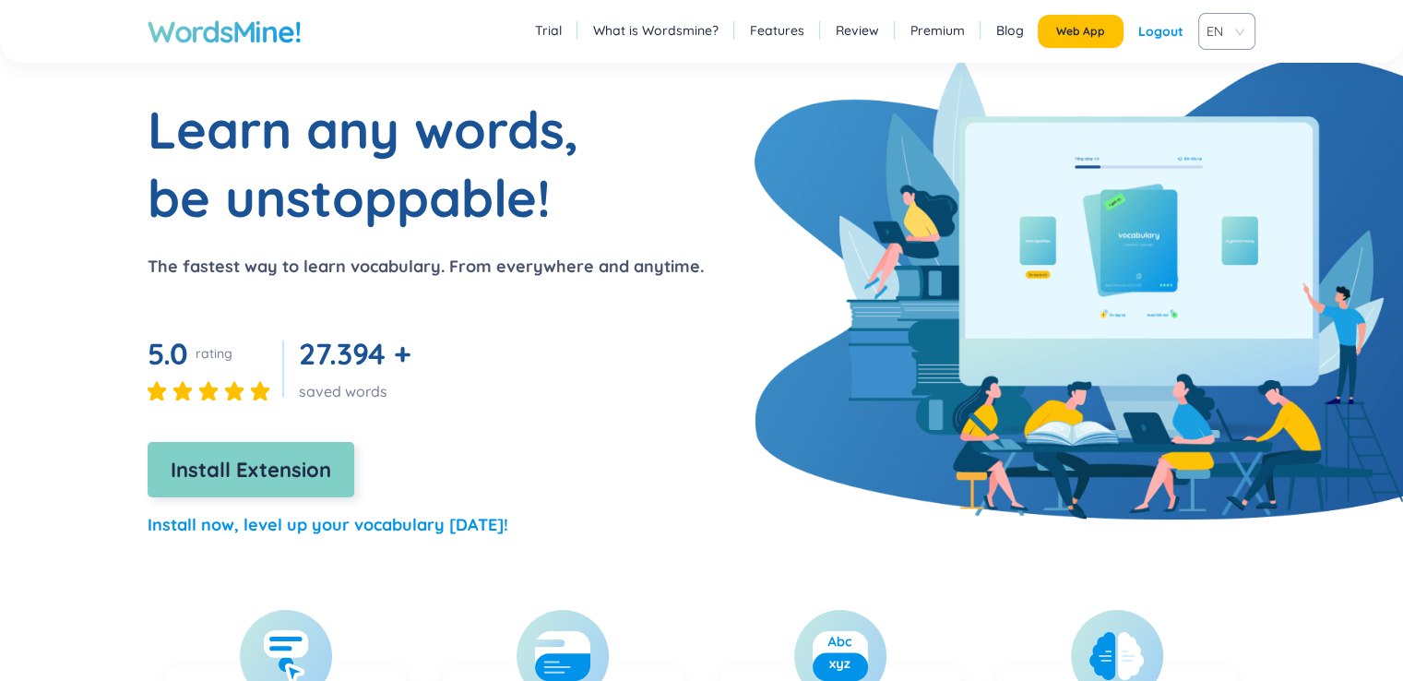
scroll to position [74, 0]
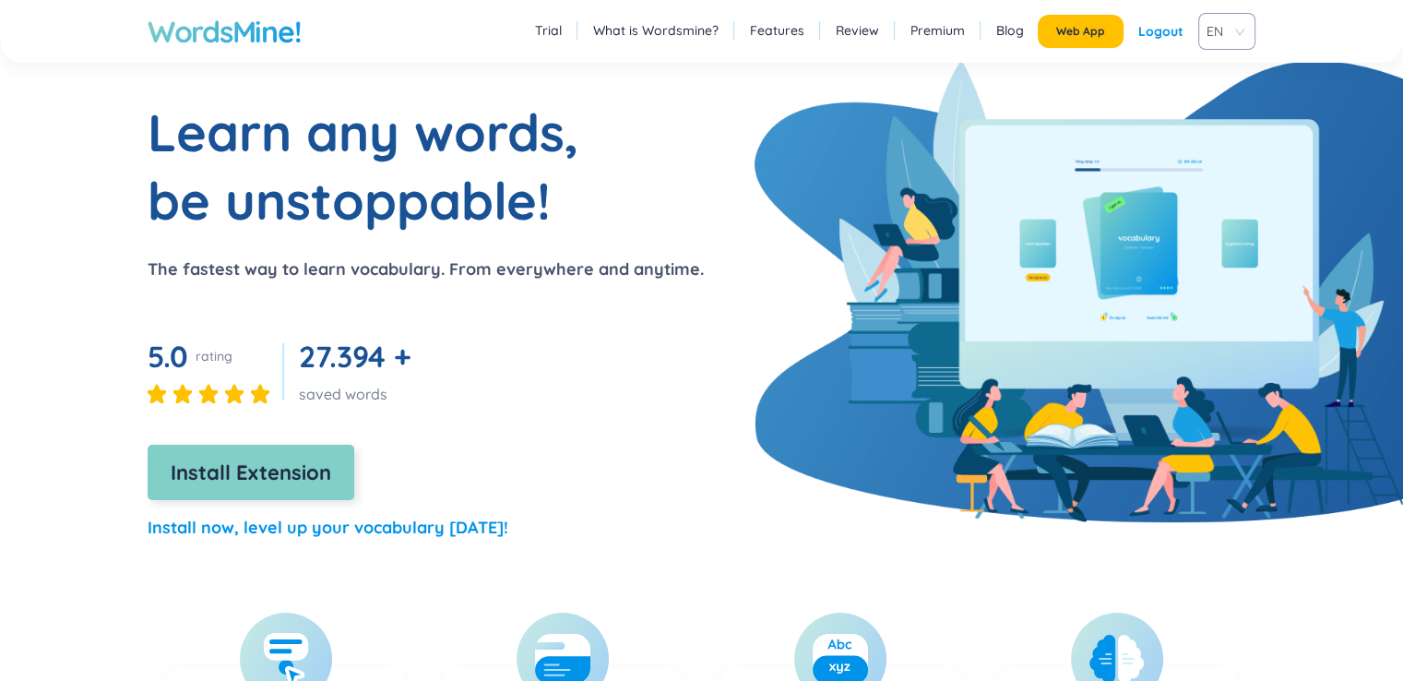
click at [272, 487] on span "Install Extension" at bounding box center [251, 472] width 160 height 32
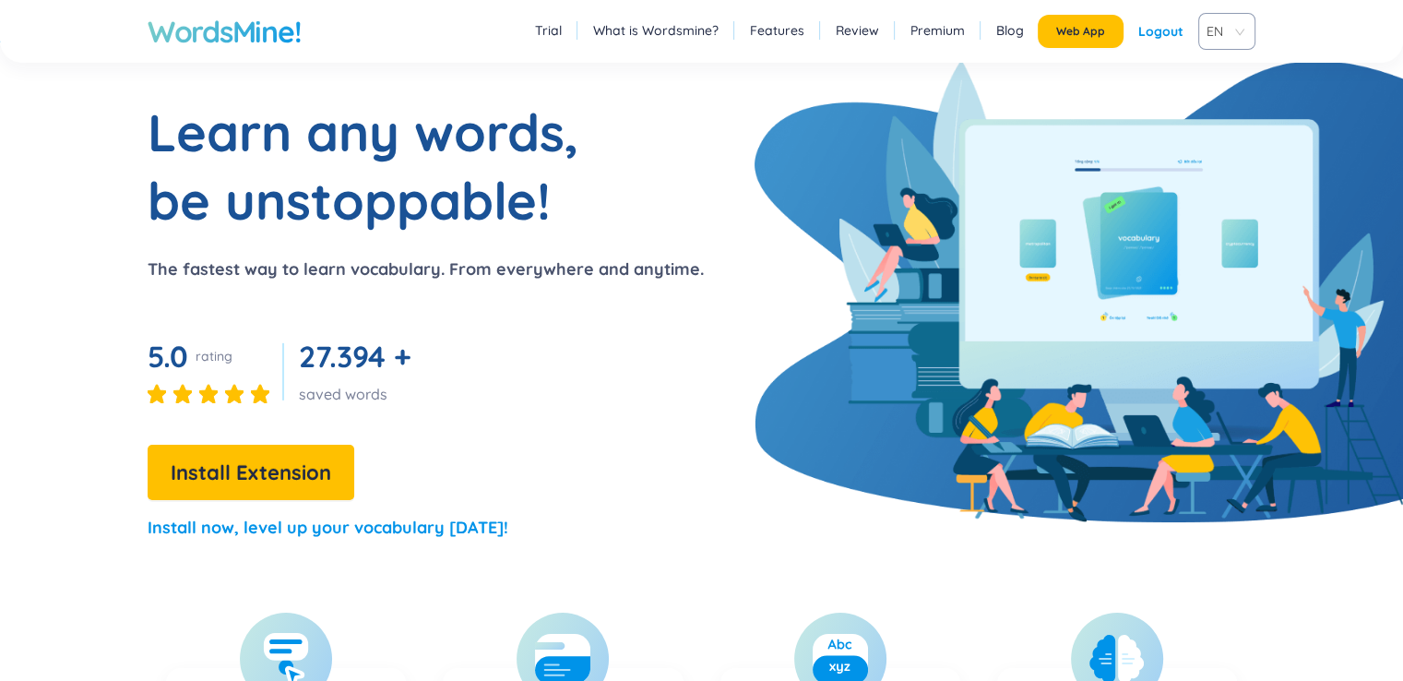
click at [1022, 25] on link "Blog" at bounding box center [1010, 30] width 28 height 18
click at [1166, 35] on div "Logout" at bounding box center [1160, 31] width 45 height 33
click at [1153, 33] on link "Login" at bounding box center [1166, 31] width 34 height 33
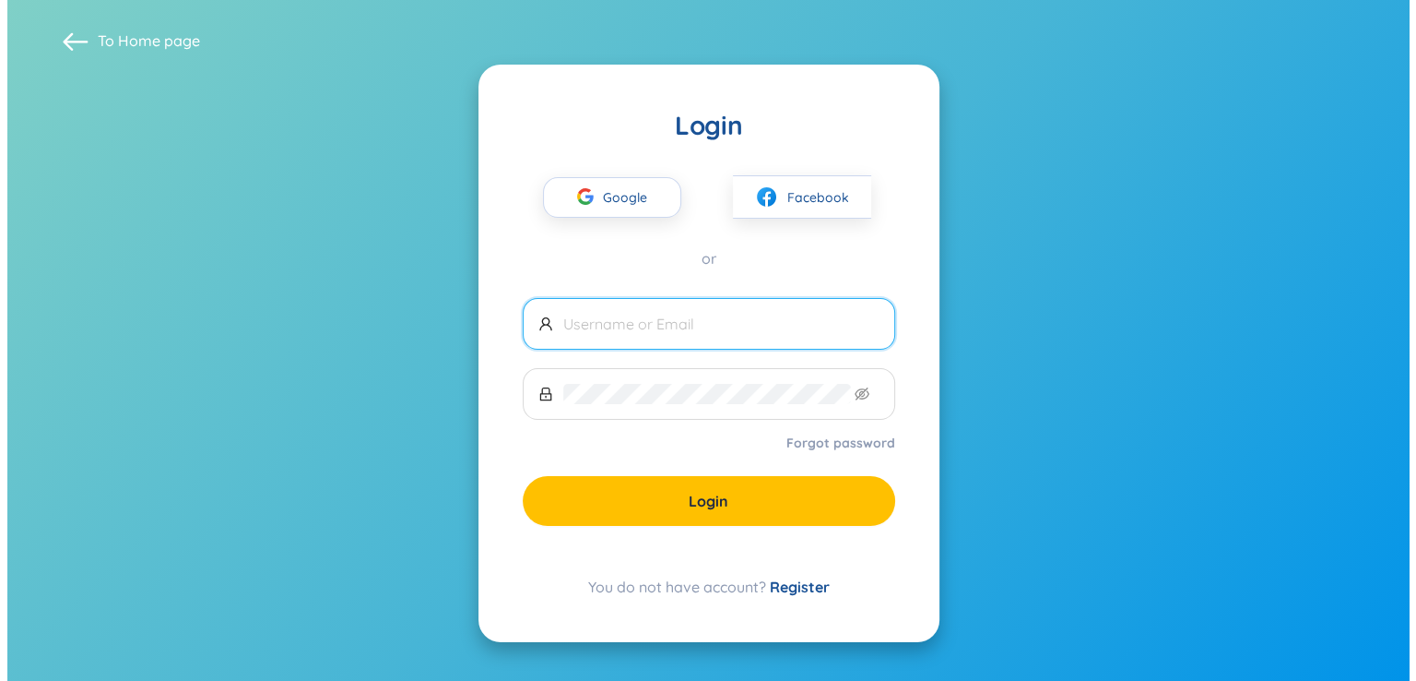
scroll to position [0, 0]
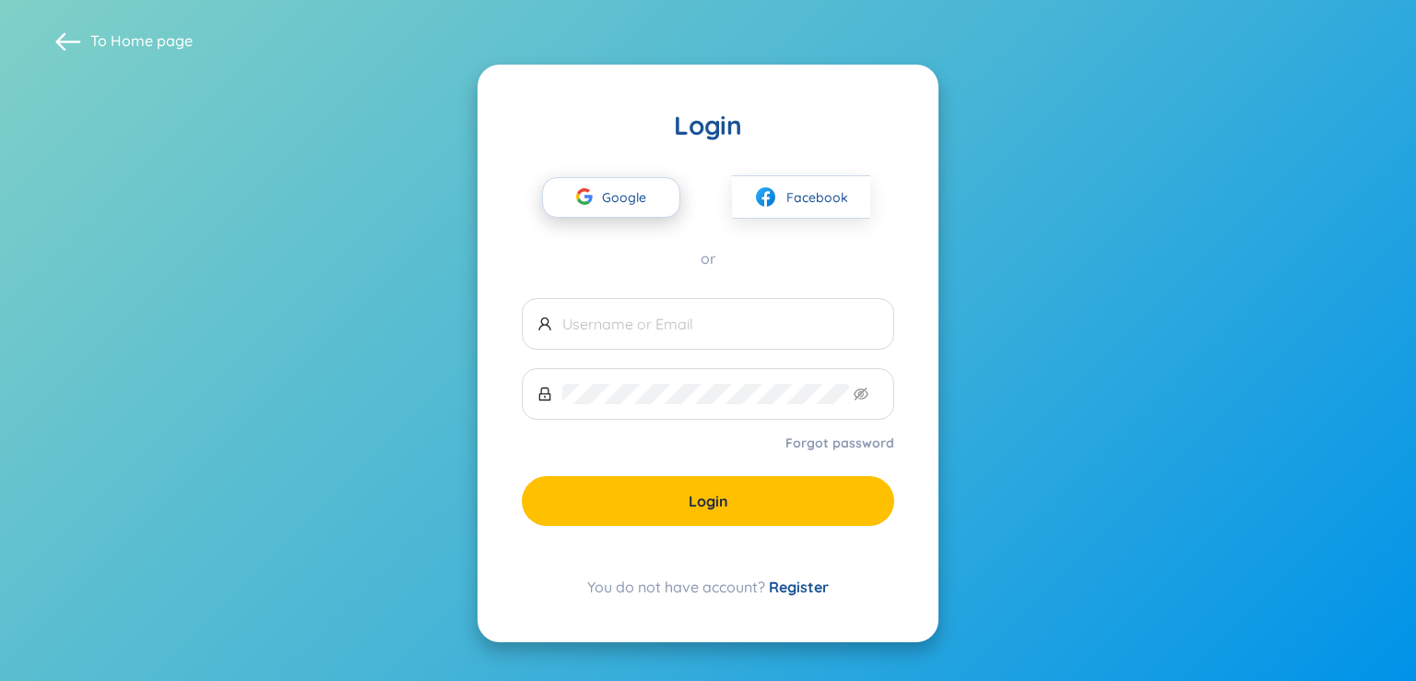
click at [612, 199] on span "Google" at bounding box center [628, 197] width 53 height 39
